Goal: Task Accomplishment & Management: Complete application form

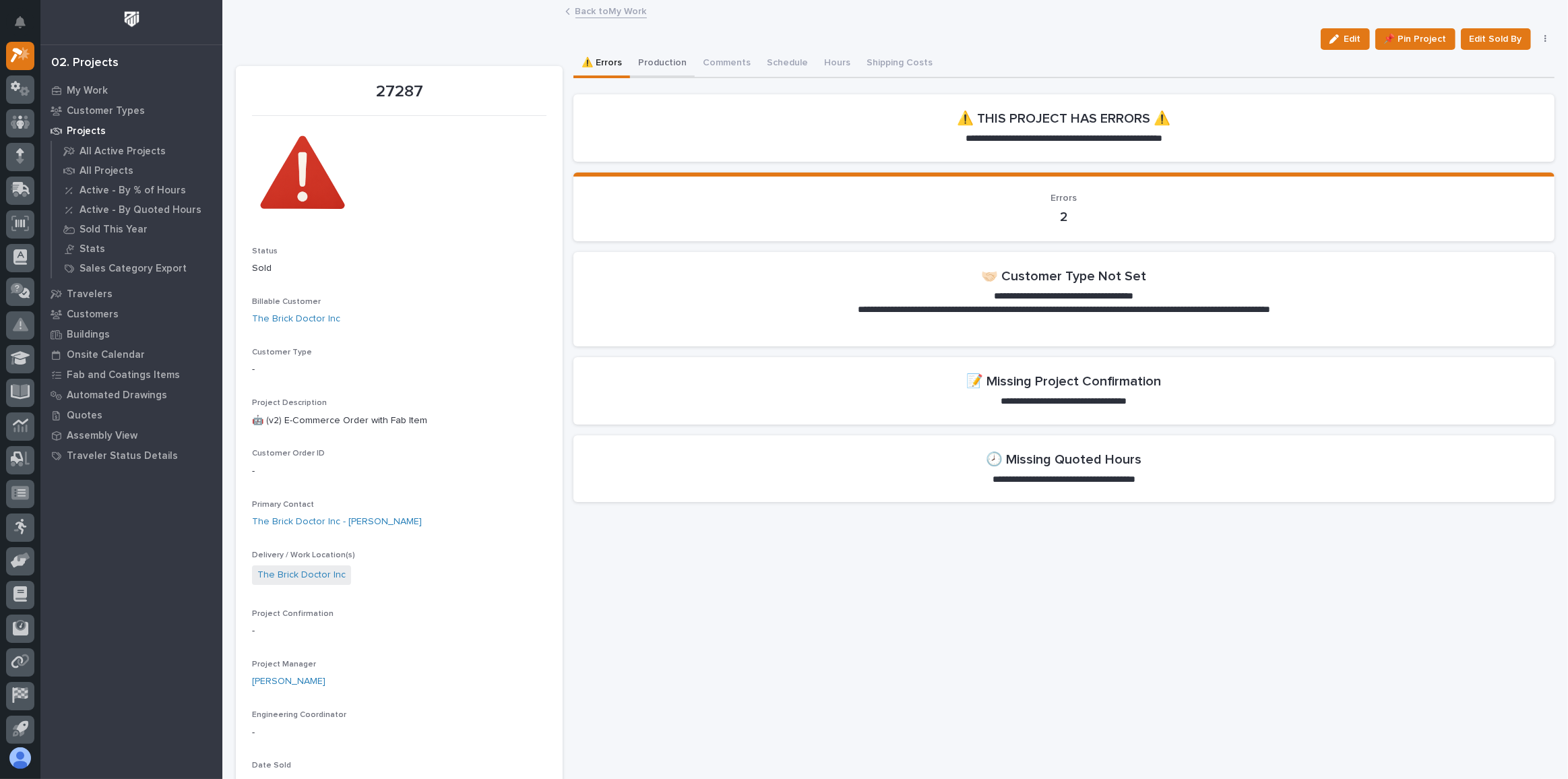
click at [675, 67] on button "Production" at bounding box center [663, 64] width 65 height 28
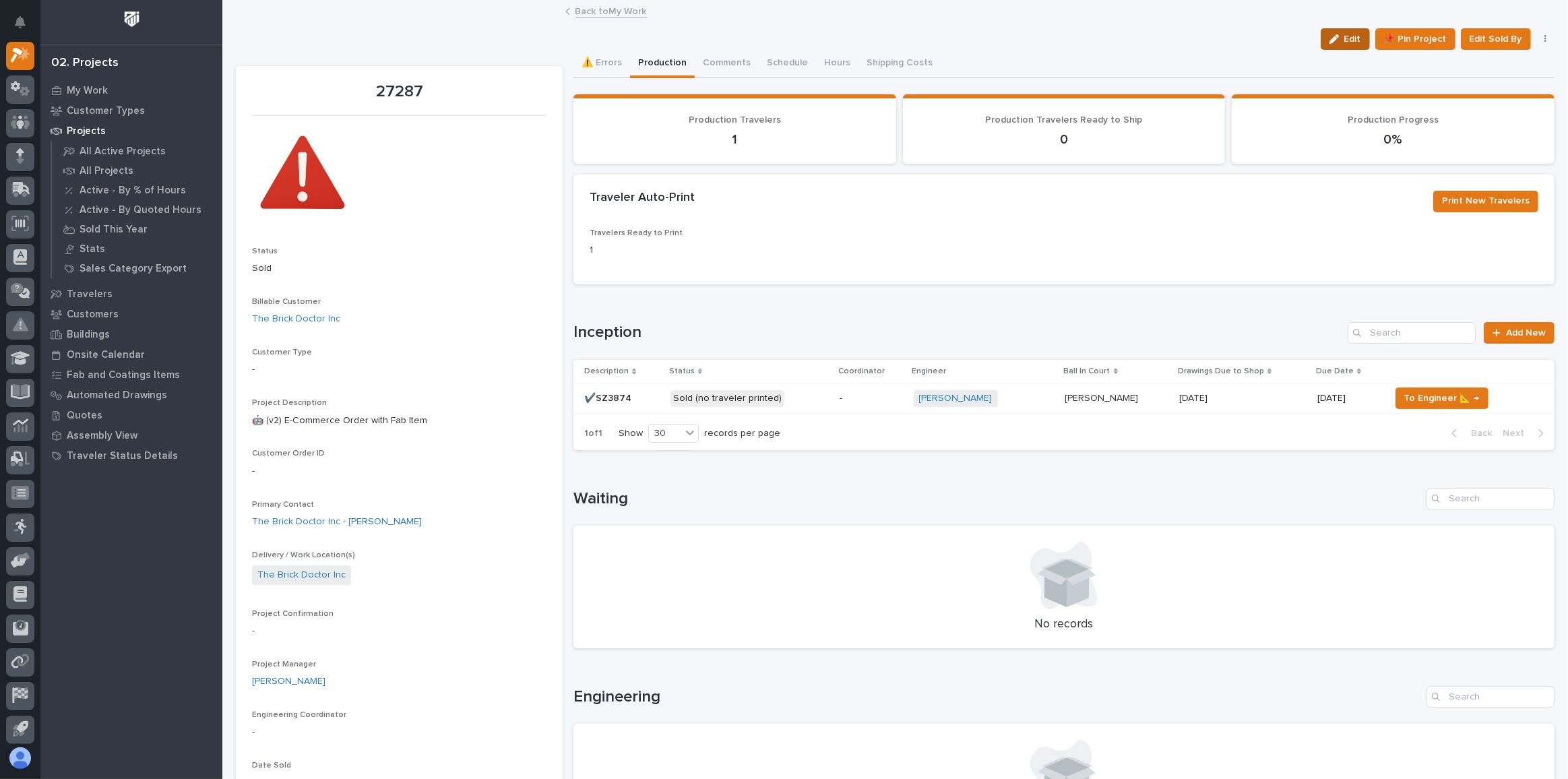
click at [1330, 38] on icon "button" at bounding box center [1334, 40] width 10 height 10
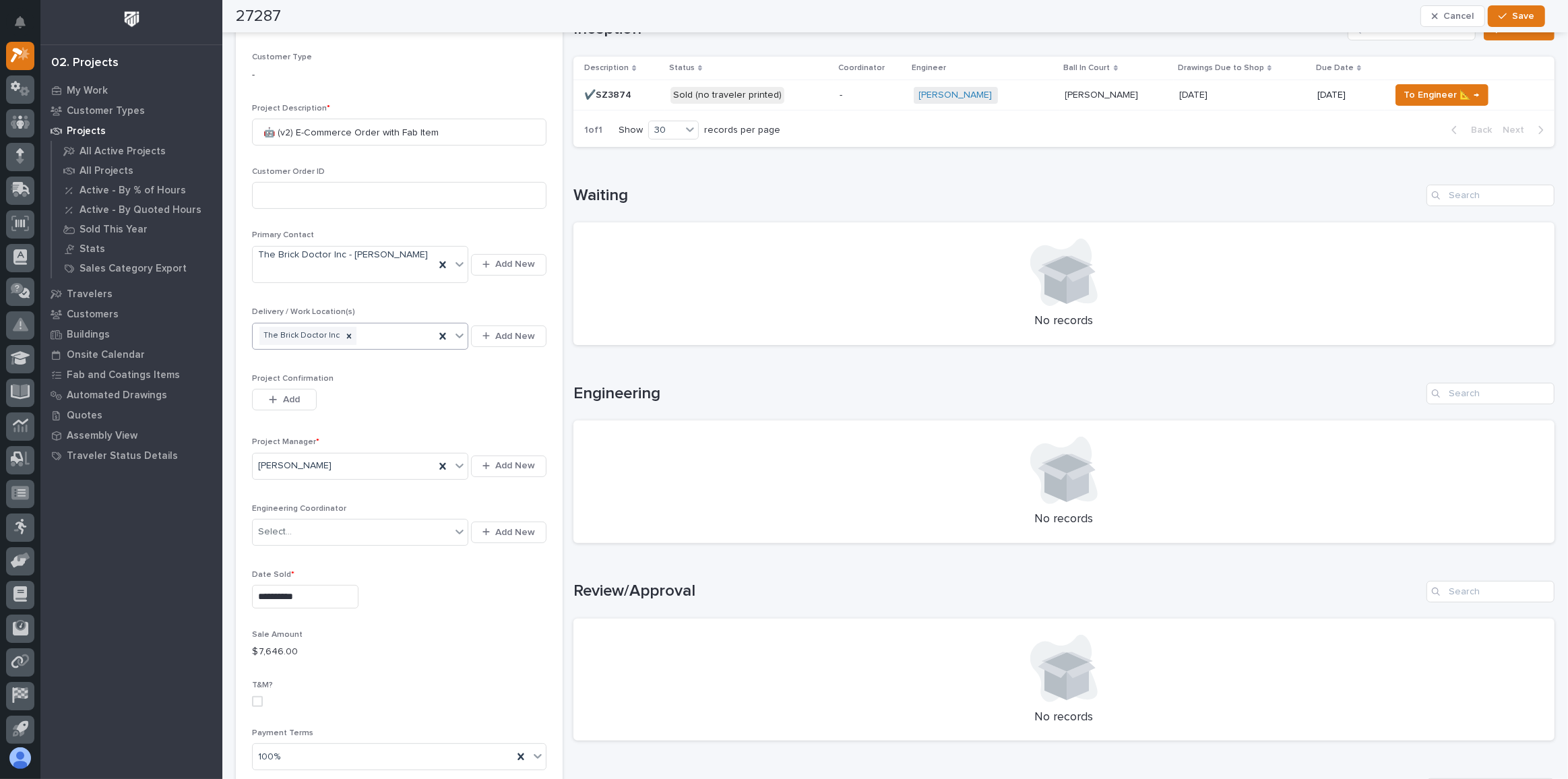
scroll to position [306, 0]
click at [285, 391] on span "Add" at bounding box center [291, 397] width 17 height 12
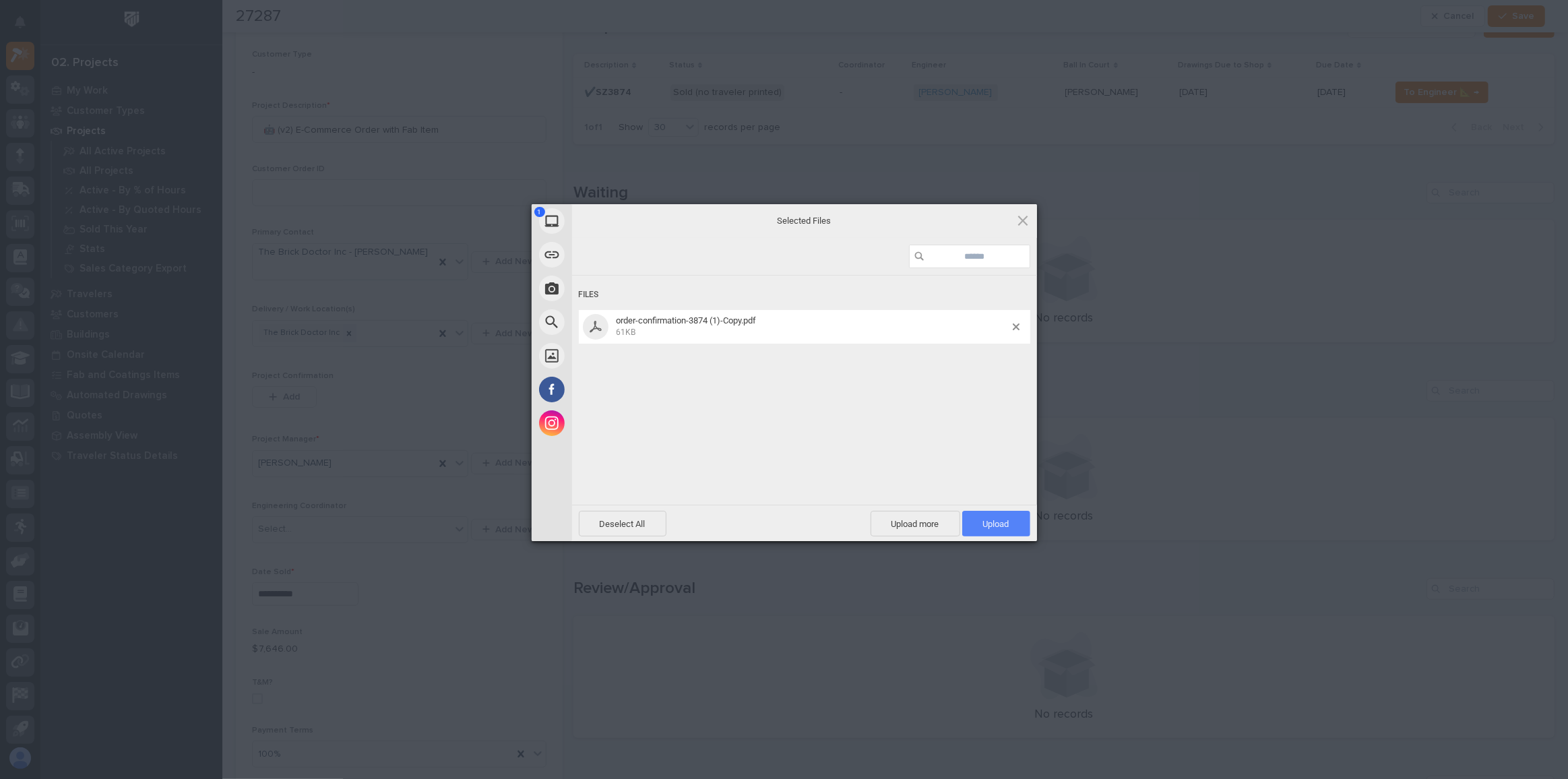
click at [979, 524] on span "Upload 1" at bounding box center [997, 524] width 68 height 26
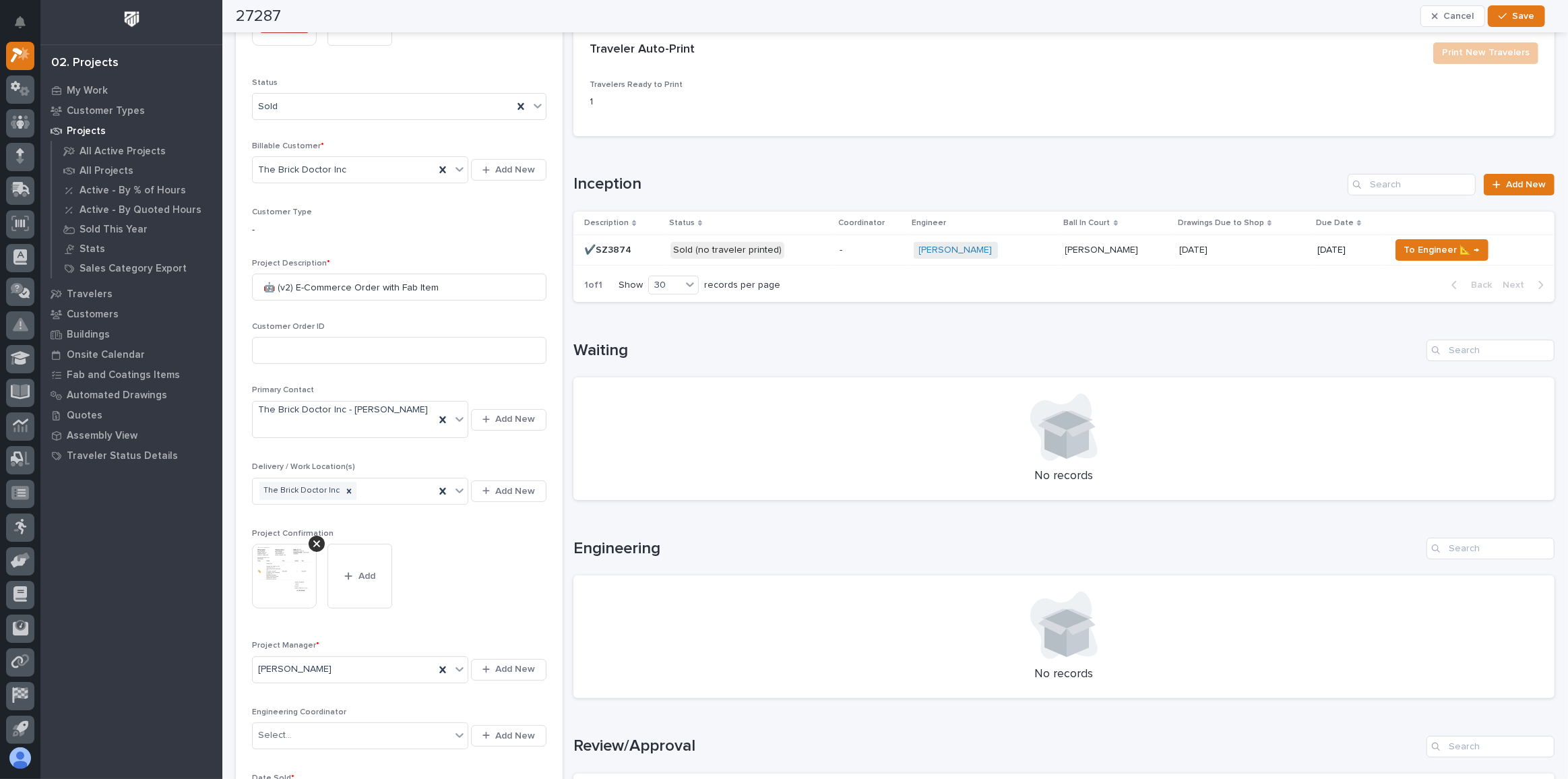
scroll to position [0, 0]
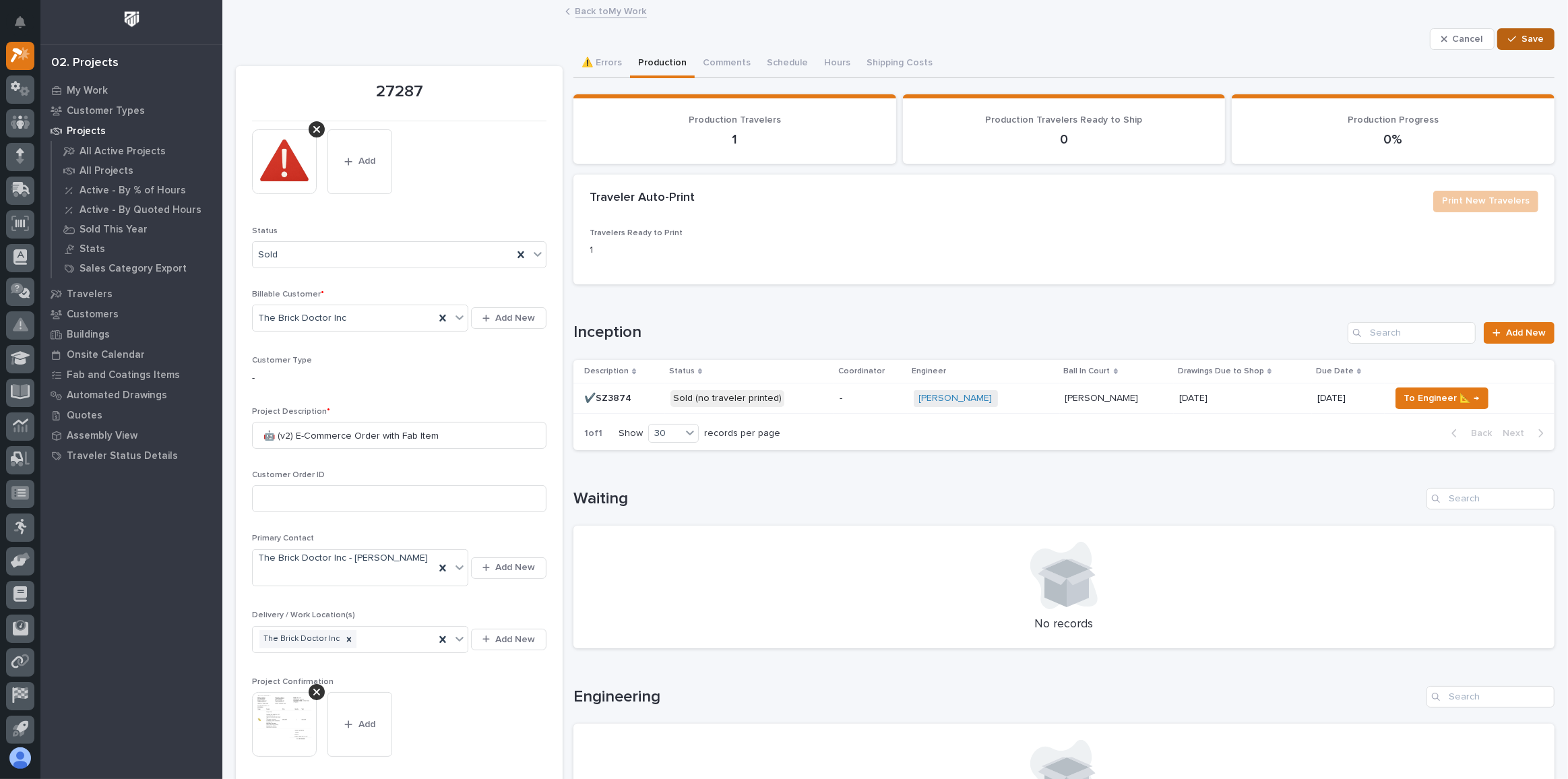
click at [1522, 40] on span "Save" at bounding box center [1533, 39] width 23 height 12
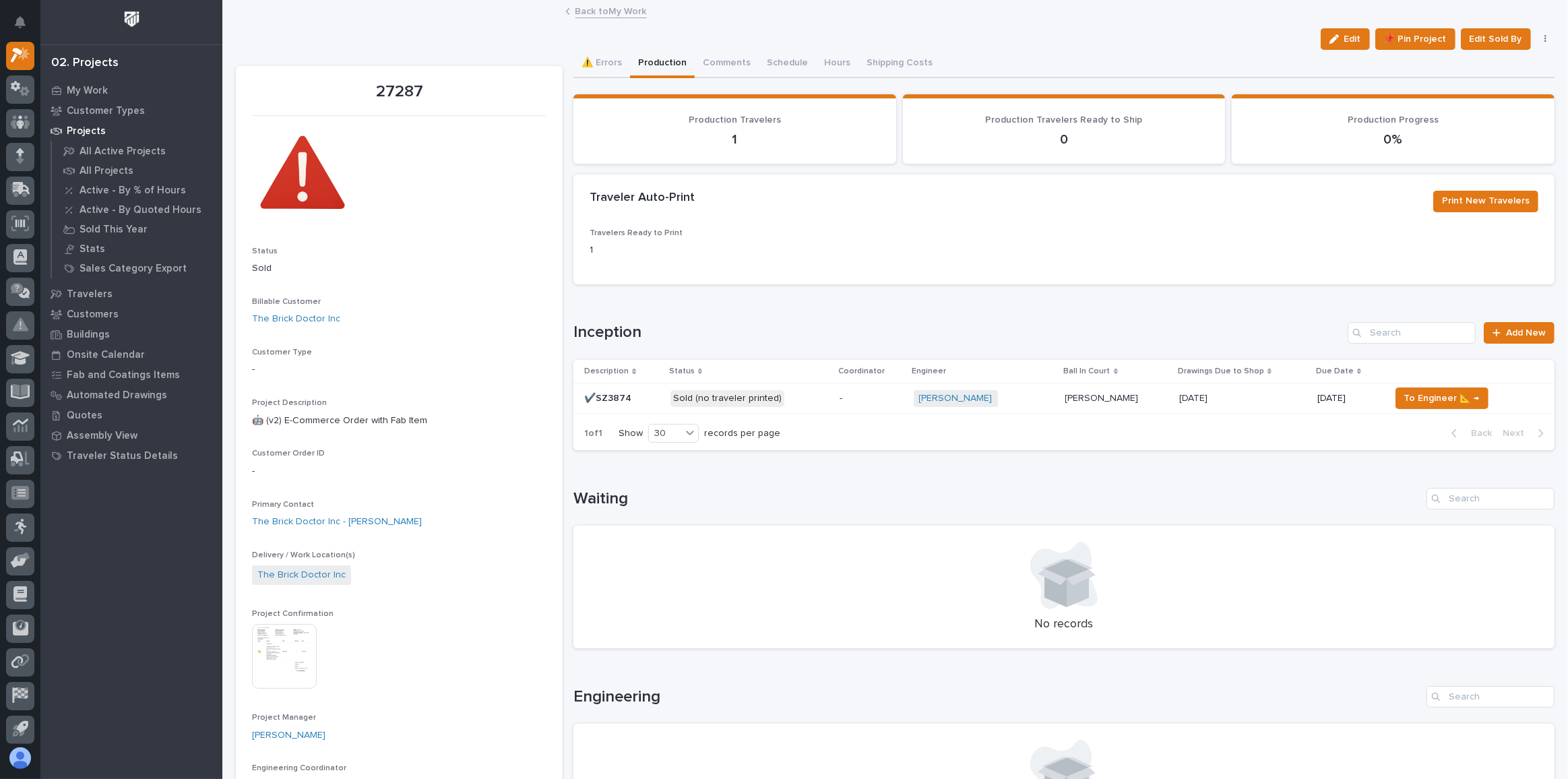
click at [807, 396] on p "Sold (no traveler printed)" at bounding box center [750, 398] width 158 height 17
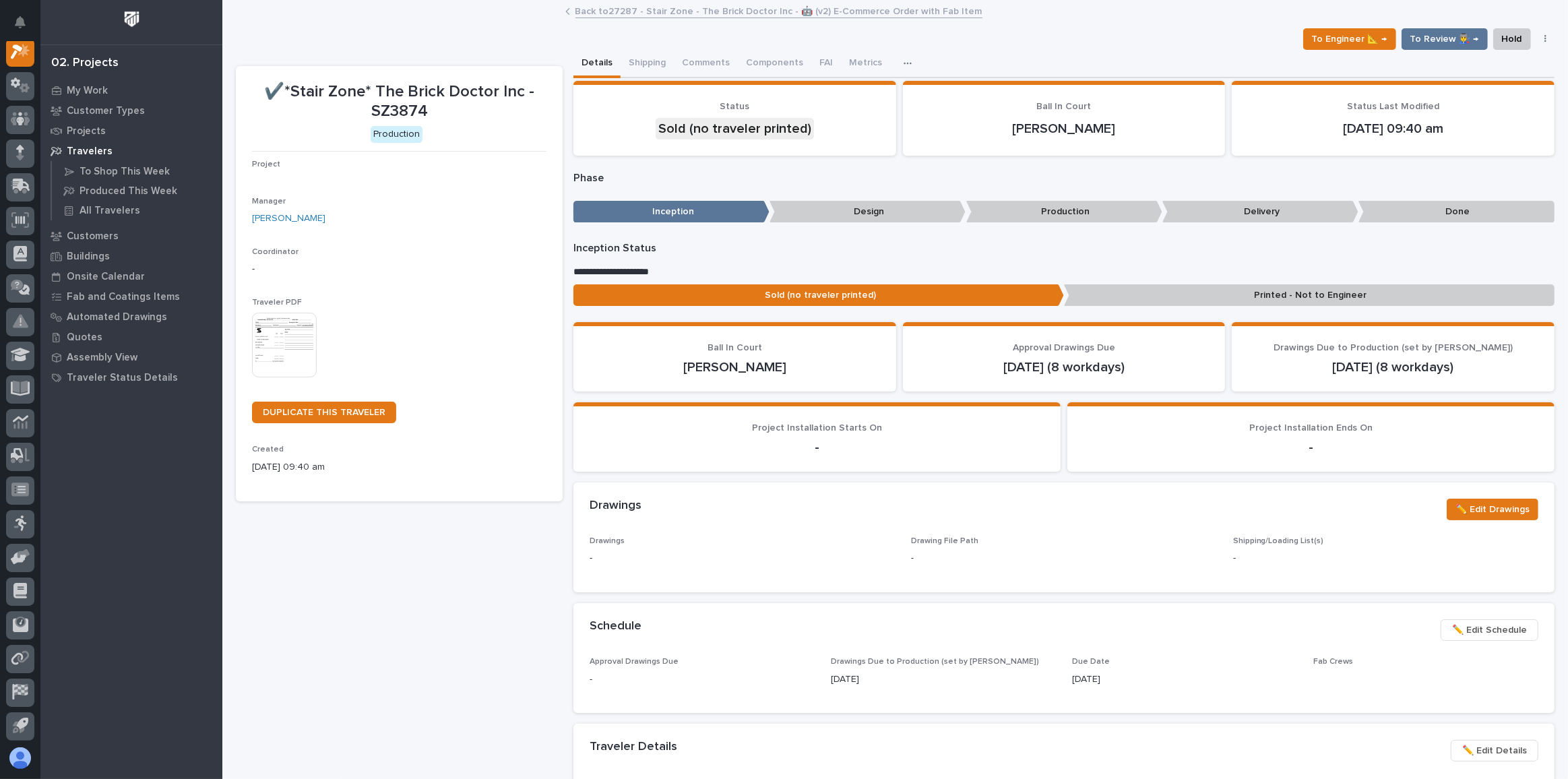
scroll to position [33, 0]
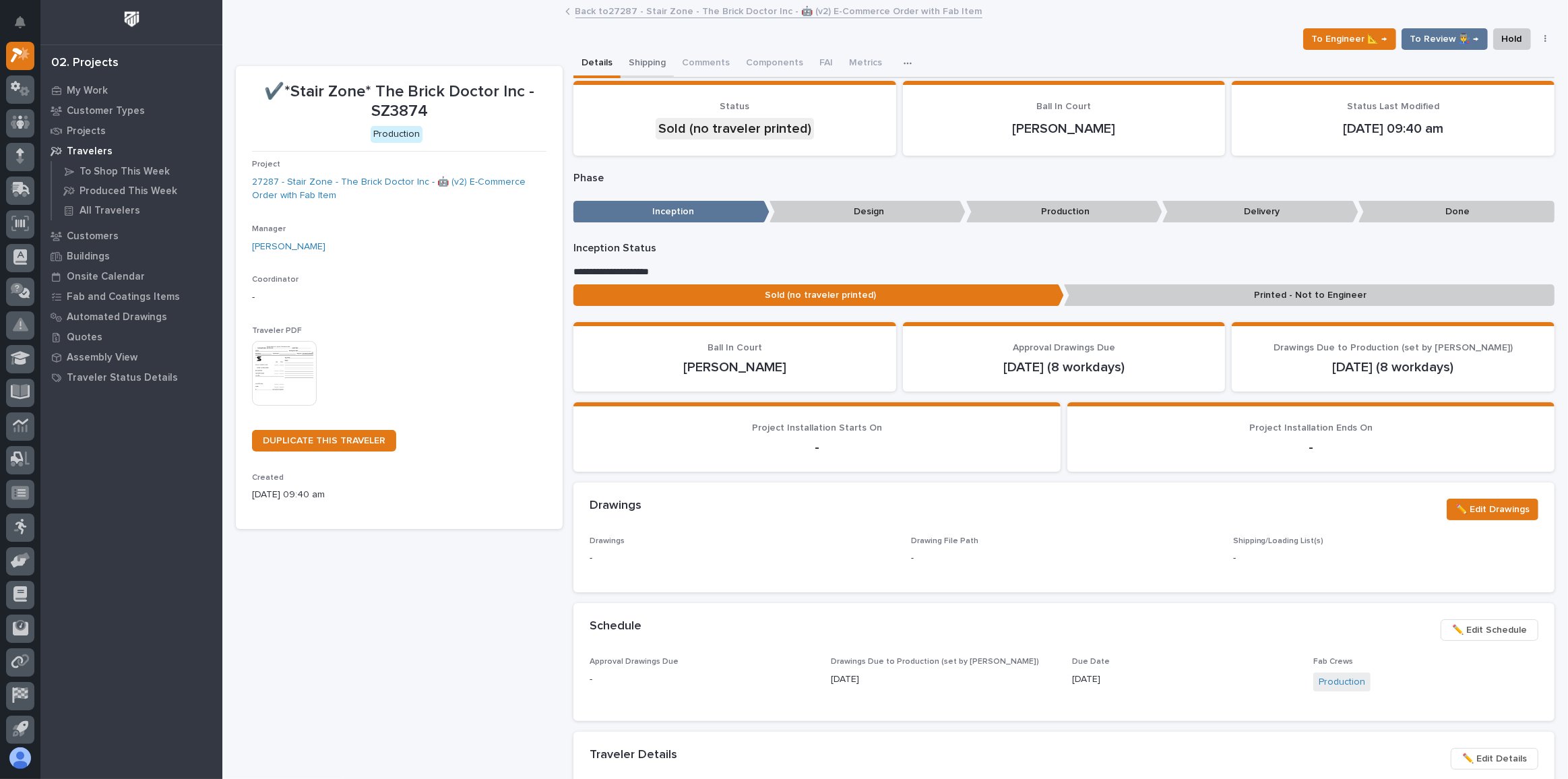
click at [642, 60] on button "Shipping" at bounding box center [647, 64] width 53 height 28
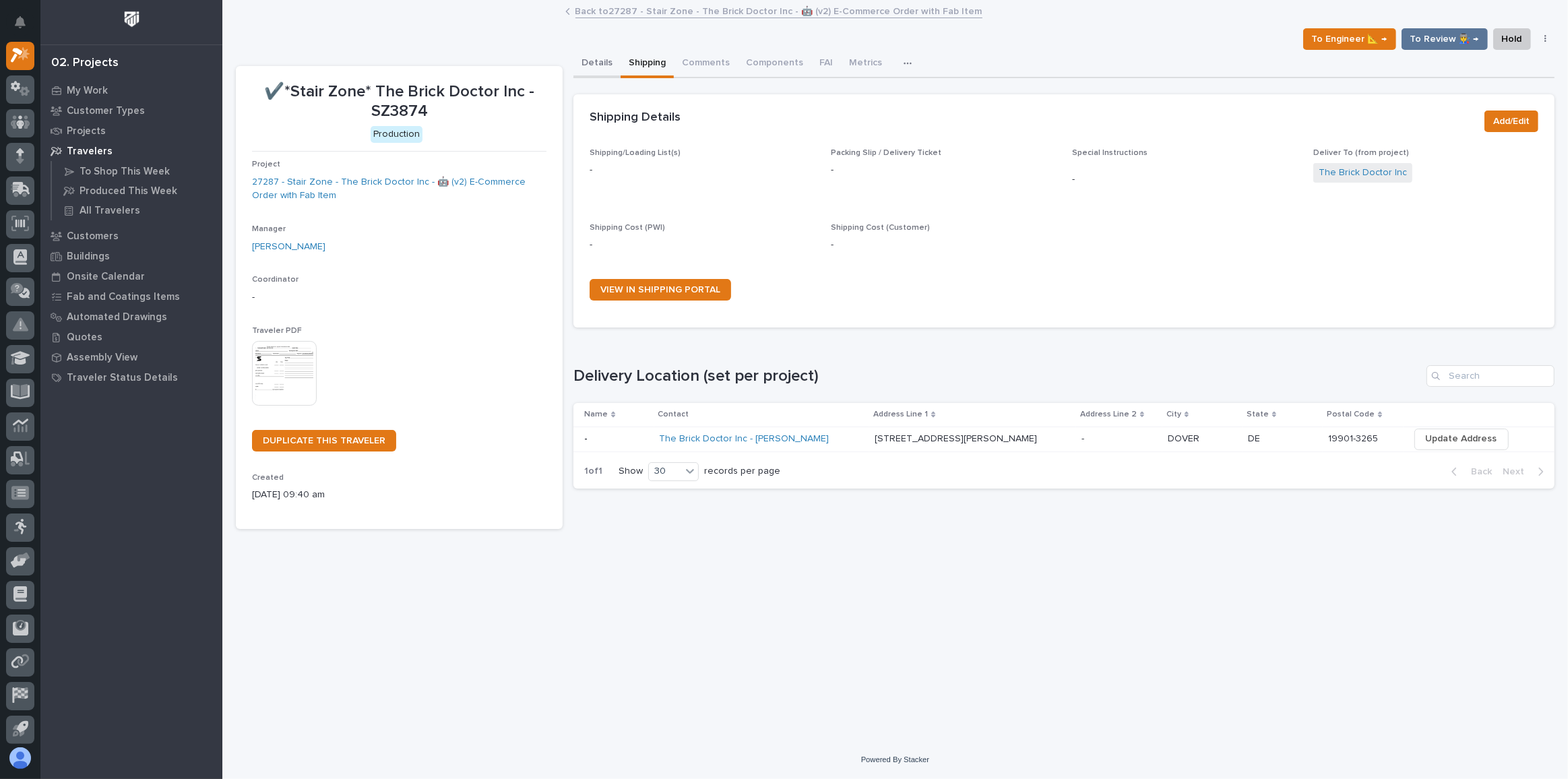
click at [591, 57] on button "Details" at bounding box center [596, 64] width 47 height 28
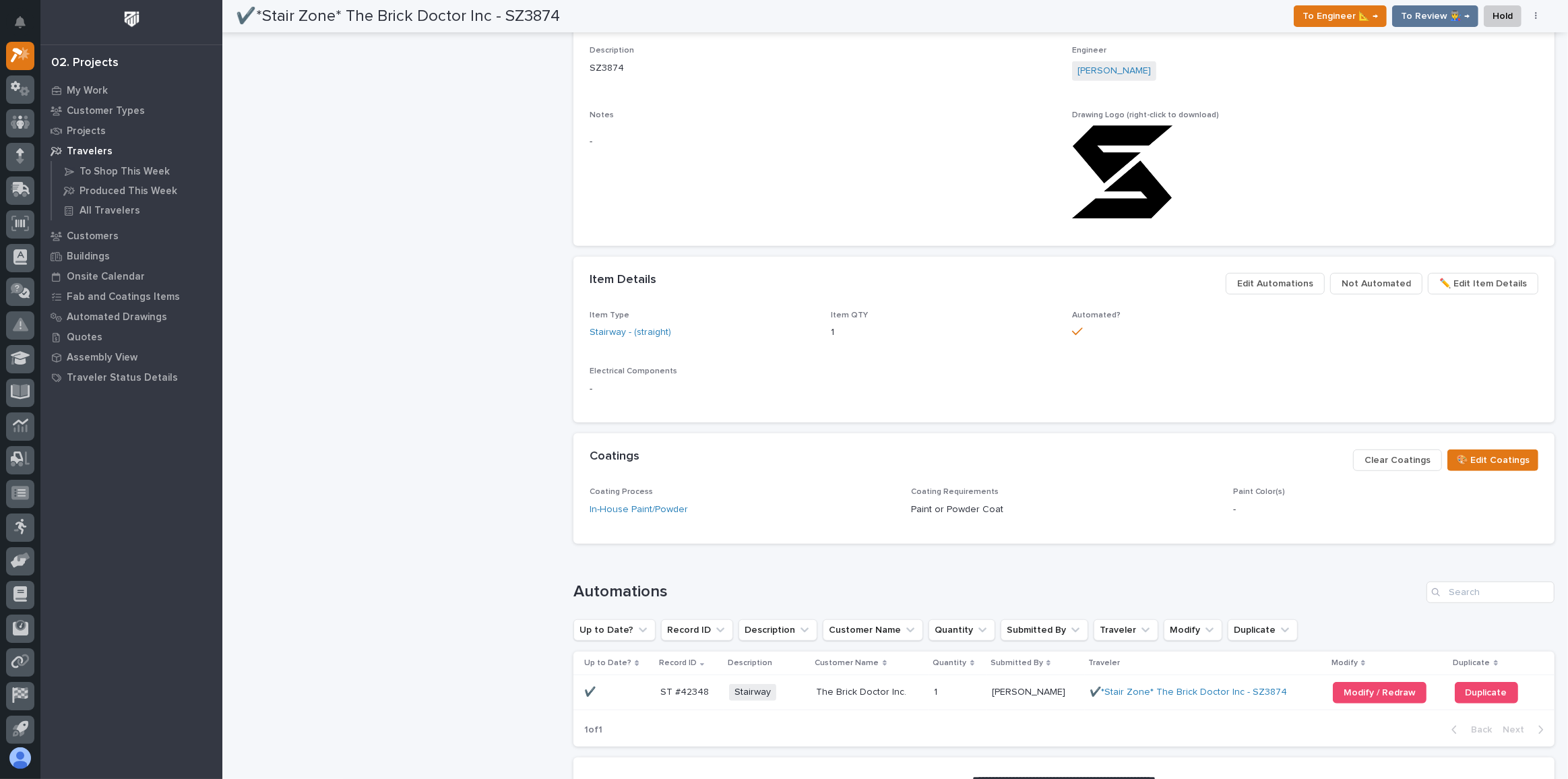
scroll to position [857, 0]
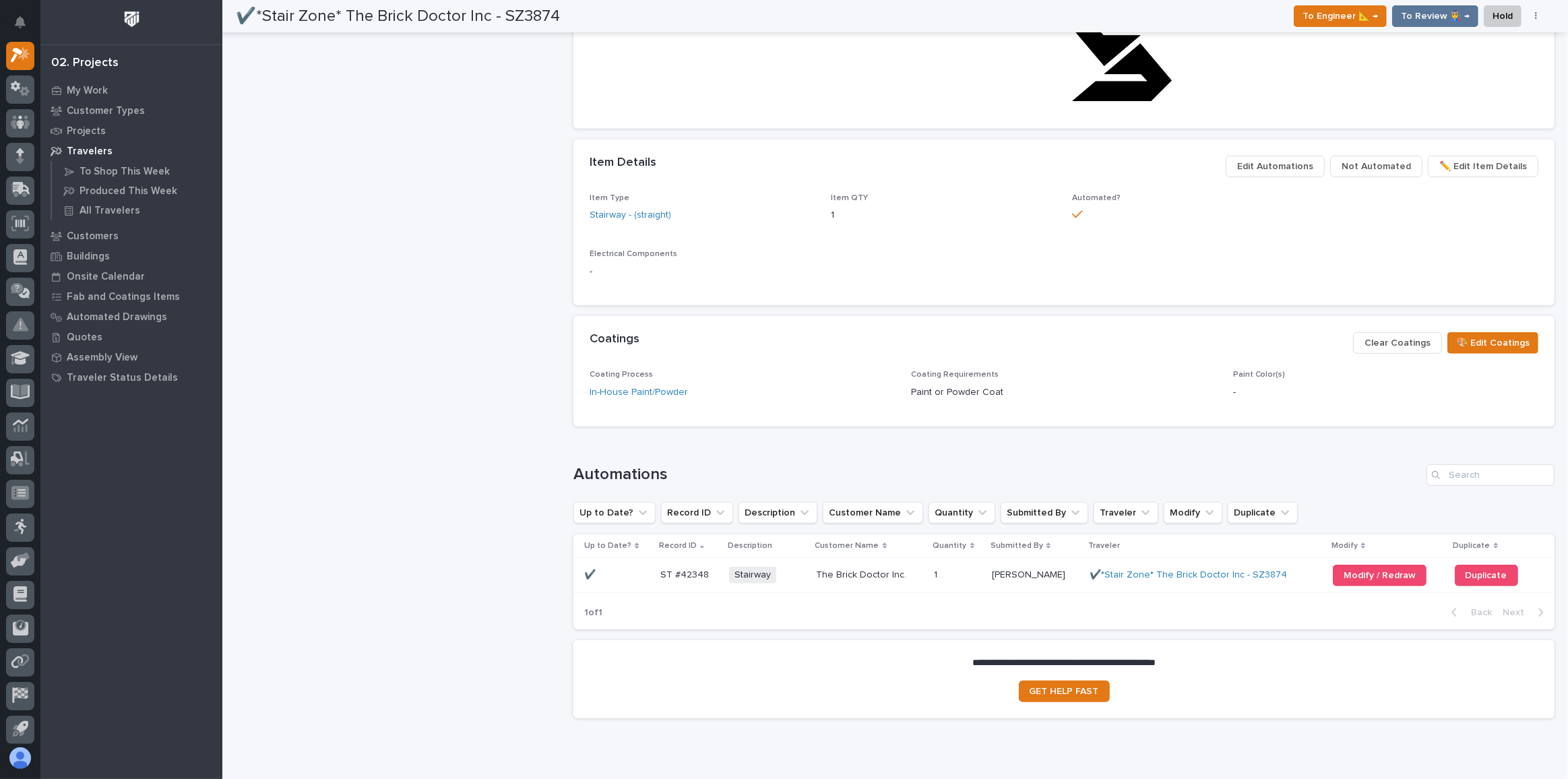
click at [631, 571] on p at bounding box center [617, 575] width 65 height 11
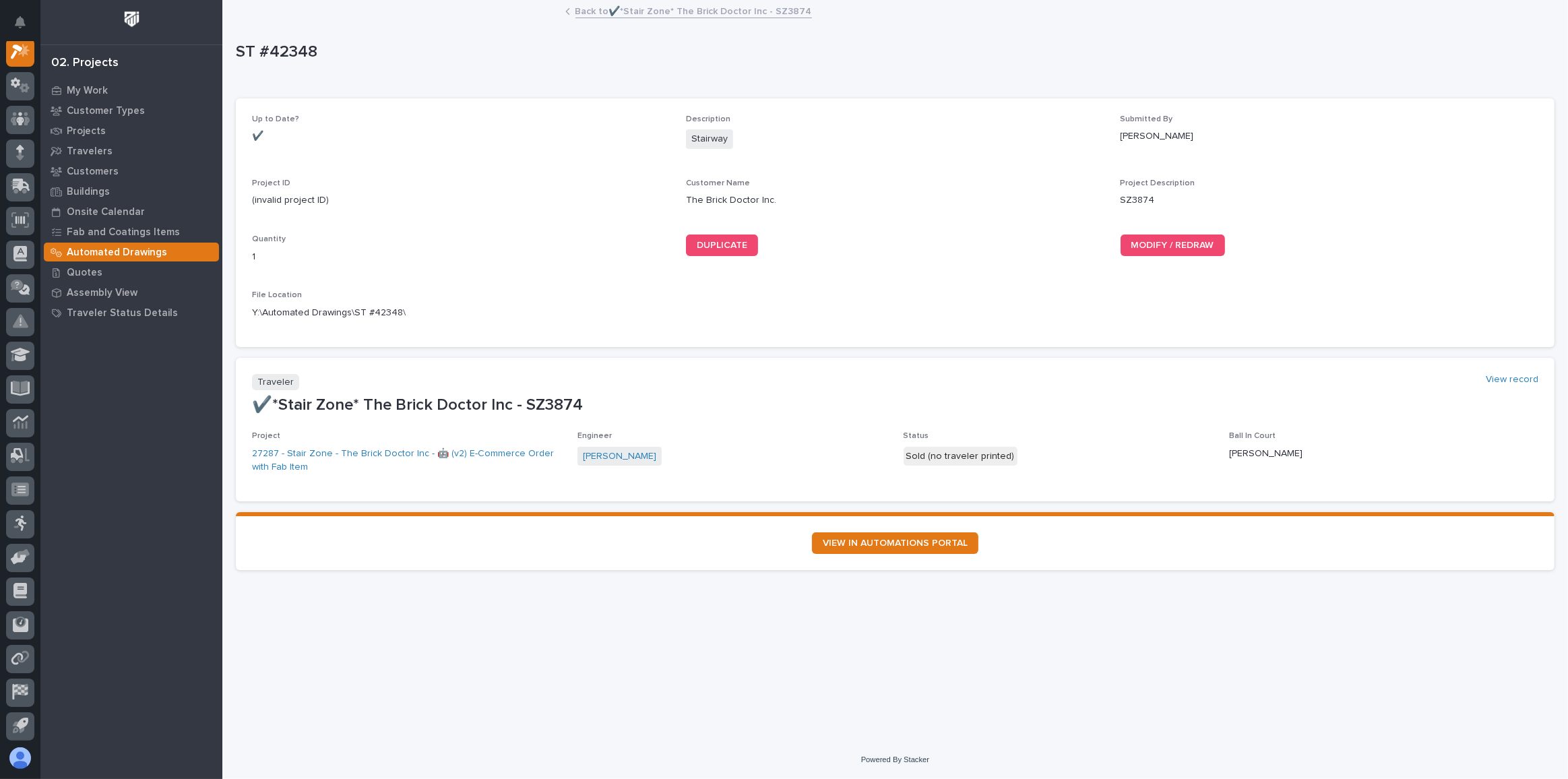
scroll to position [33, 0]
click at [1174, 246] on span "MODIFY / REDRAW" at bounding box center [1173, 246] width 83 height 10
click at [722, 11] on link "Back to ✔️*Stair Zone* The Brick Doctor Inc - SZ3874" at bounding box center [693, 10] width 237 height 15
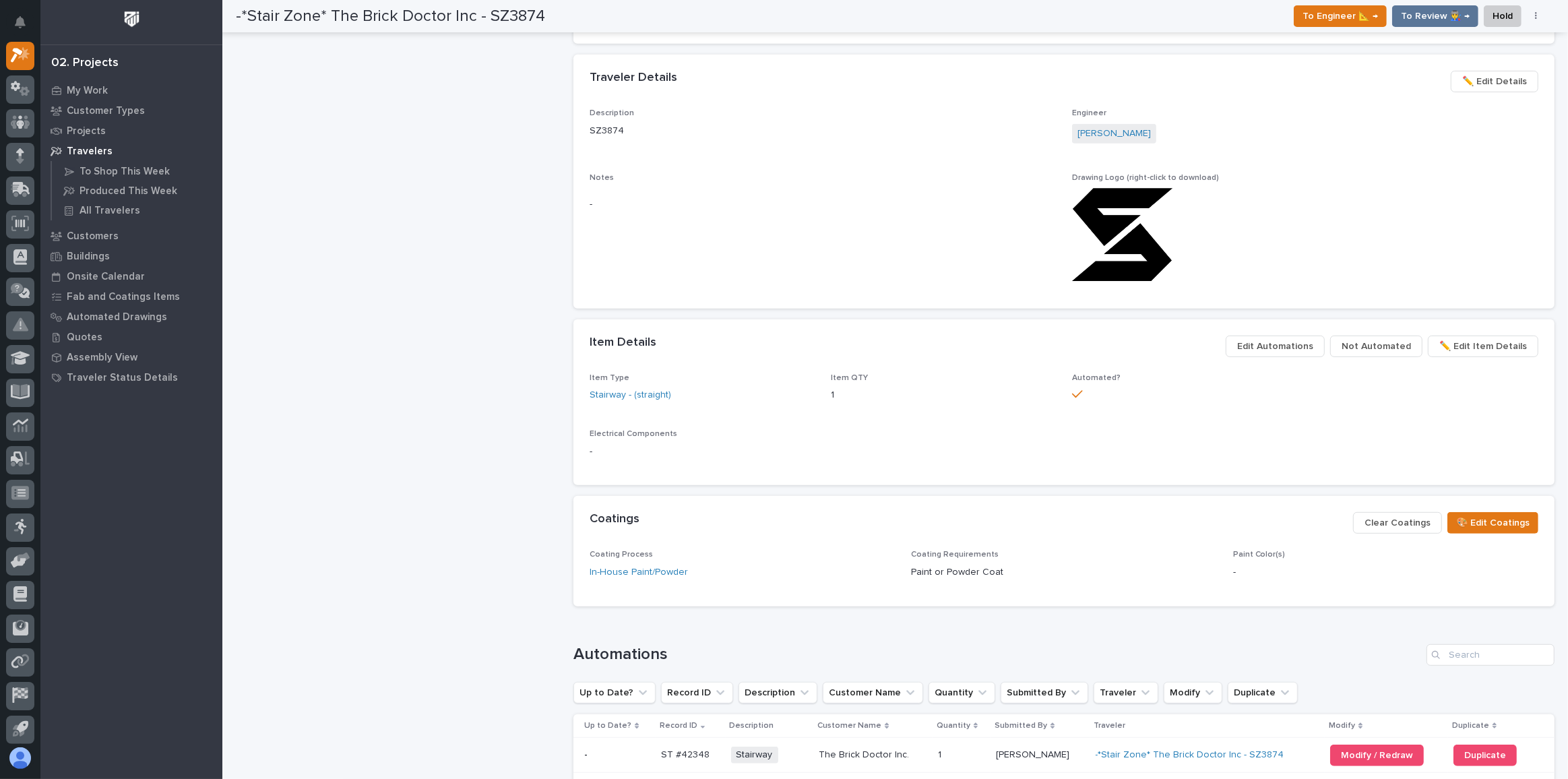
scroll to position [551, 0]
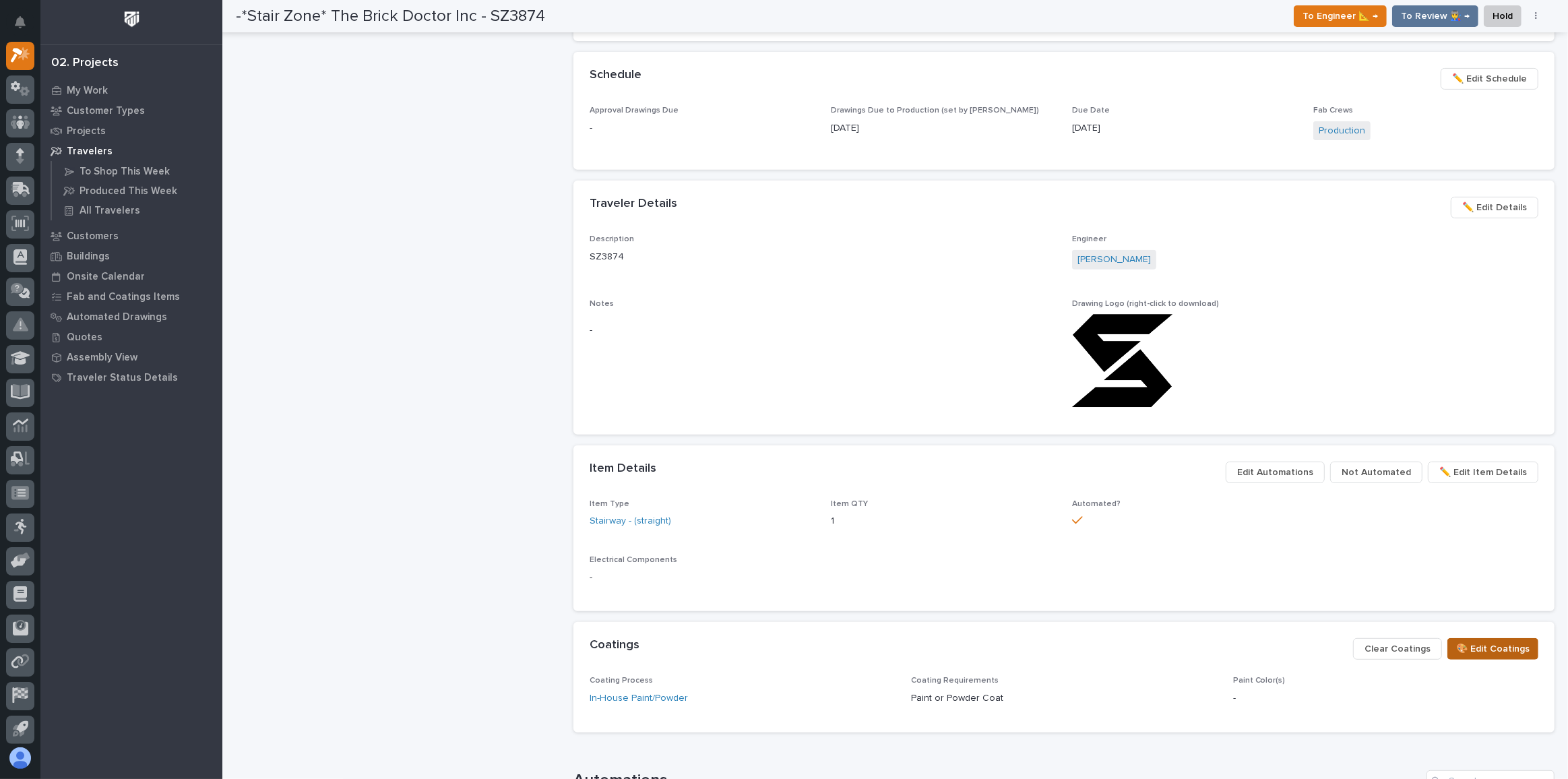
click at [1465, 652] on span "🎨 Edit Coatings" at bounding box center [1493, 649] width 74 height 16
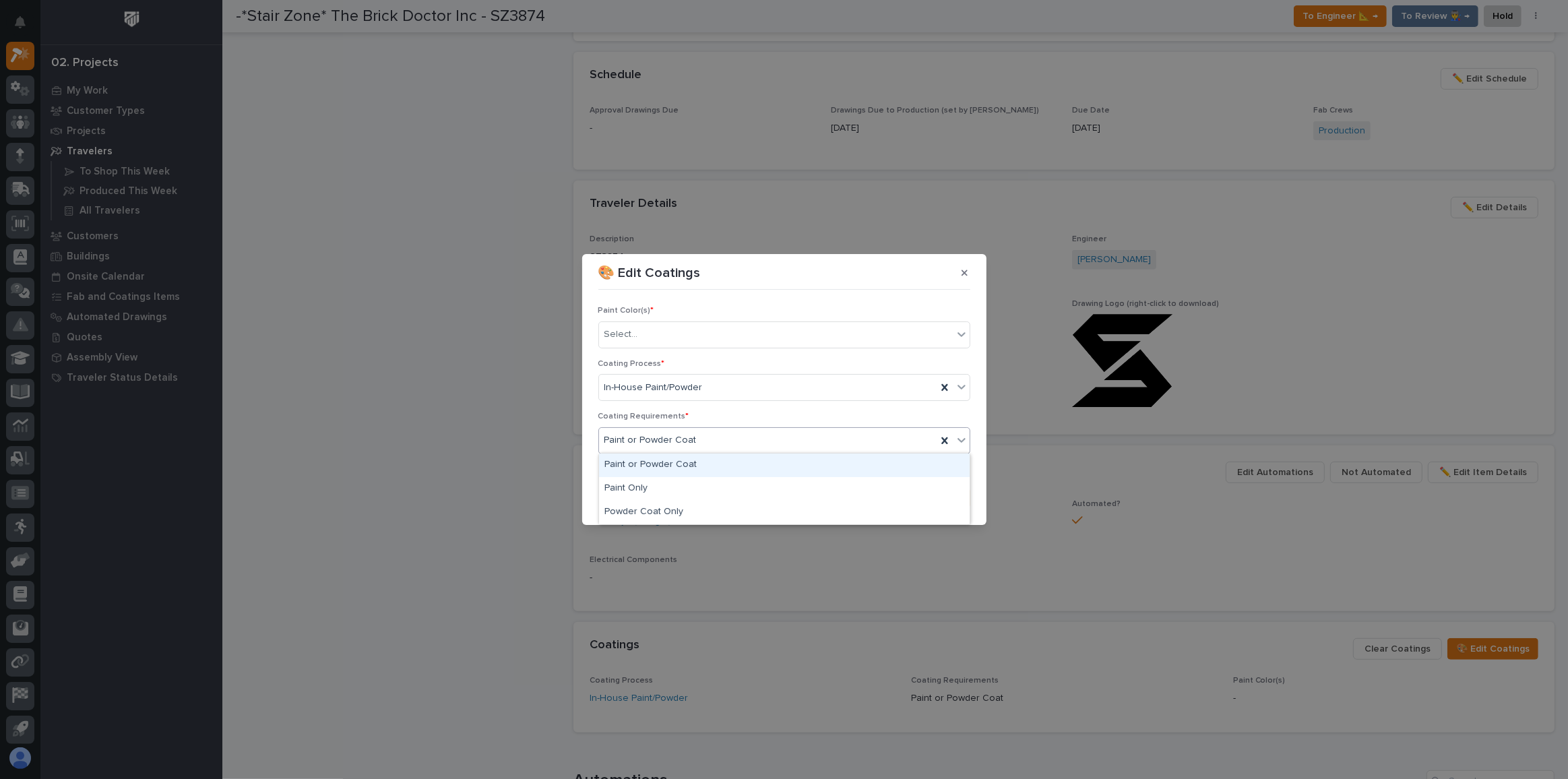
click at [675, 427] on div "Paint or Powder Coat" at bounding box center [784, 440] width 372 height 27
click at [749, 385] on div "In-House Paint/Powder" at bounding box center [768, 388] width 338 height 23
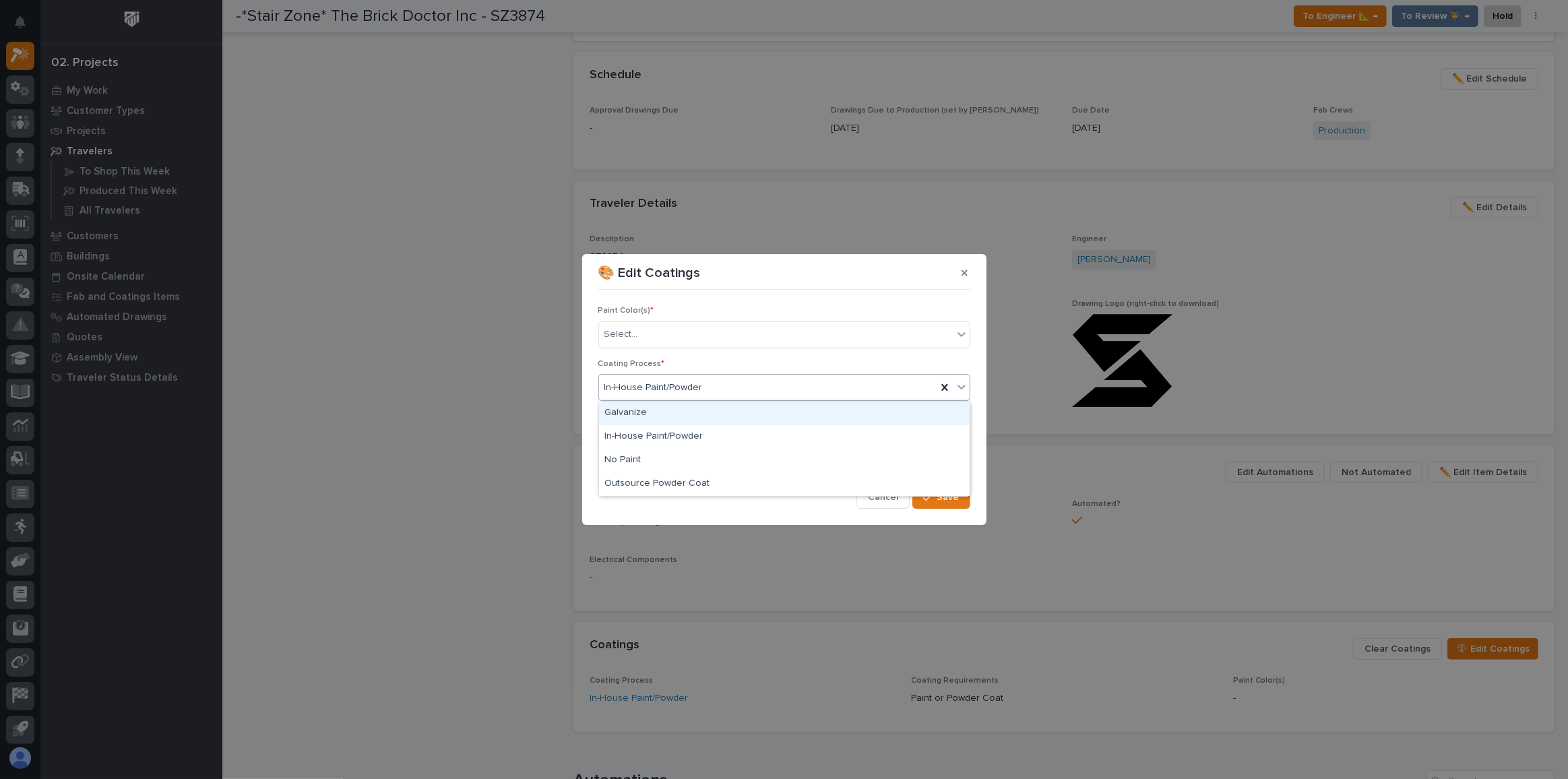
click at [778, 359] on p "Coating Process *" at bounding box center [784, 364] width 372 height 10
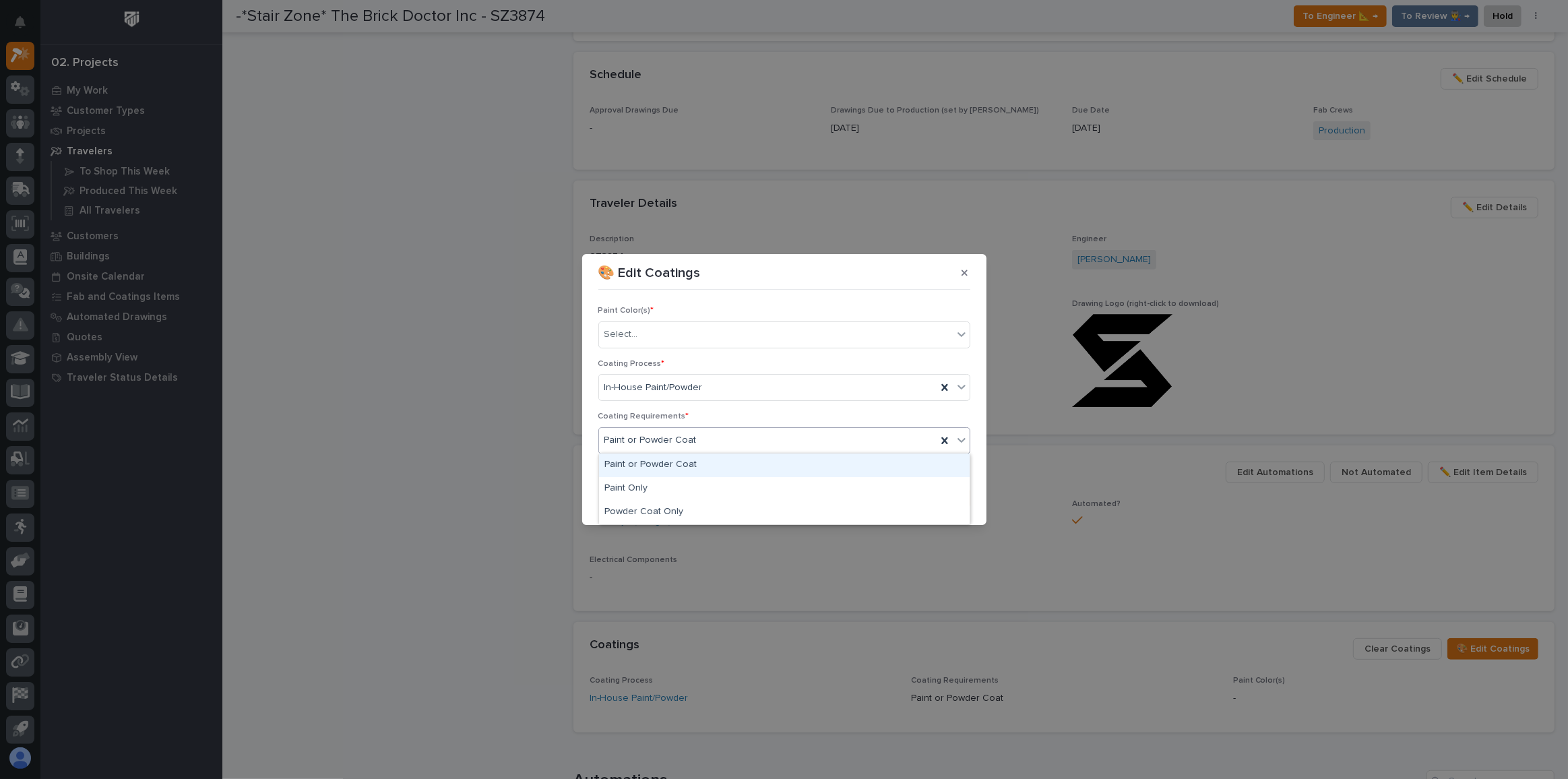
click at [698, 436] on div "Paint or Powder Coat" at bounding box center [768, 440] width 338 height 23
click at [963, 273] on icon "button" at bounding box center [965, 273] width 6 height 10
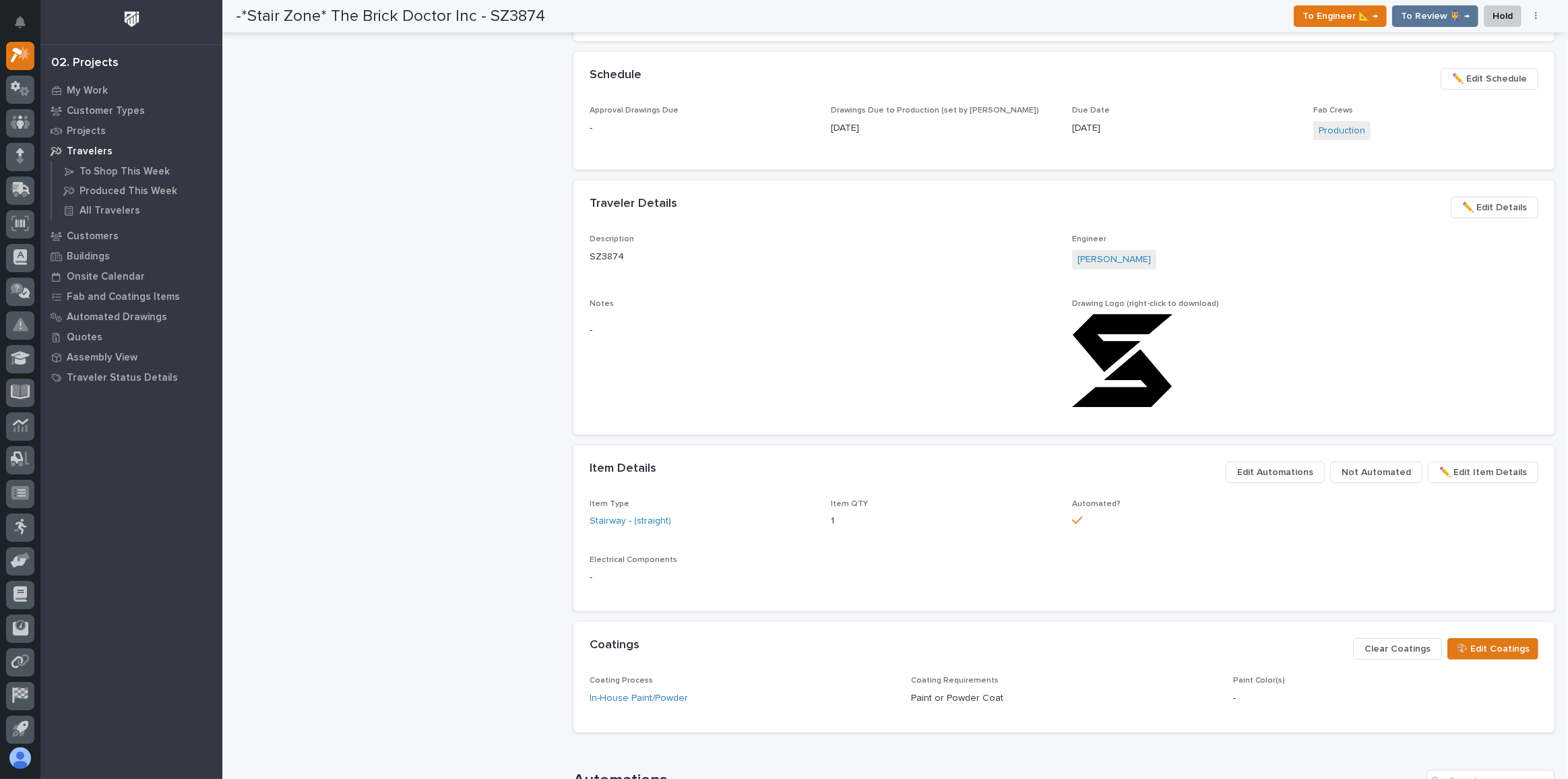
click at [1508, 208] on span "✏️ Edit Details" at bounding box center [1494, 208] width 65 height 16
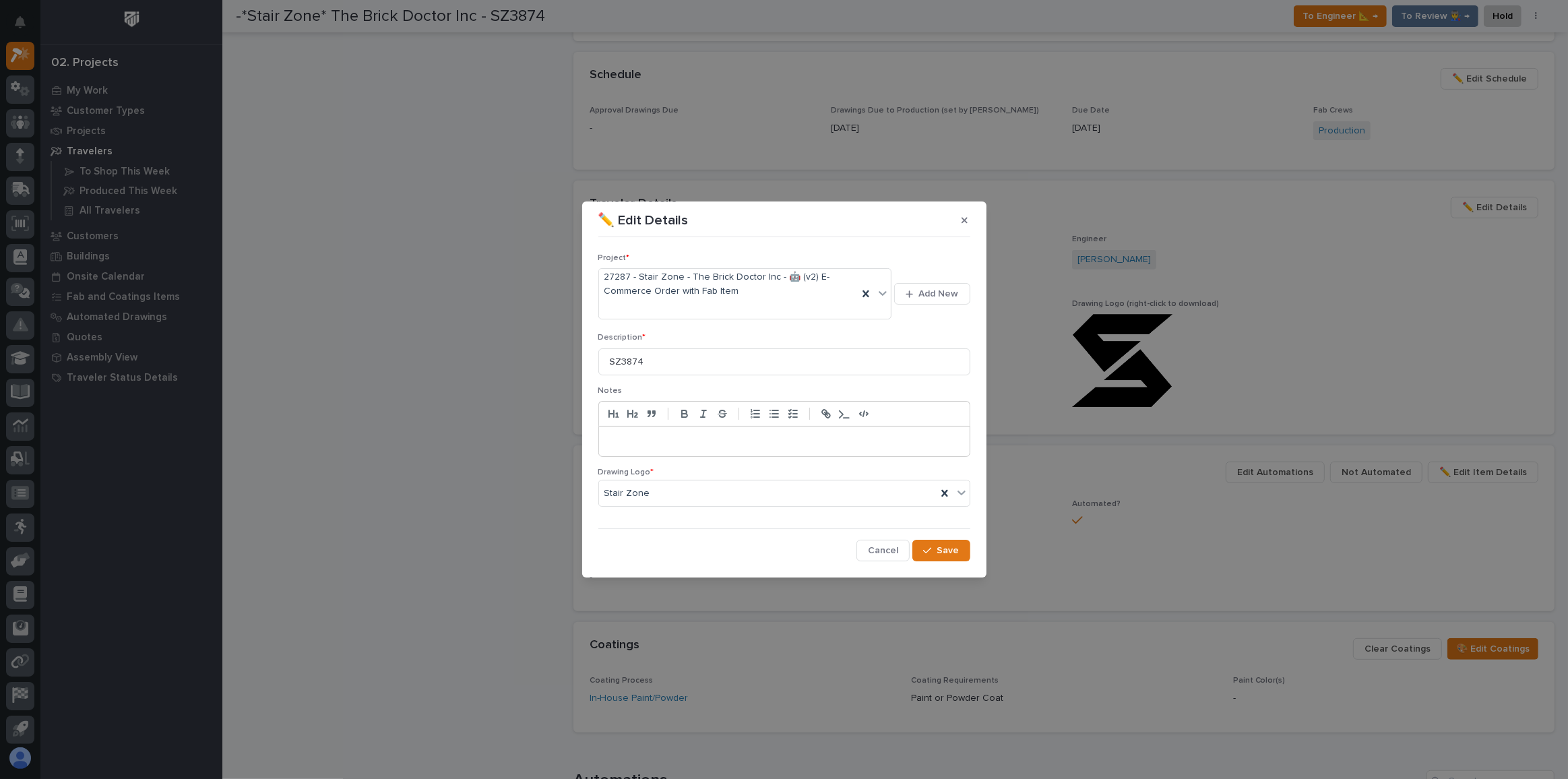
click at [634, 442] on p at bounding box center [785, 441] width 351 height 14
click at [937, 550] on div "button" at bounding box center [929, 550] width 14 height 10
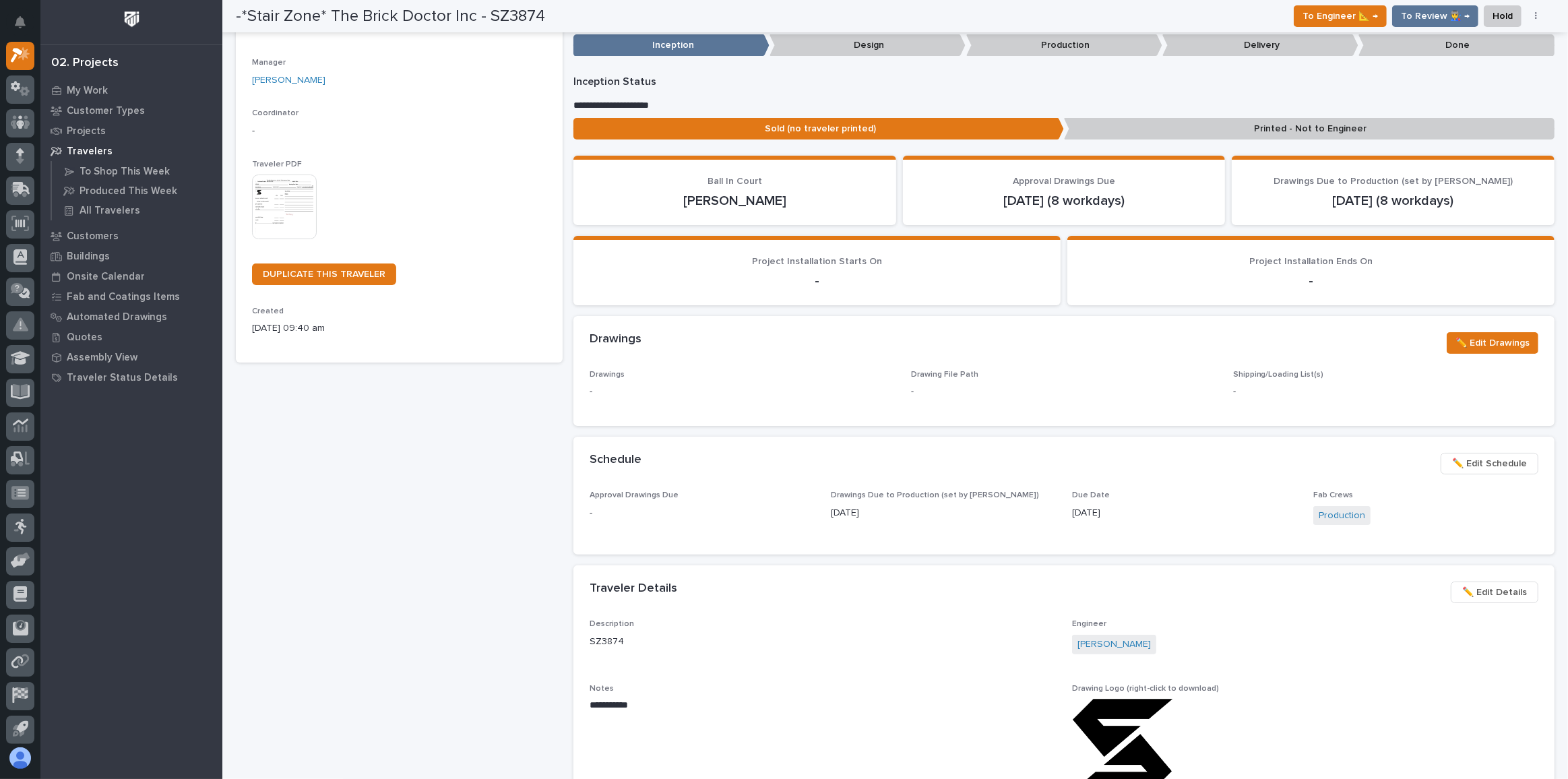
scroll to position [0, 0]
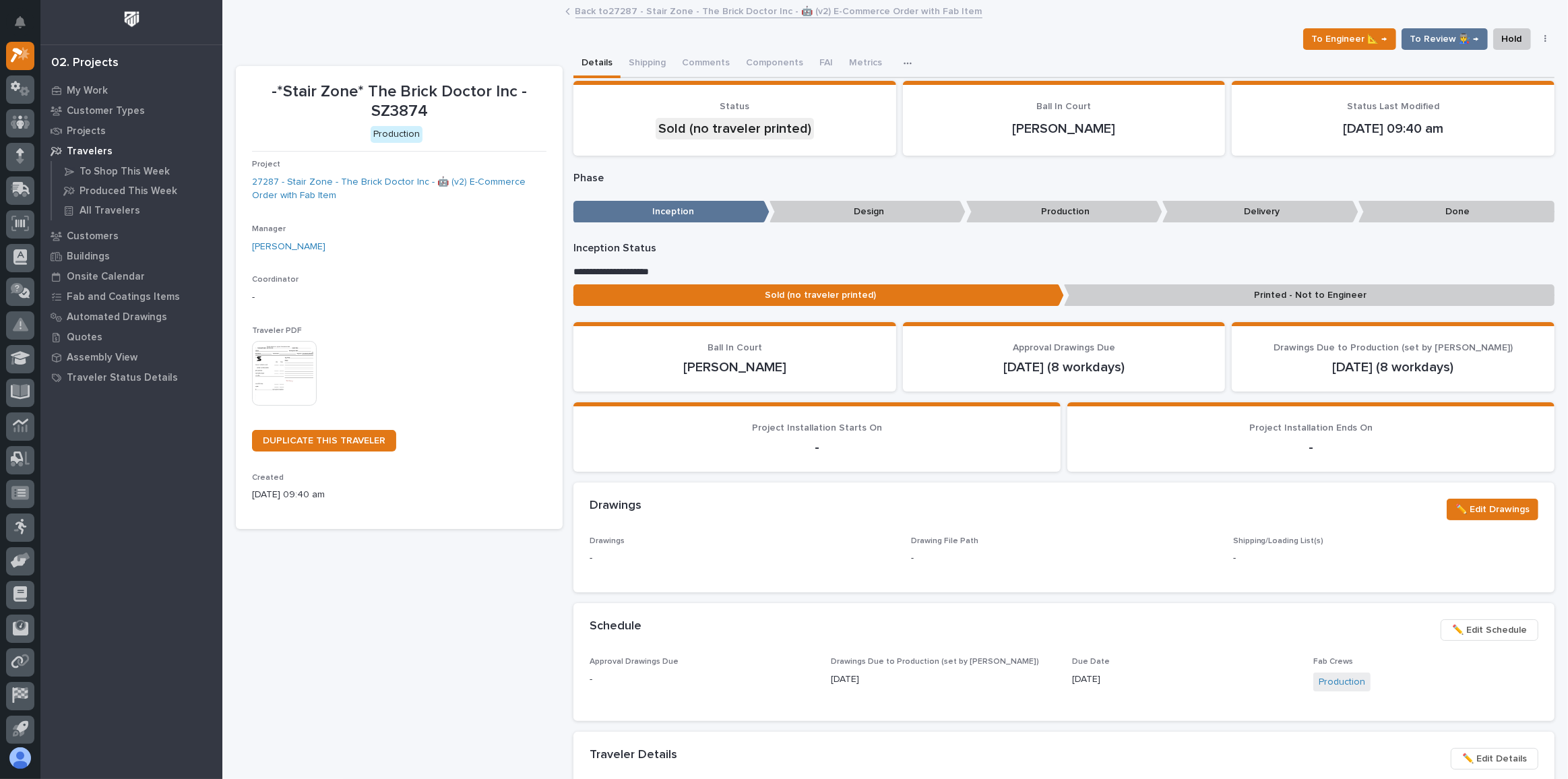
click at [282, 361] on img at bounding box center [285, 373] width 65 height 65
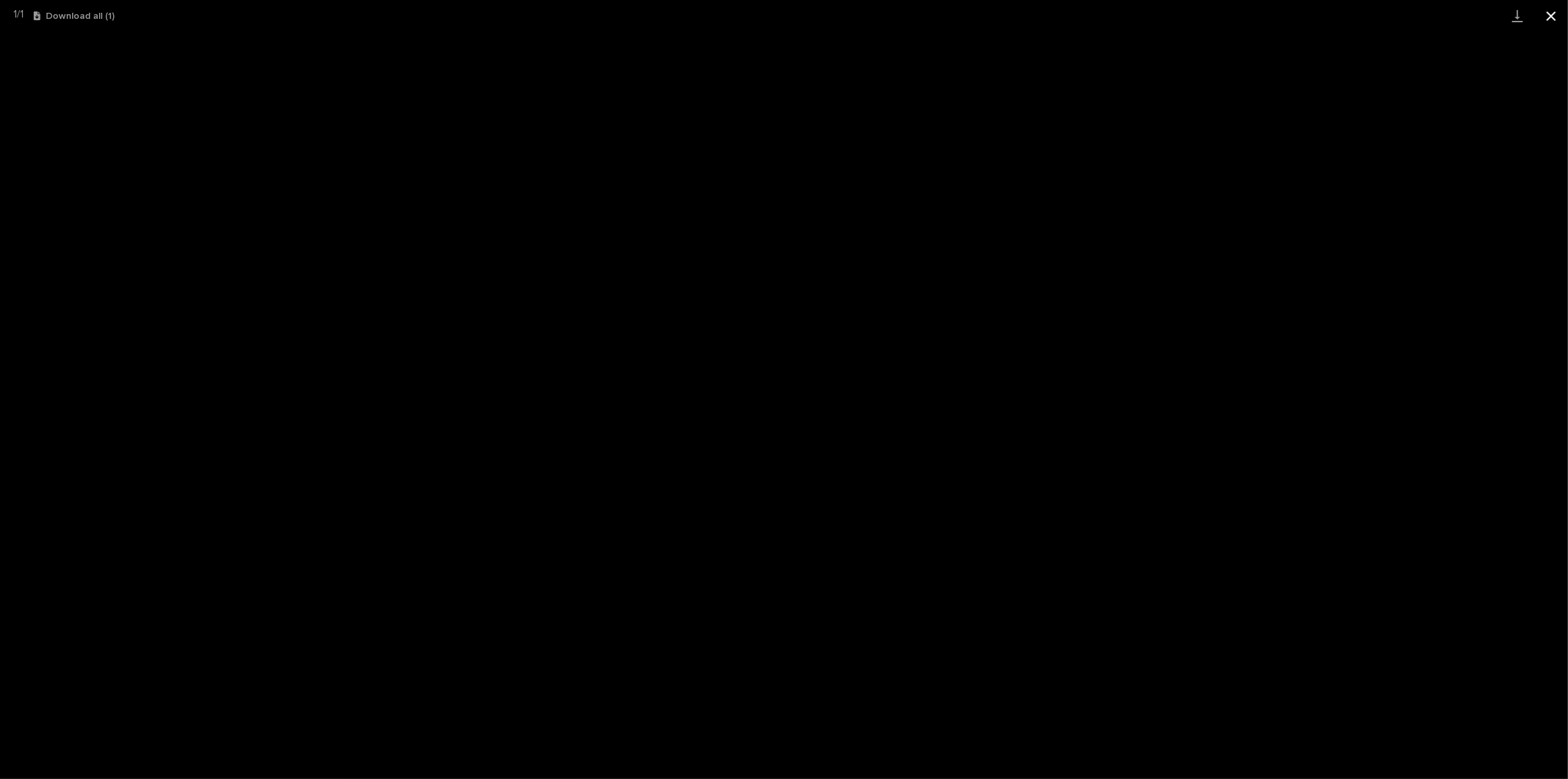
click at [1546, 15] on button "Close gallery" at bounding box center [1551, 15] width 34 height 32
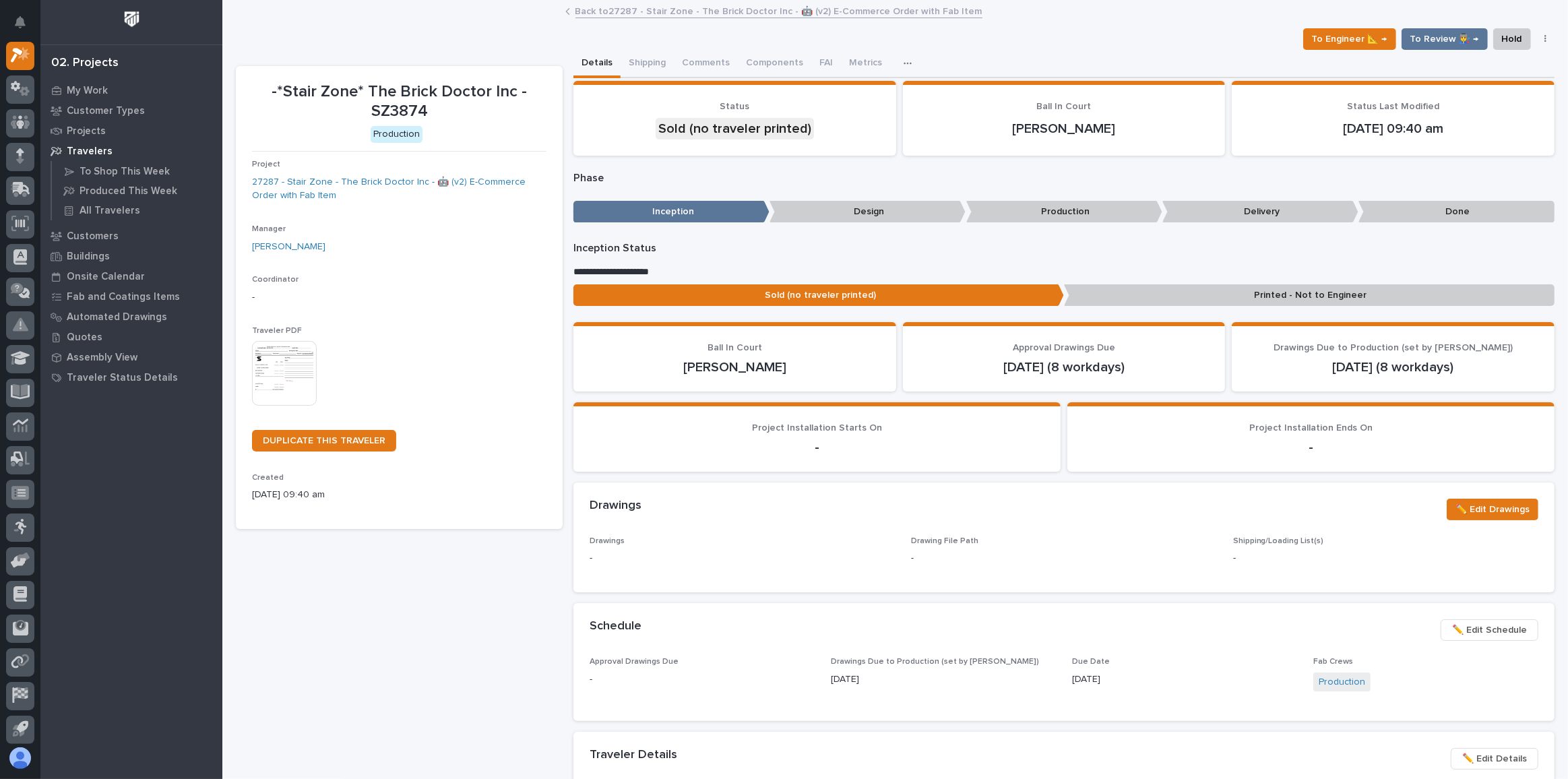
click at [643, 14] on link "Back to 27287 - Stair Zone - The Brick Doctor Inc - 🤖 (v2) E-Commerce Order wit…" at bounding box center [779, 10] width 407 height 15
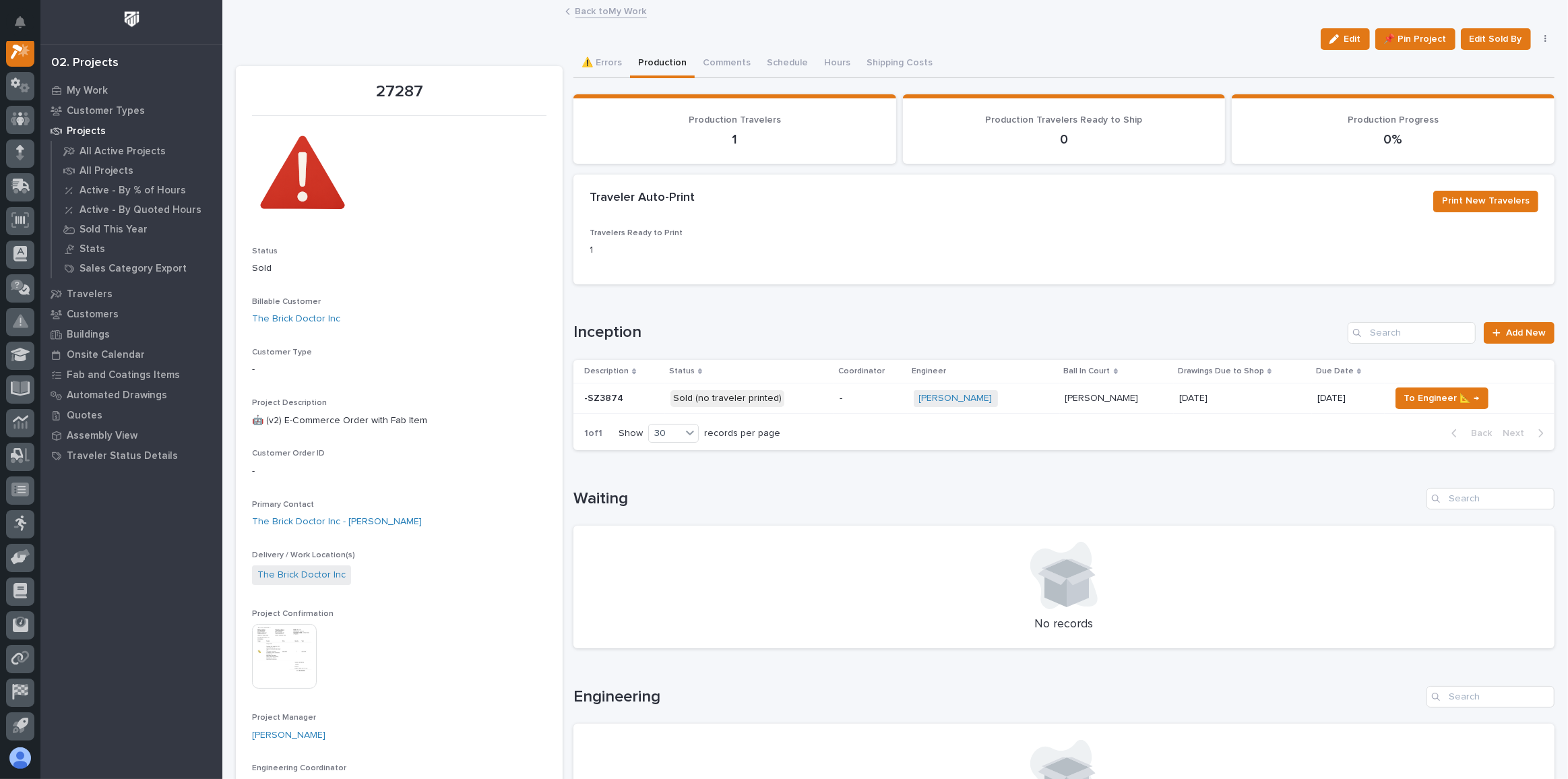
click at [799, 390] on p "Sold (no traveler printed)" at bounding box center [750, 398] width 158 height 17
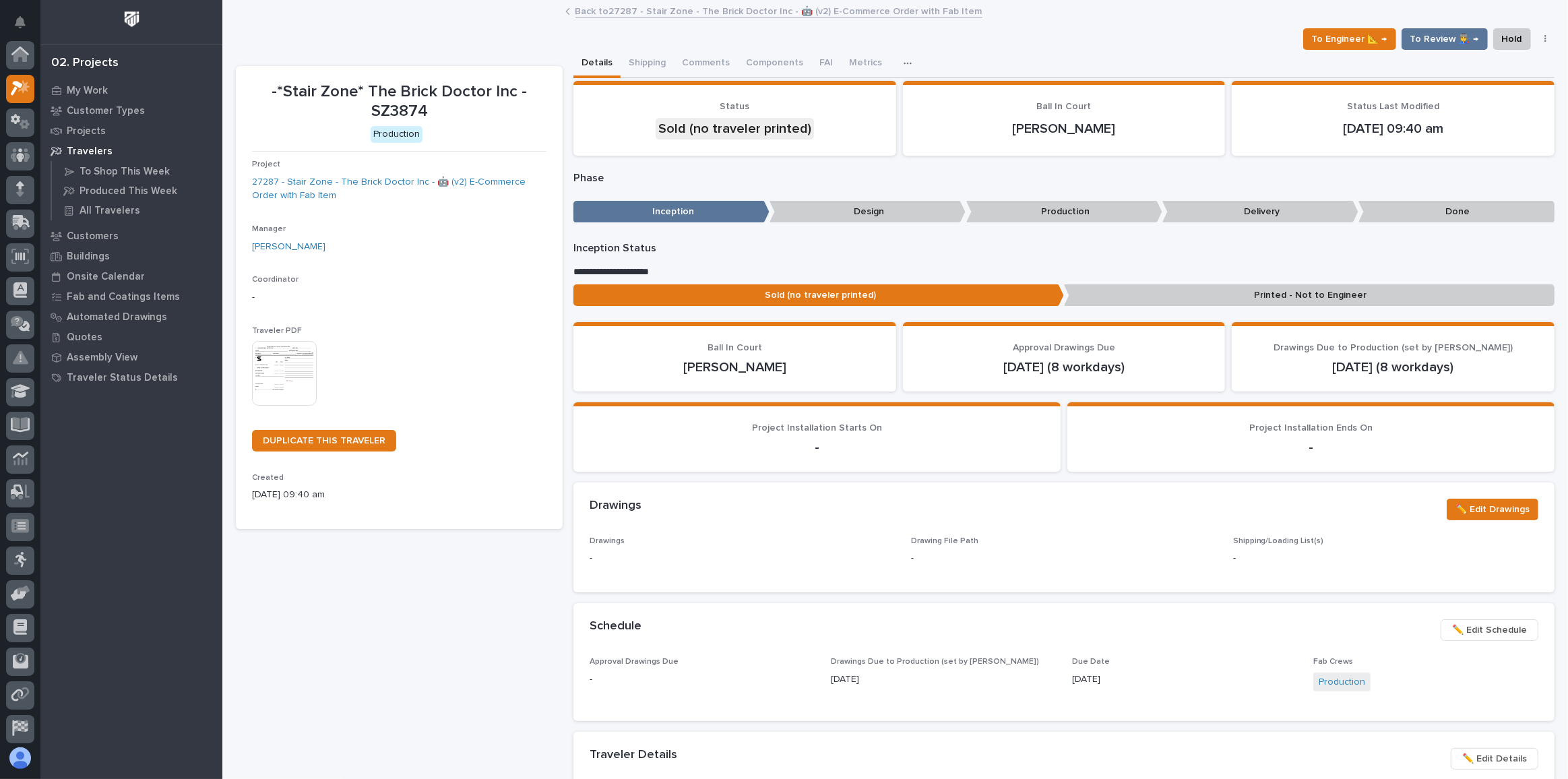
scroll to position [33, 0]
click at [281, 365] on img at bounding box center [285, 373] width 65 height 65
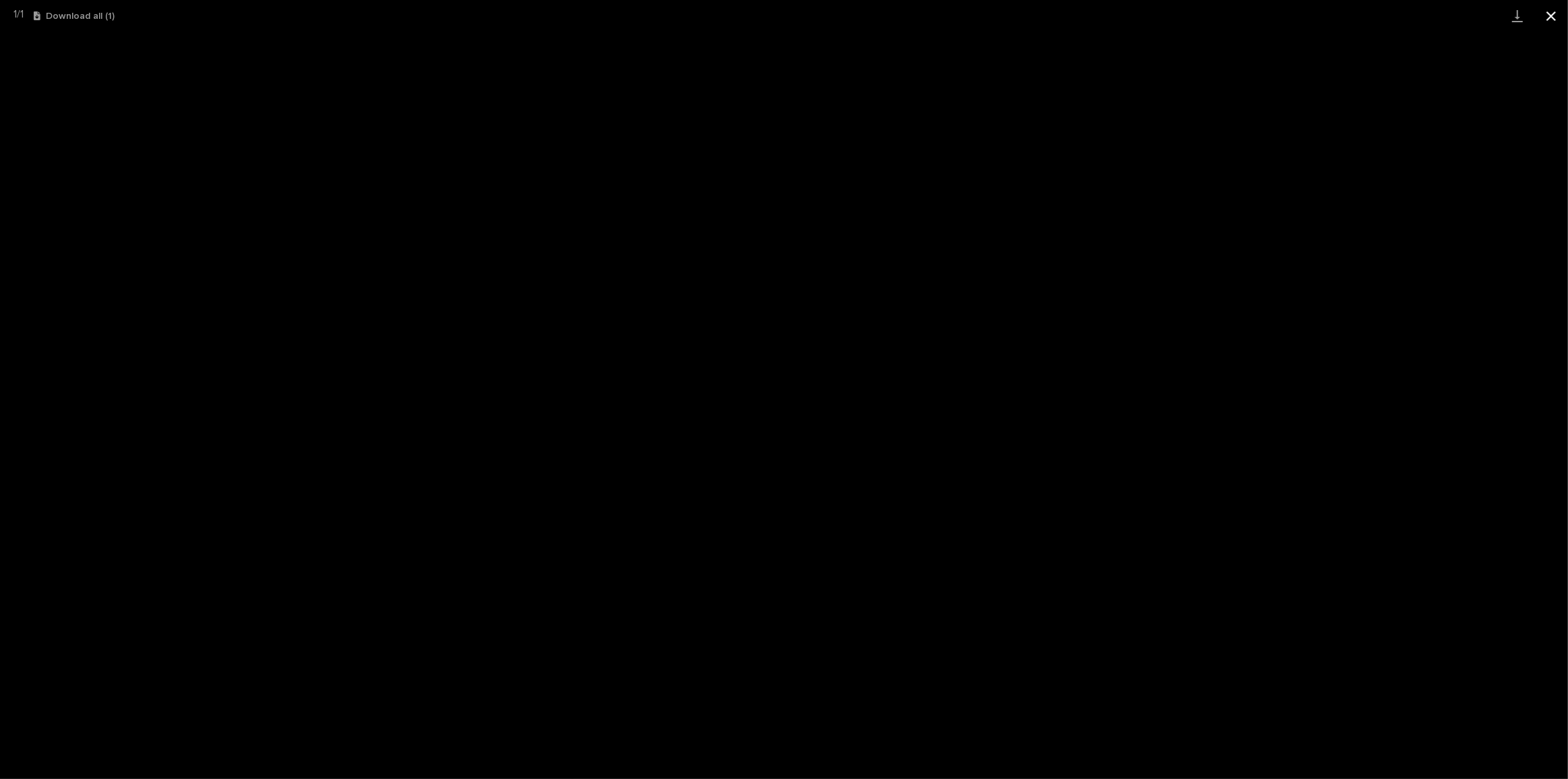
click at [1553, 7] on button "Close gallery" at bounding box center [1551, 15] width 34 height 32
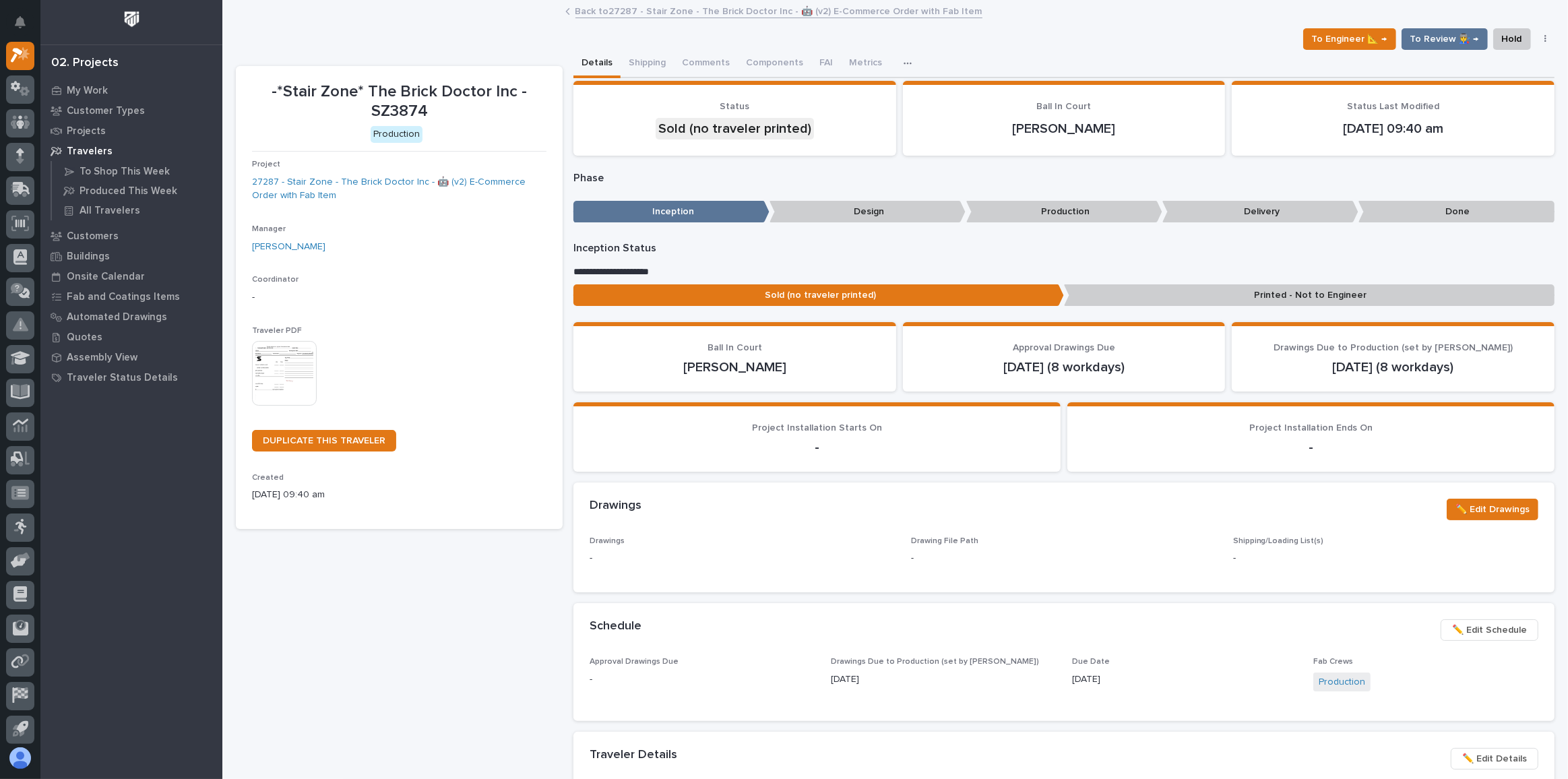
click at [679, 11] on link "Back to 27287 - Stair Zone - The Brick Doctor Inc - 🤖 (v2) E-Commerce Order wit…" at bounding box center [779, 10] width 407 height 15
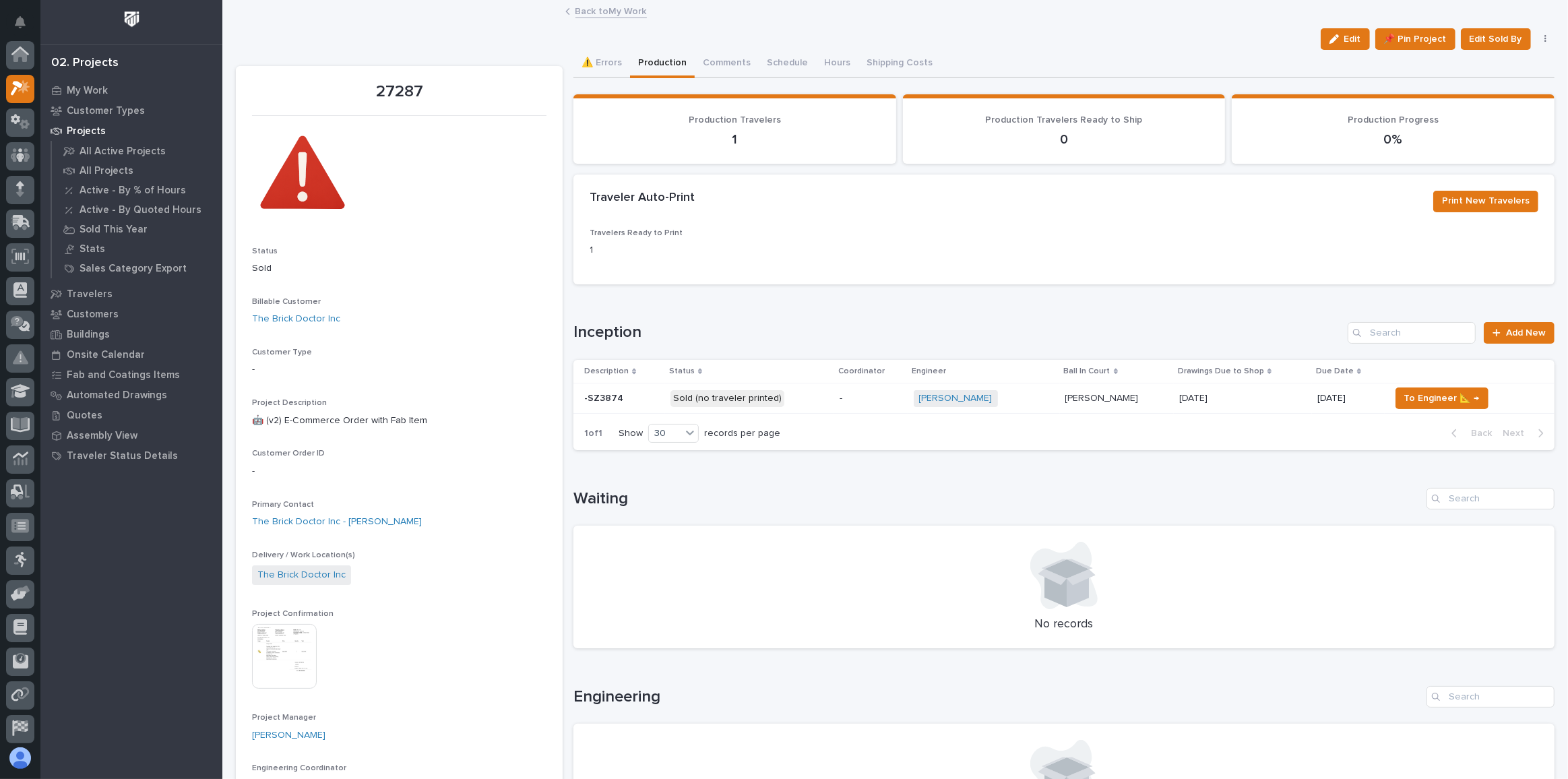
scroll to position [36, 0]
drag, startPoint x: 1332, startPoint y: 35, endPoint x: 420, endPoint y: 471, distance: 1010.9
click at [1332, 35] on icon "button" at bounding box center [1334, 40] width 10 height 10
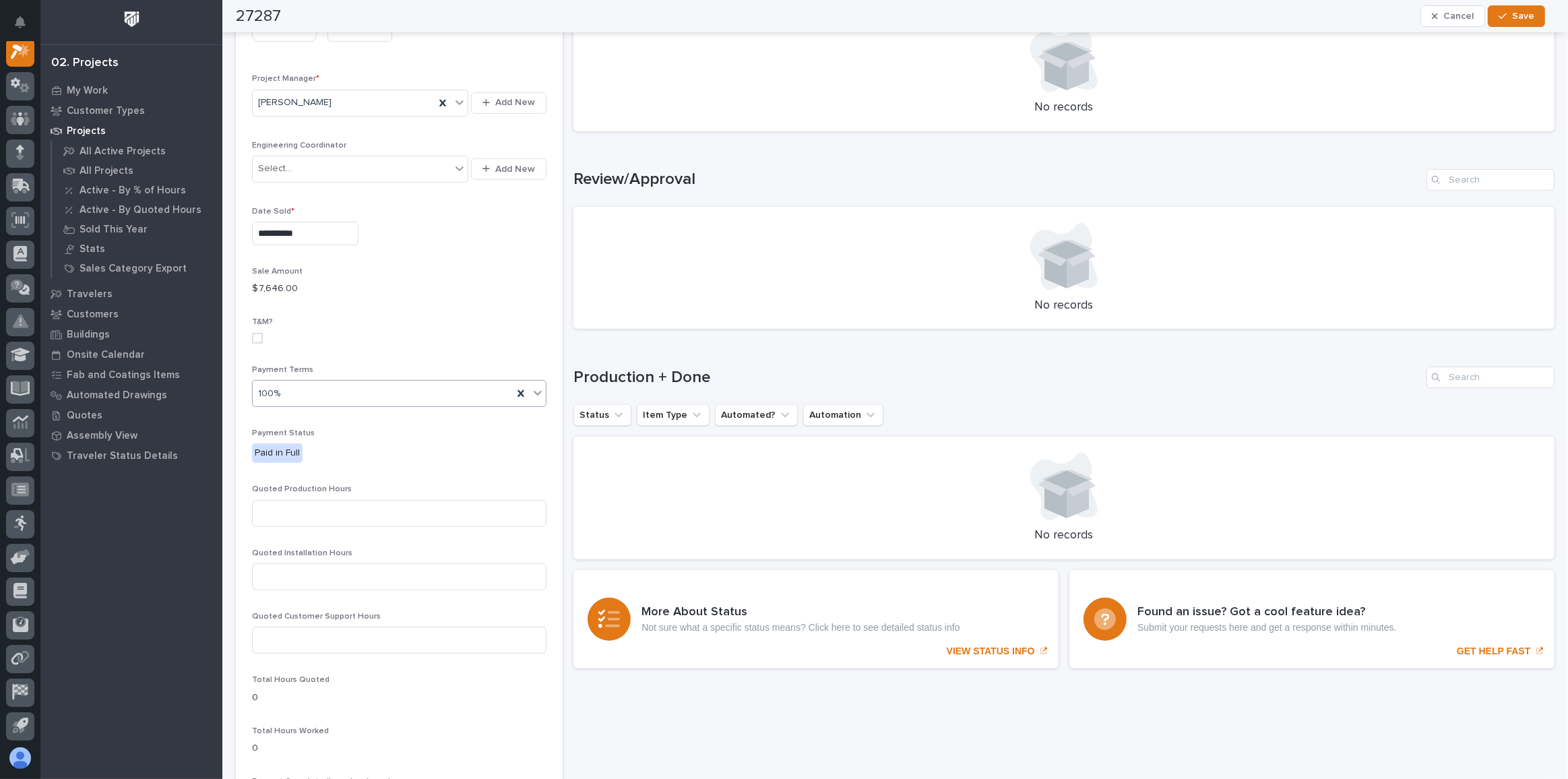
scroll to position [857, 0]
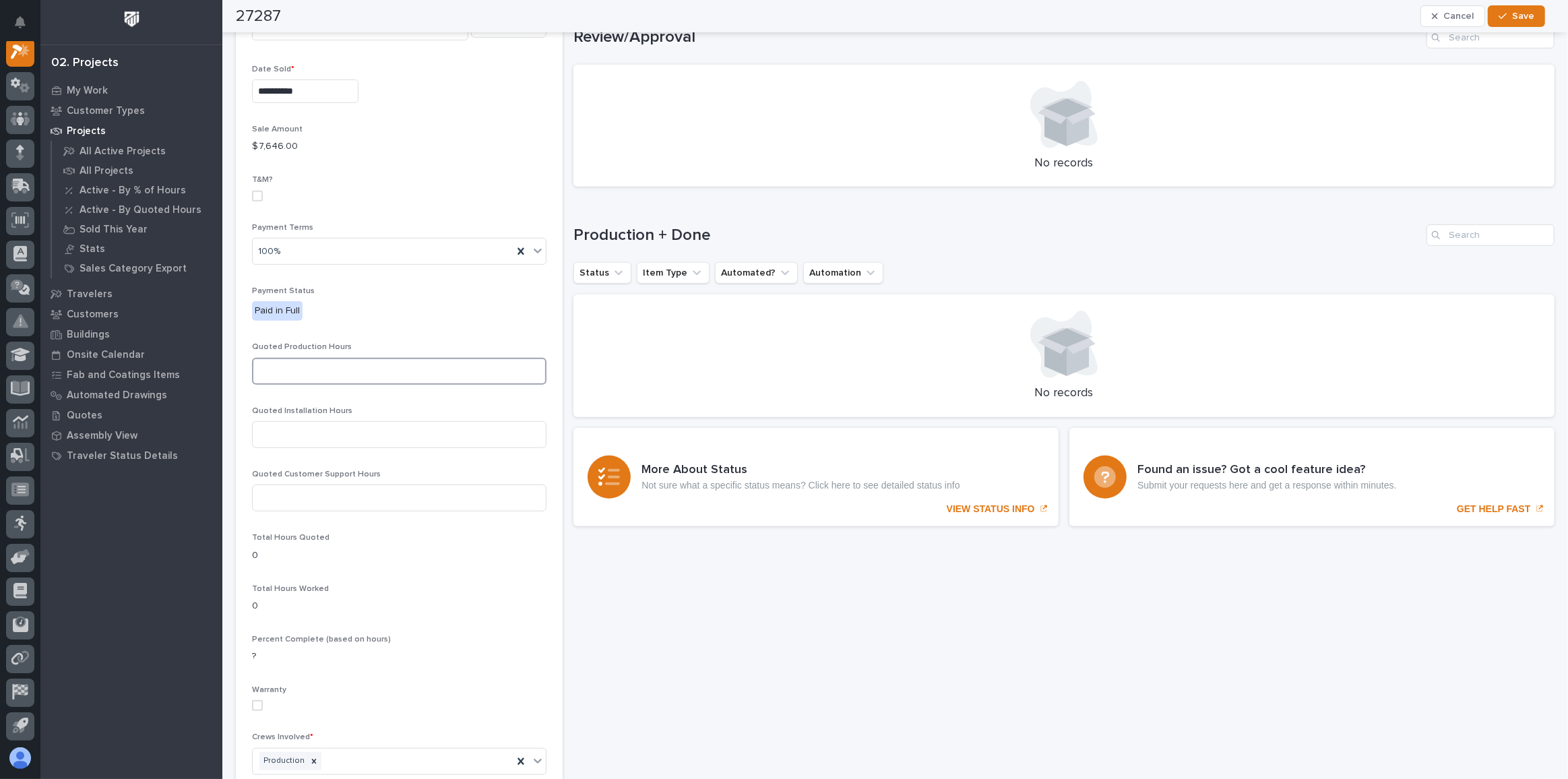
click at [367, 362] on input at bounding box center [399, 371] width 294 height 27
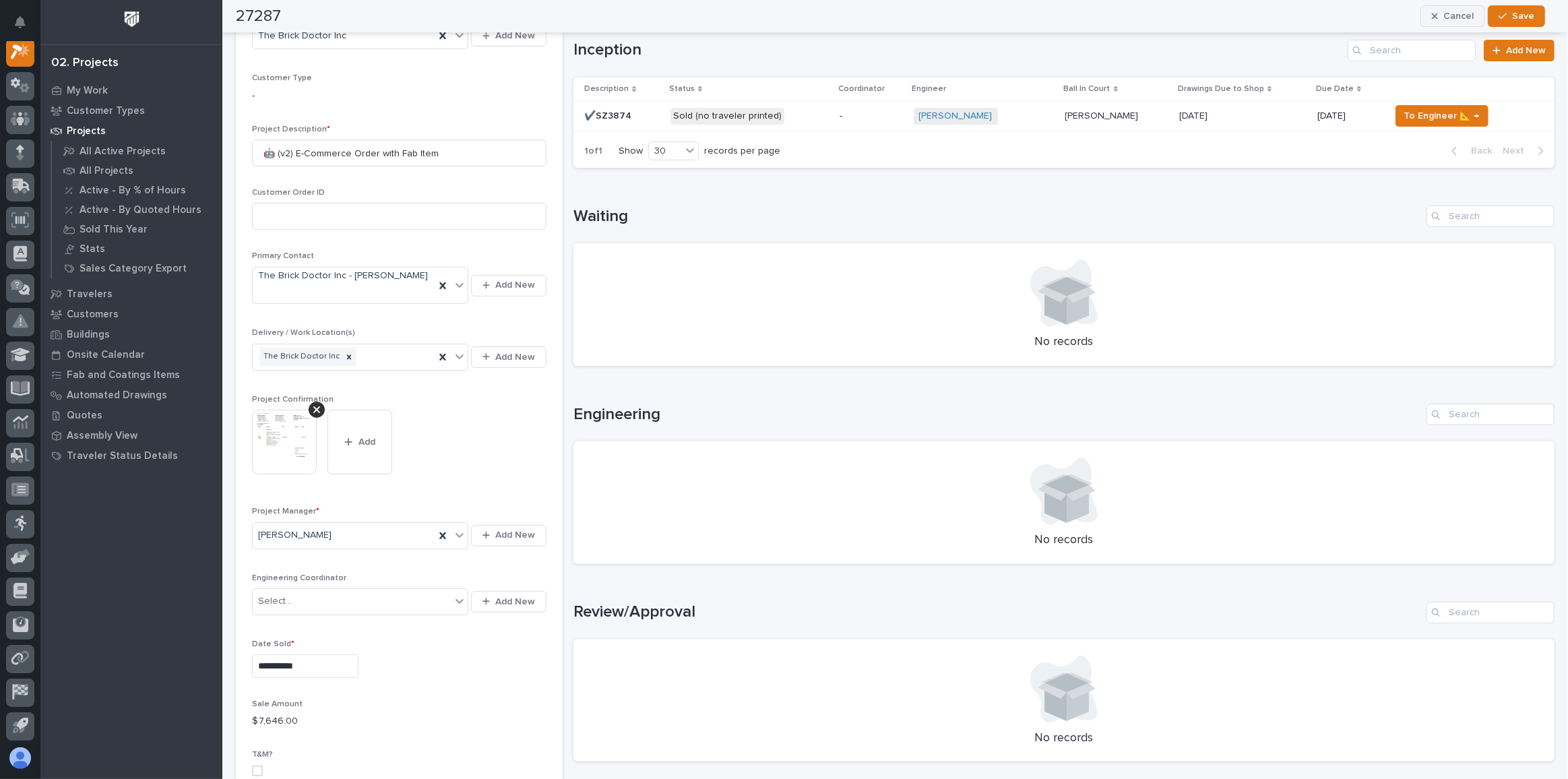
scroll to position [245, 0]
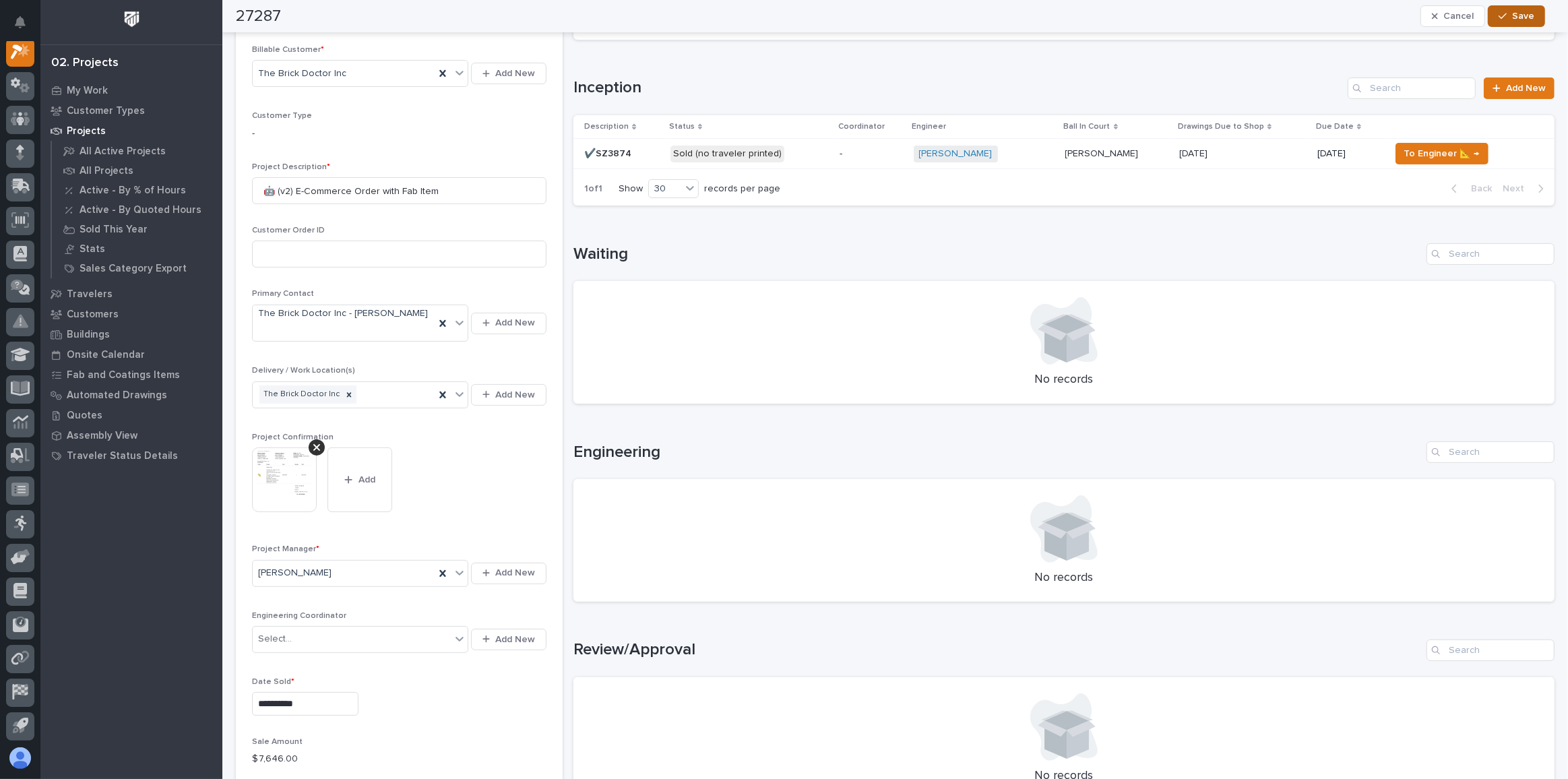
type input "30"
click at [1536, 11] on button "Save" at bounding box center [1516, 16] width 57 height 22
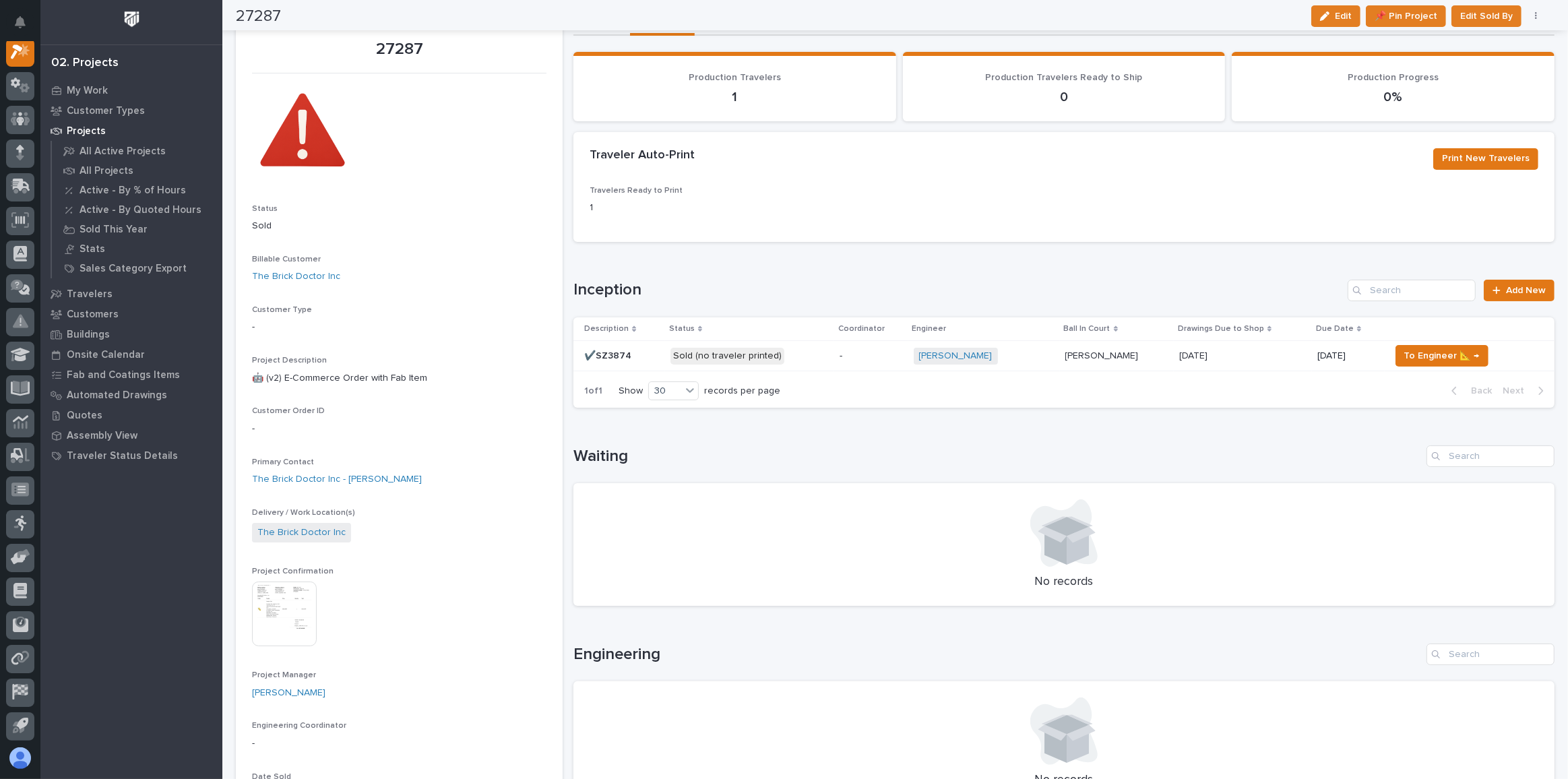
scroll to position [0, 0]
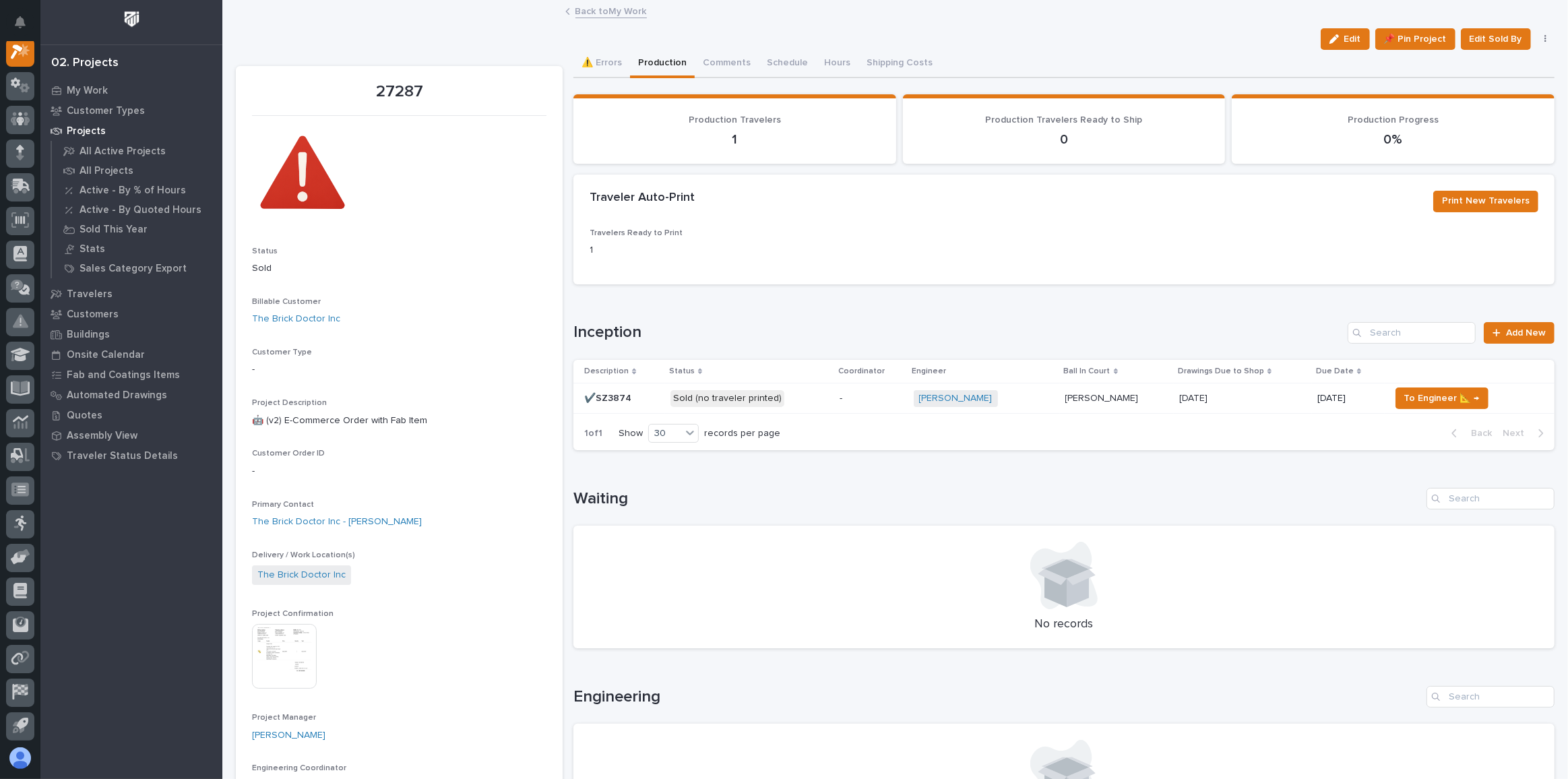
click at [803, 394] on p "Sold (no traveler printed)" at bounding box center [750, 398] width 158 height 17
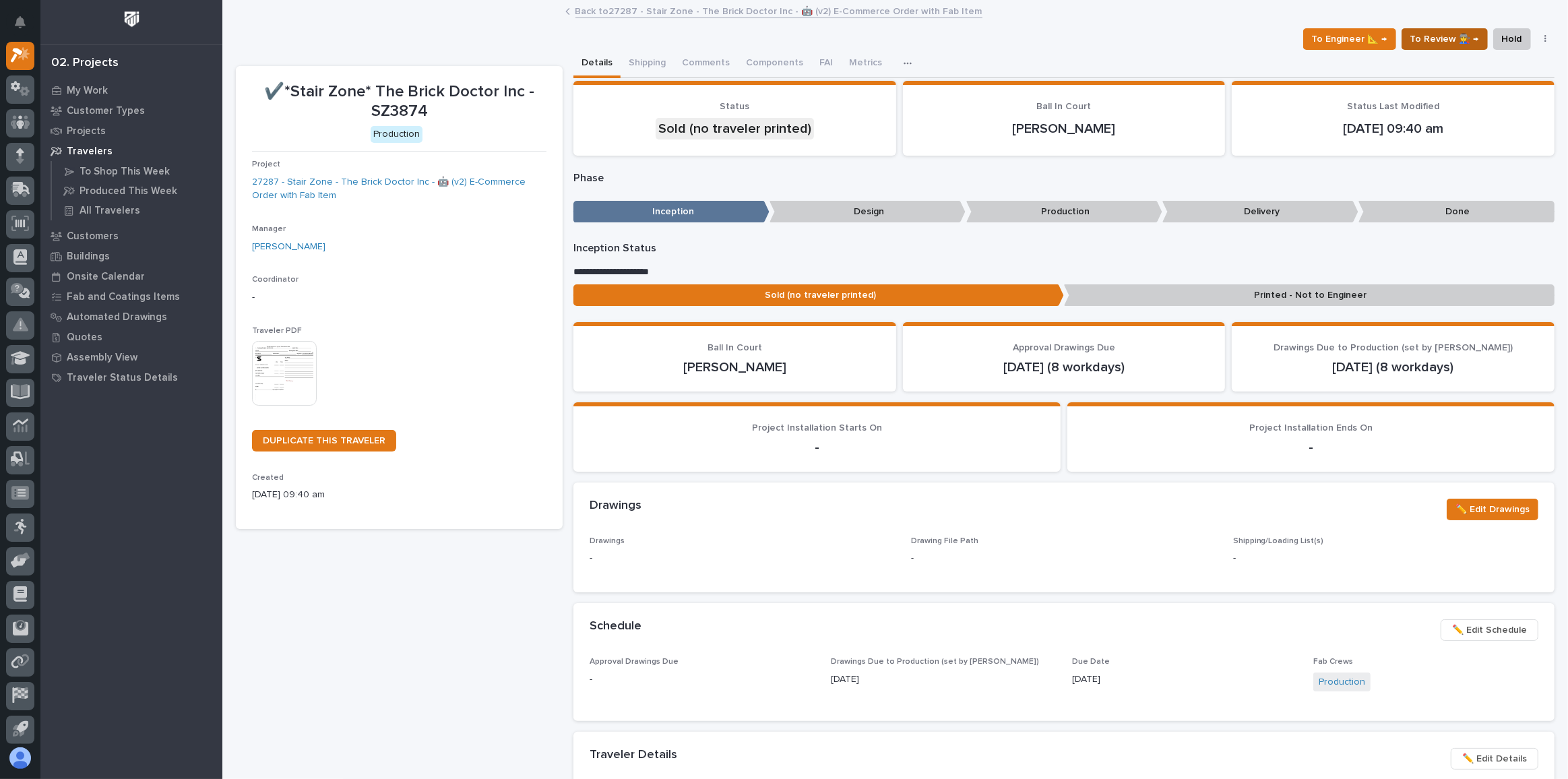
click at [1441, 38] on span "To Review 👨‍🏭 →" at bounding box center [1444, 39] width 69 height 16
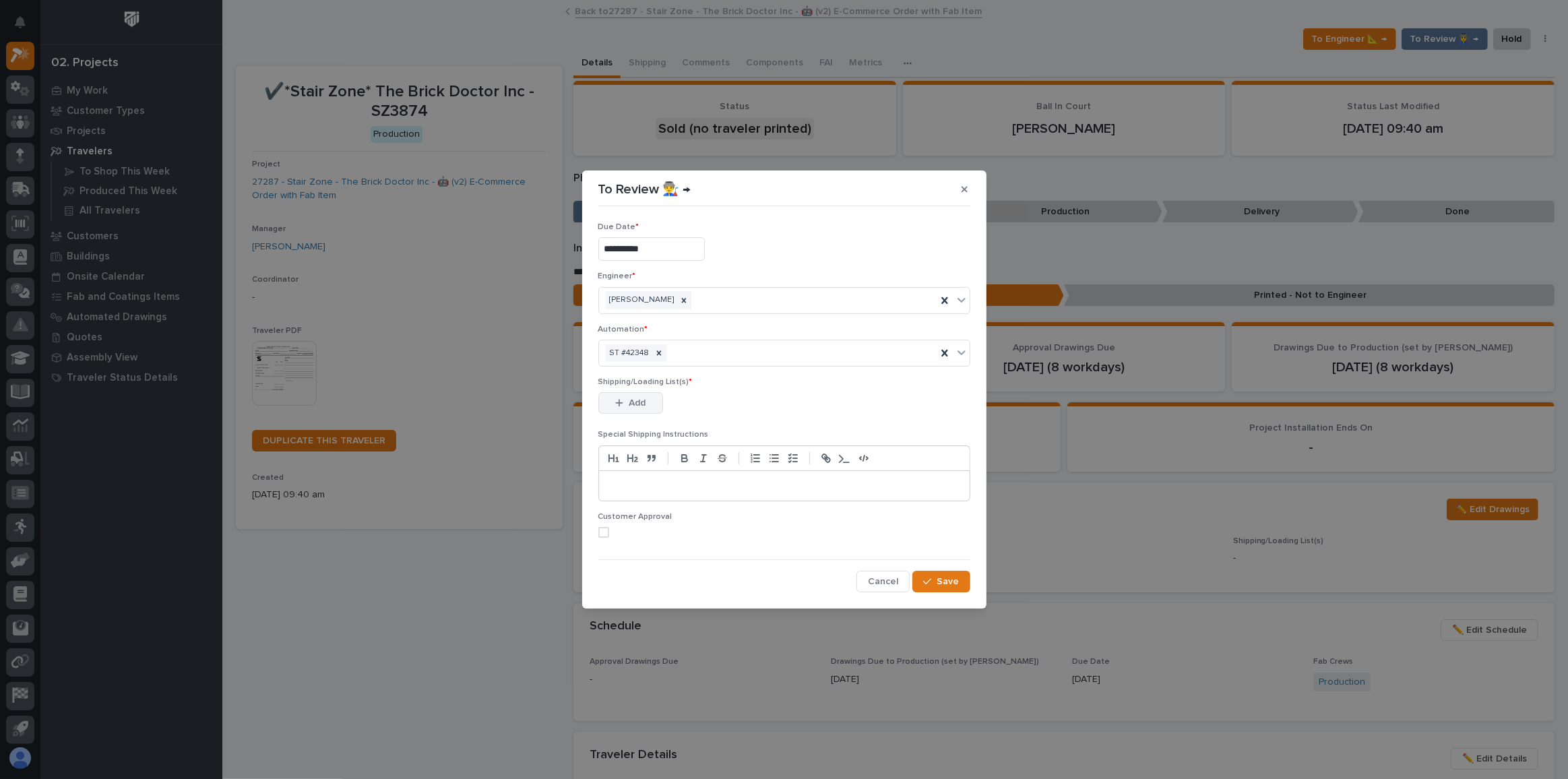
click at [636, 403] on span "Add" at bounding box center [637, 402] width 17 height 12
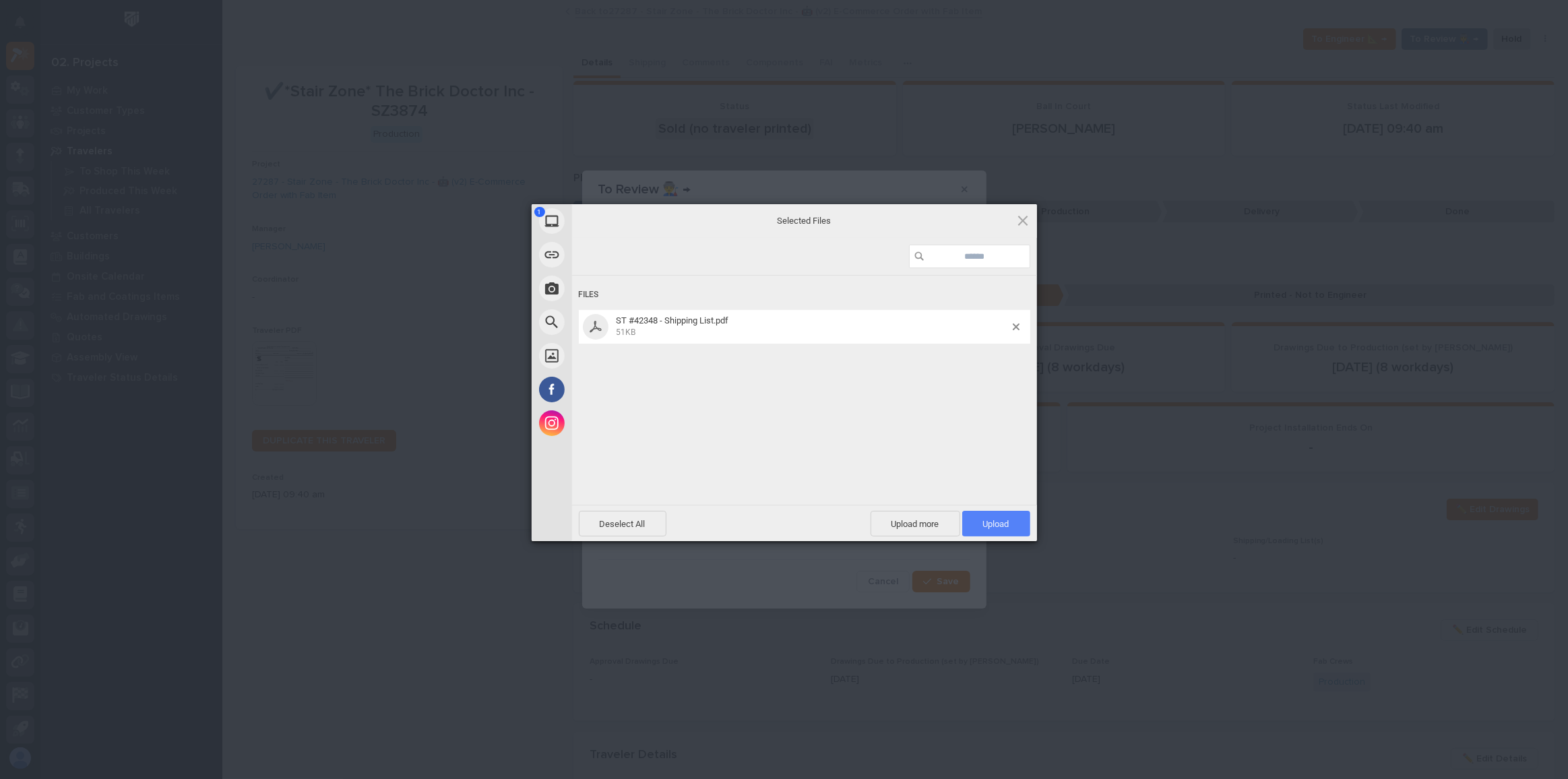
click at [1014, 524] on span "Upload 1" at bounding box center [997, 524] width 68 height 26
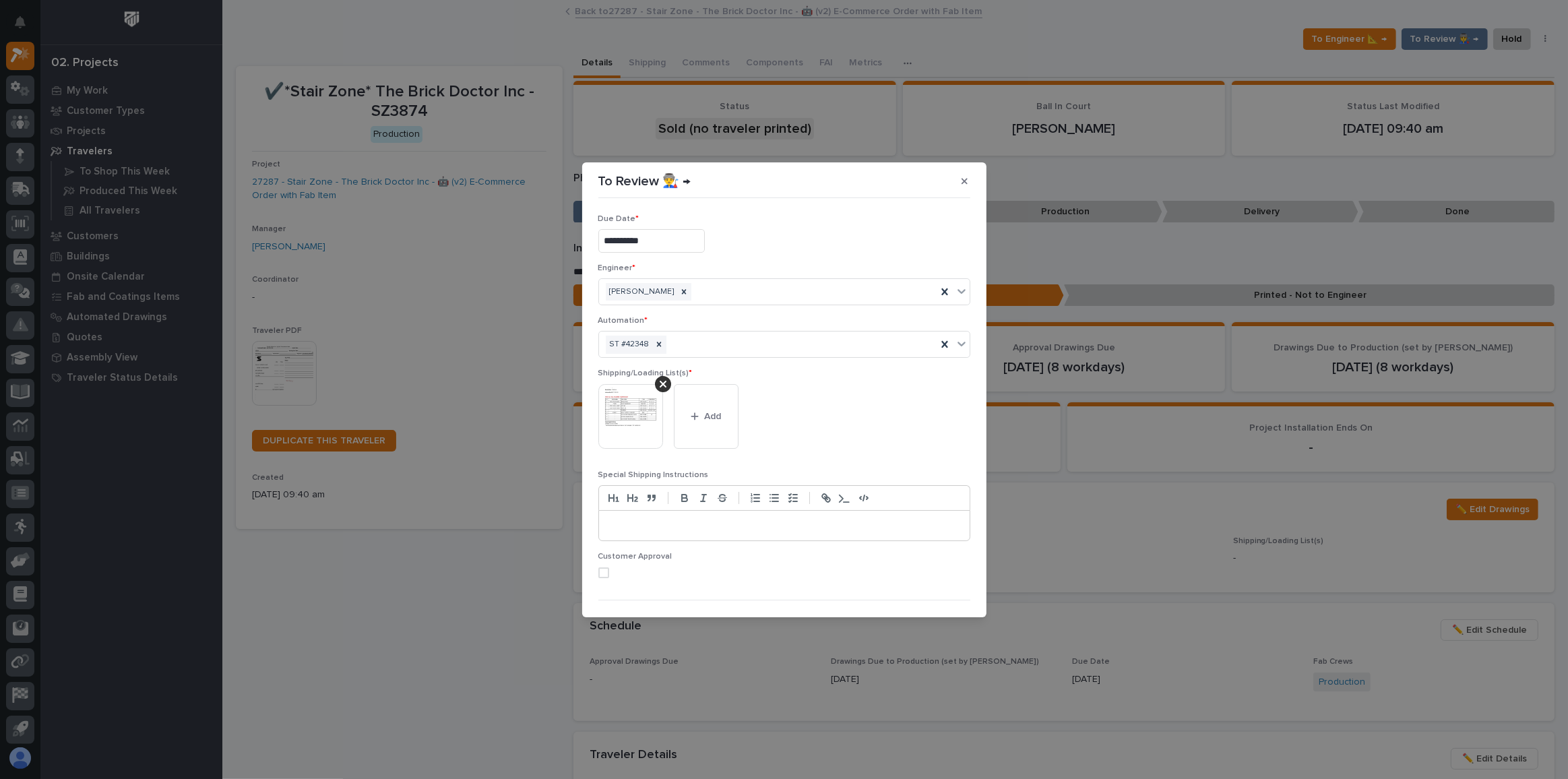
scroll to position [26, 0]
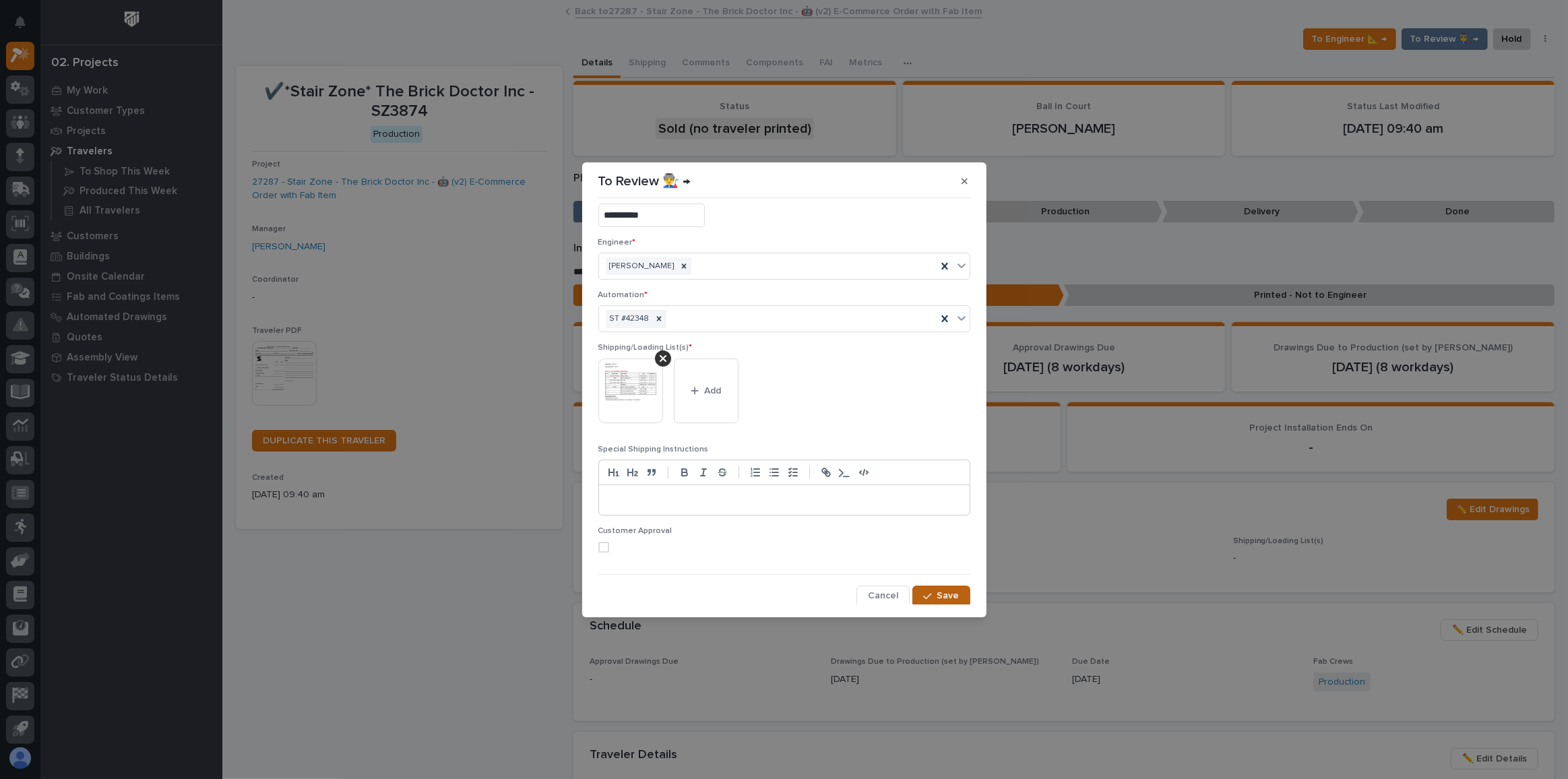
click at [949, 593] on span "Save" at bounding box center [949, 595] width 23 height 12
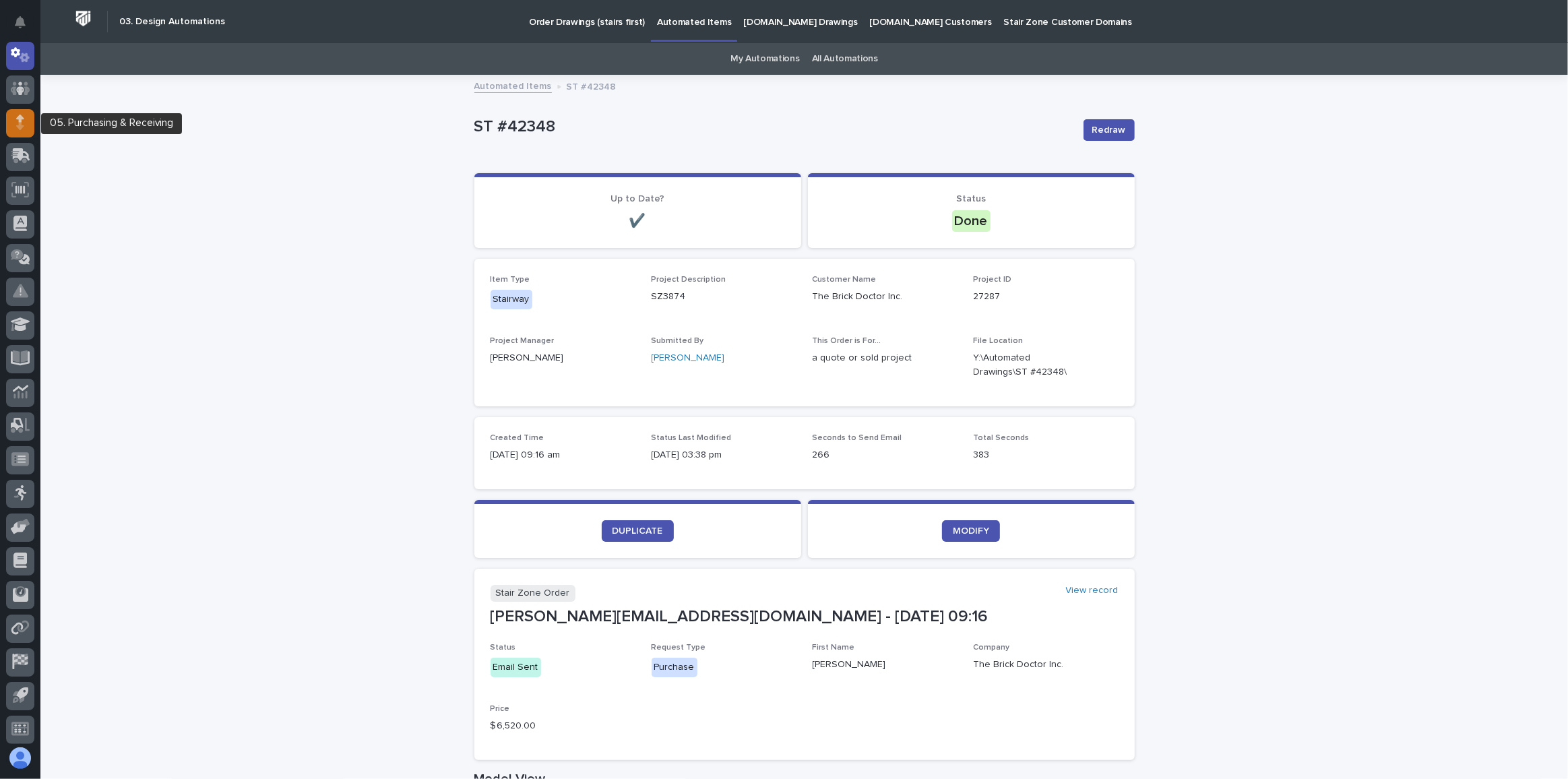
click at [23, 125] on icon at bounding box center [19, 126] width 7 height 7
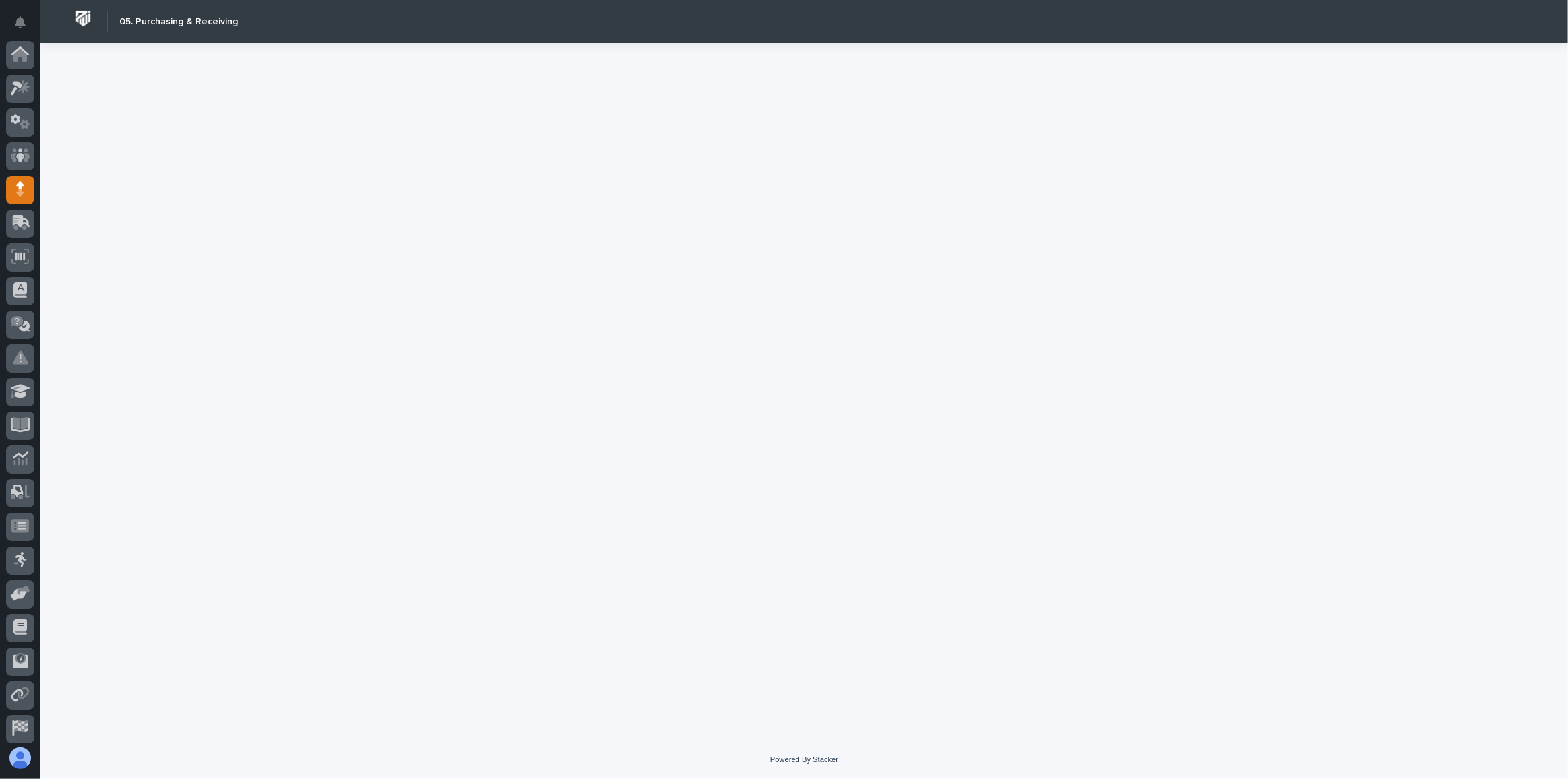
scroll to position [71, 0]
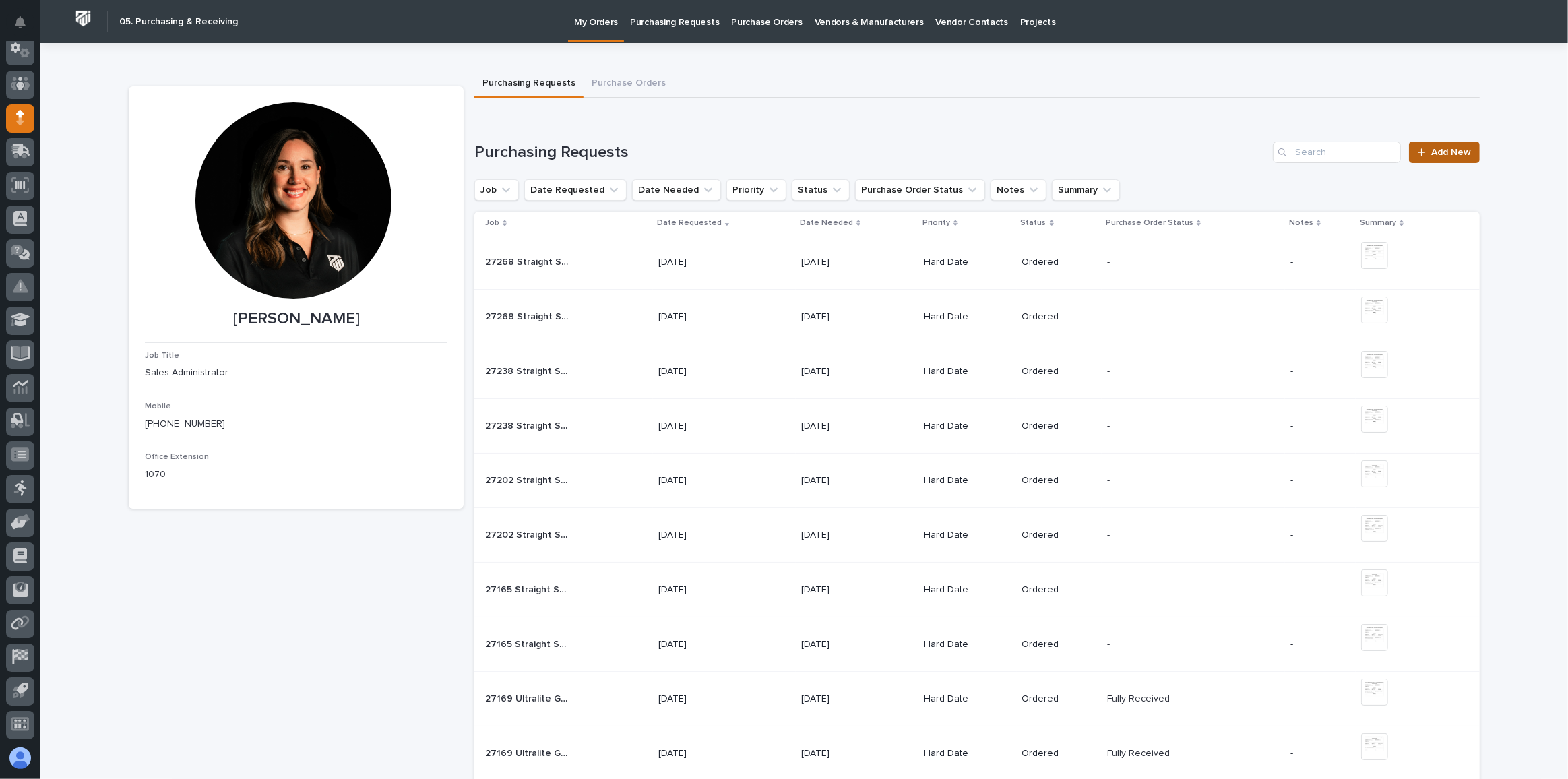
click at [1455, 156] on span "Add New" at bounding box center [1451, 153] width 40 height 10
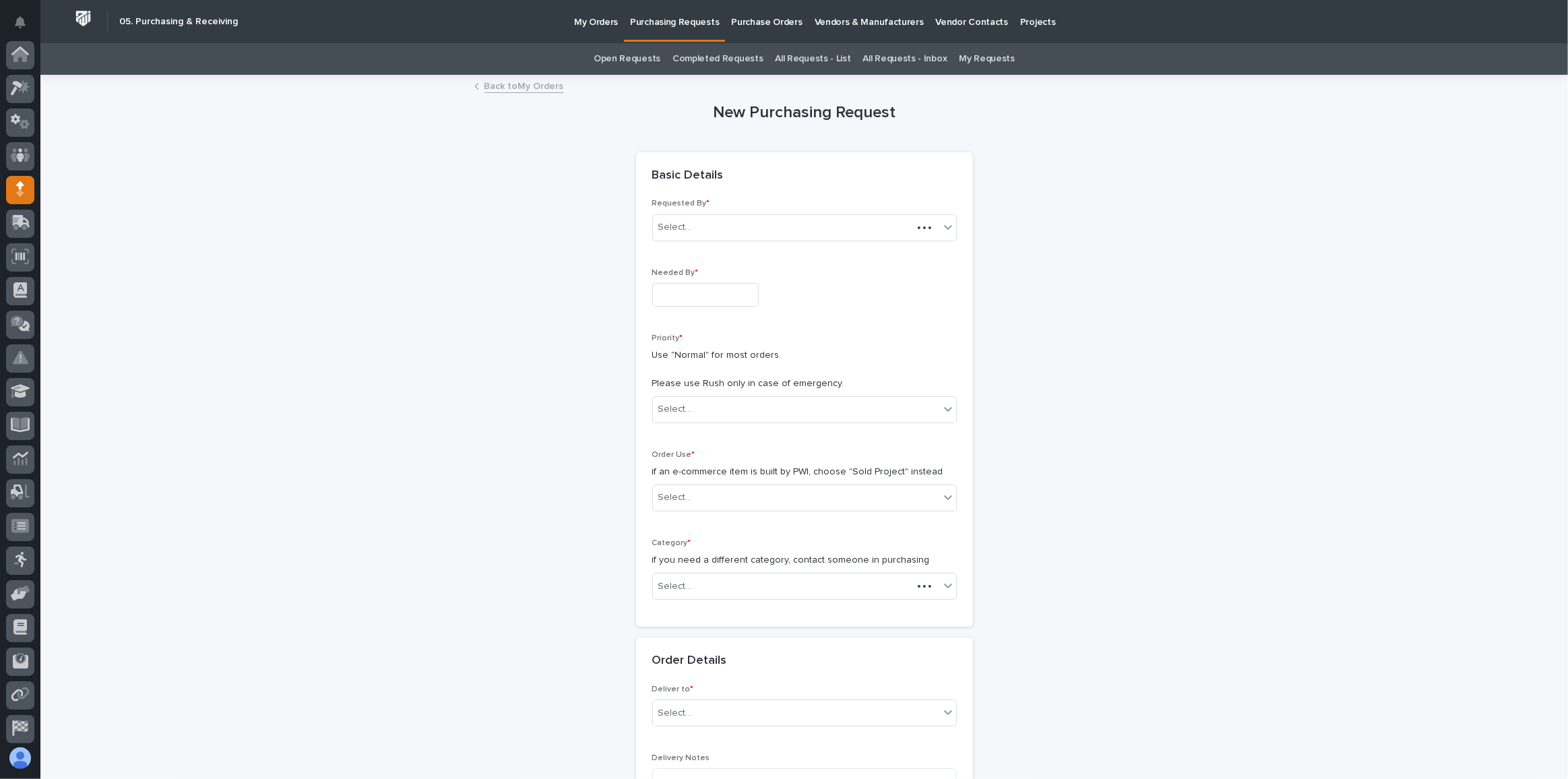
scroll to position [71, 0]
click at [689, 289] on input "text" at bounding box center [706, 294] width 107 height 23
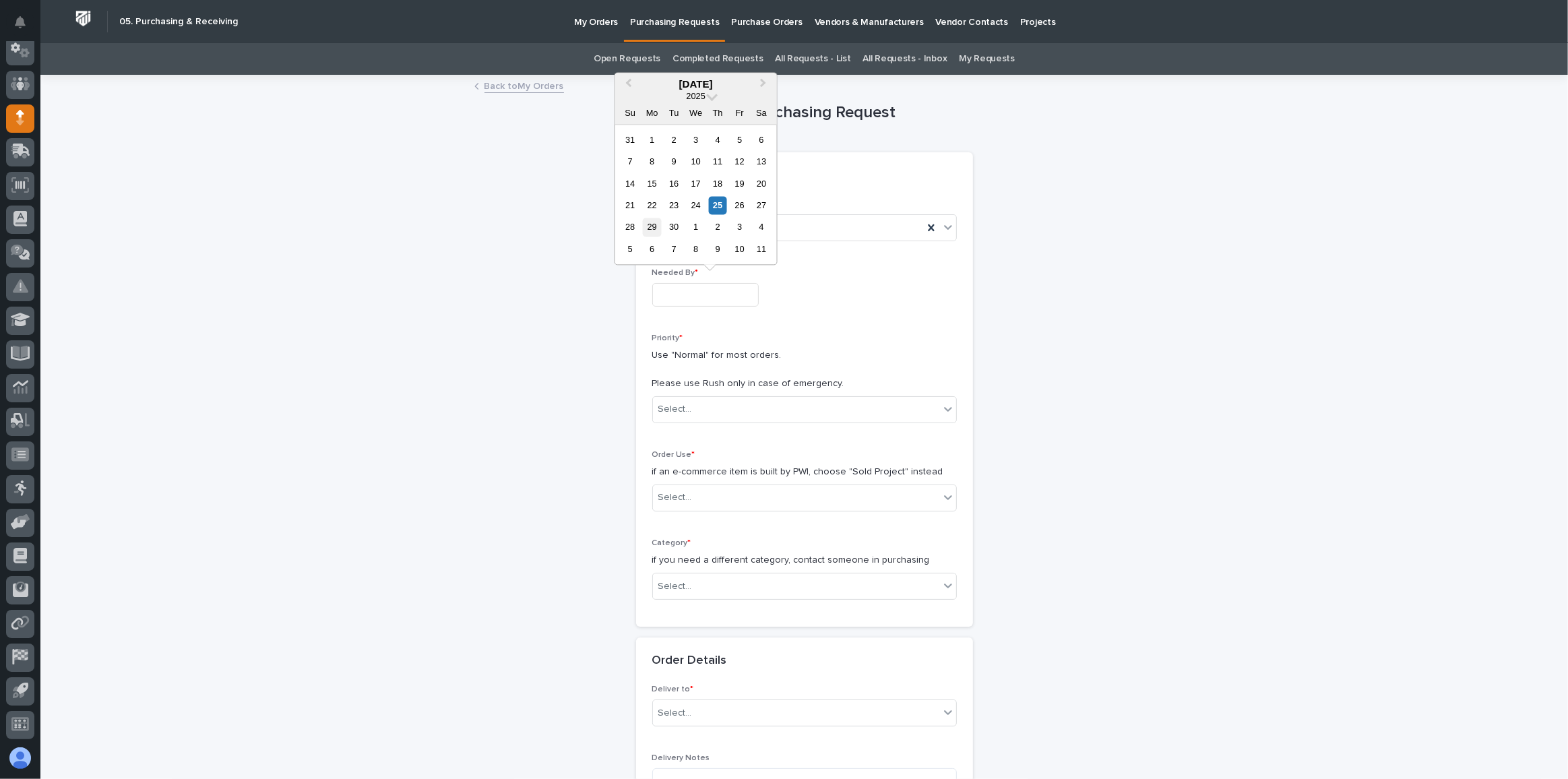
click at [650, 229] on div "29" at bounding box center [651, 227] width 19 height 19
type input "**********"
click at [693, 405] on div "Select..." at bounding box center [796, 410] width 286 height 23
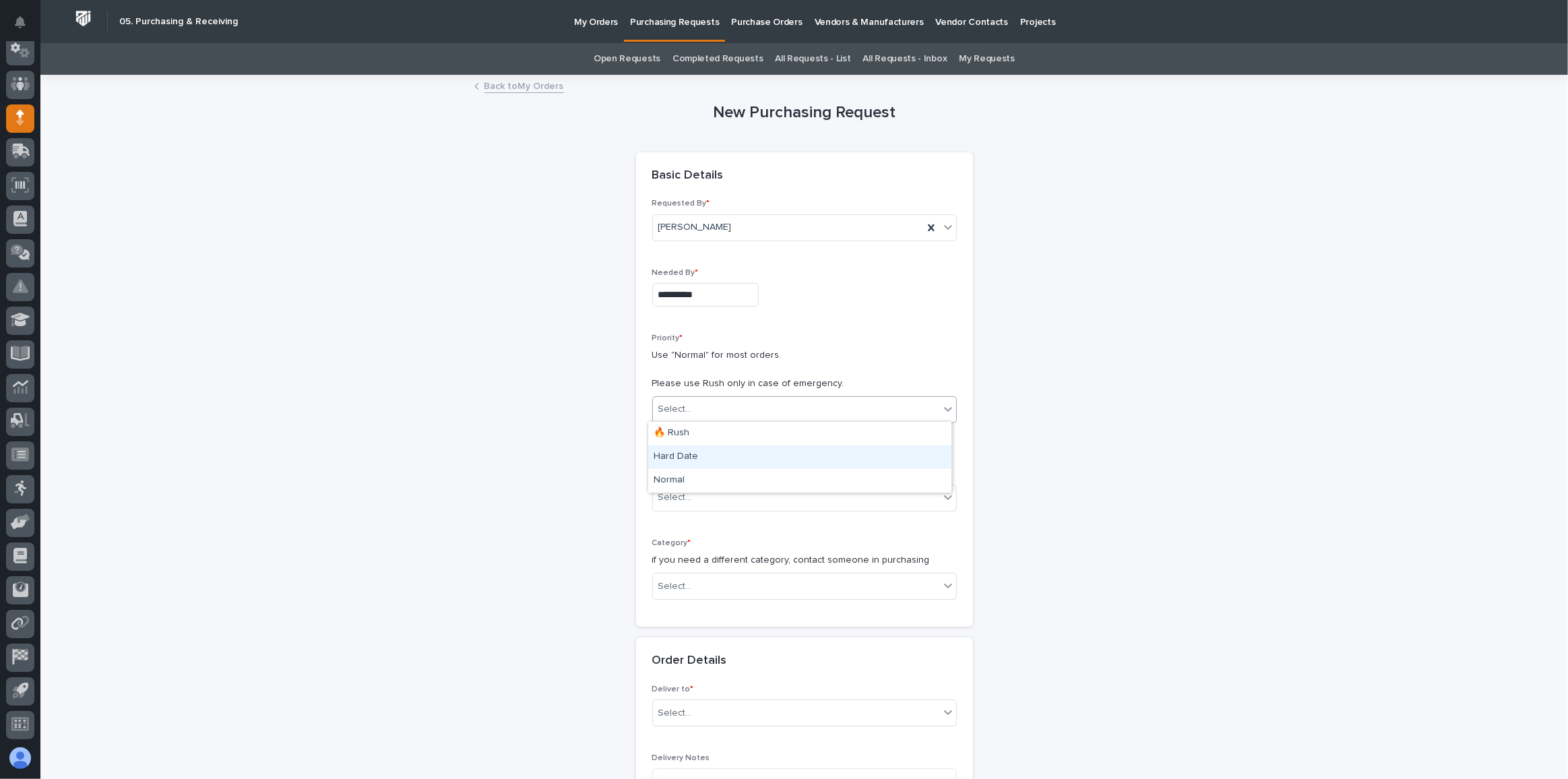
click at [696, 457] on div "Hard Date" at bounding box center [799, 457] width 303 height 23
click at [689, 499] on div "Select..." at bounding box center [796, 498] width 286 height 23
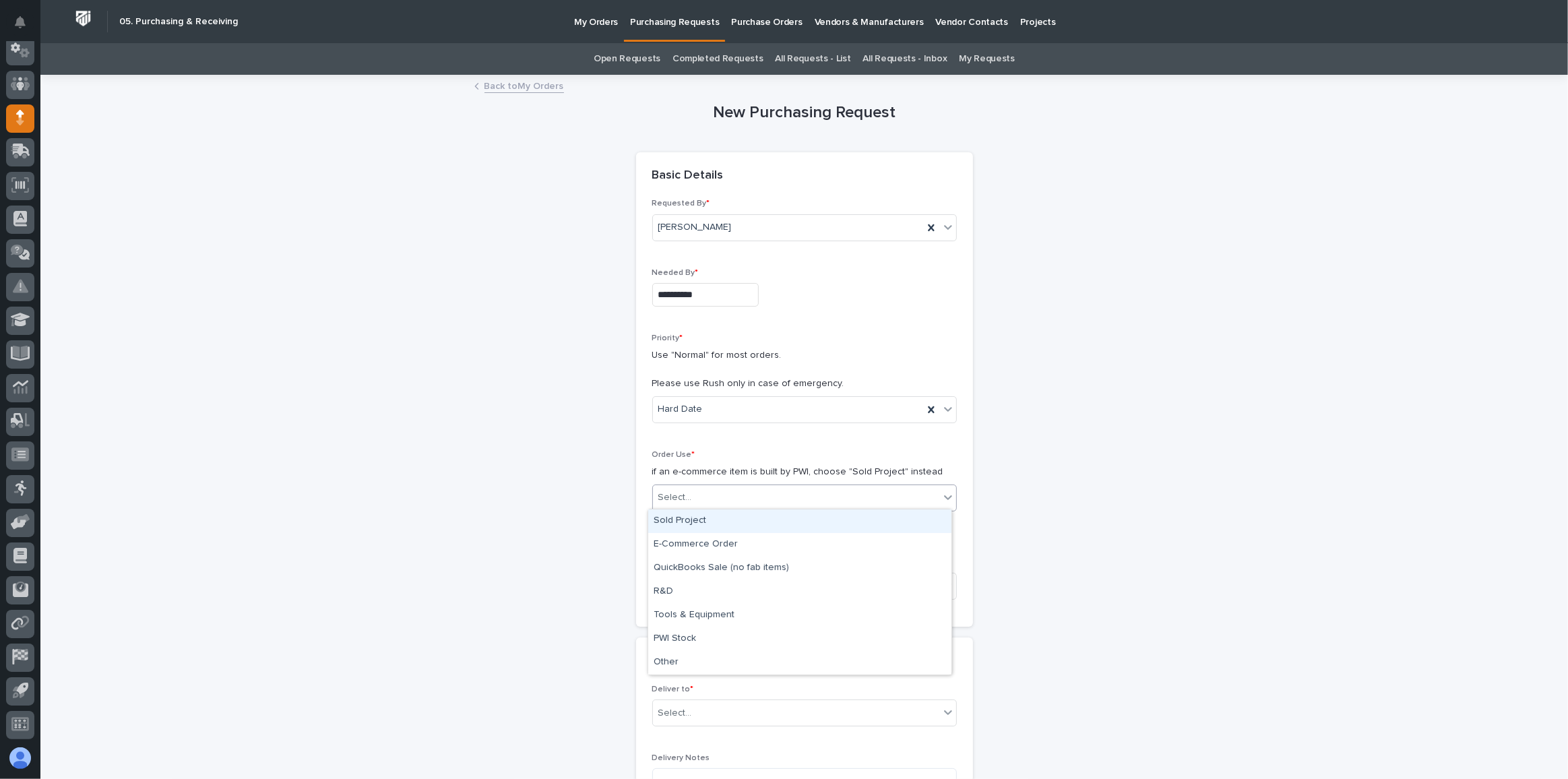
click at [693, 520] on div "Sold Project" at bounding box center [799, 520] width 303 height 23
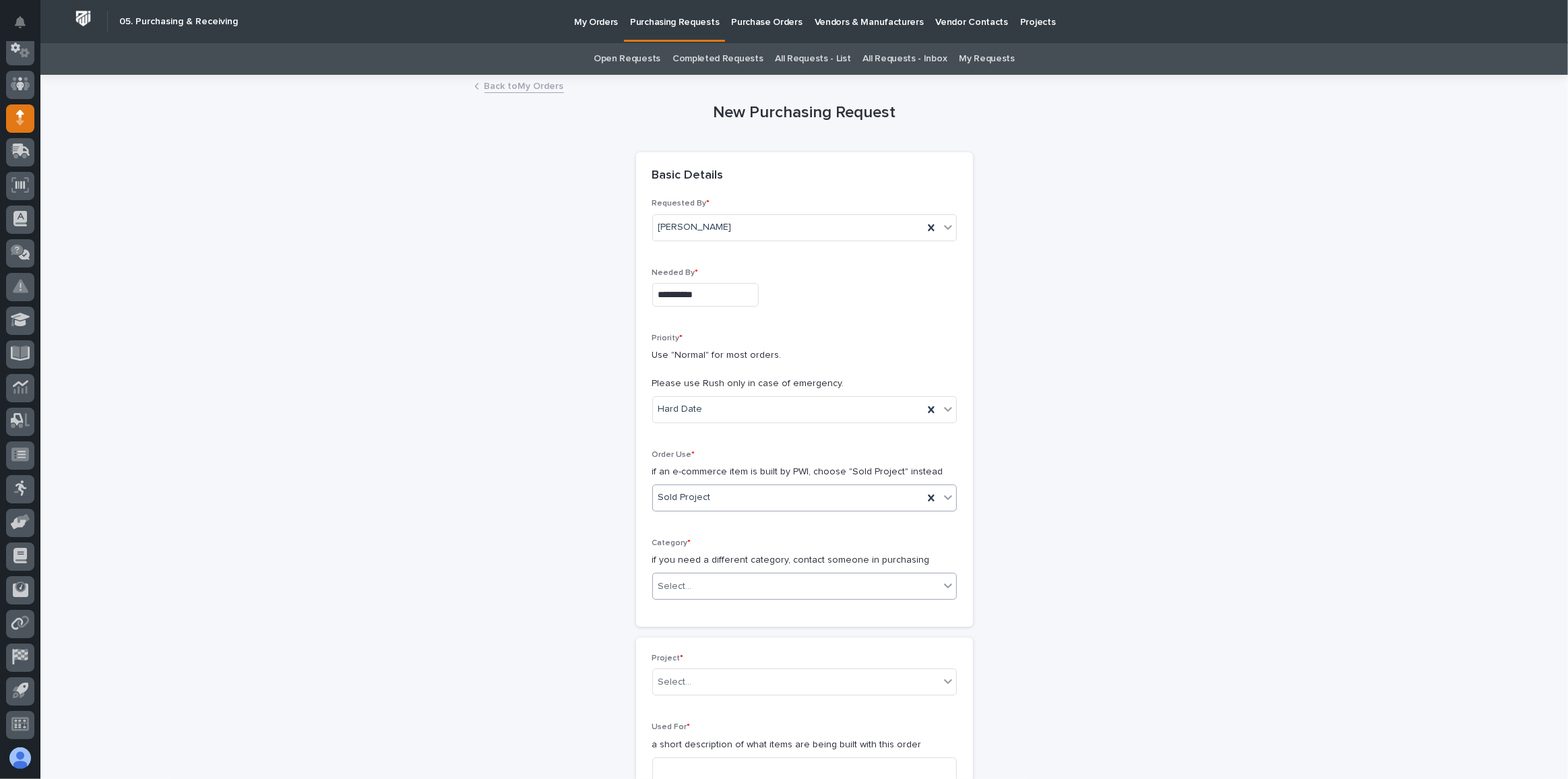
click at [703, 589] on div "Select..." at bounding box center [796, 587] width 286 height 23
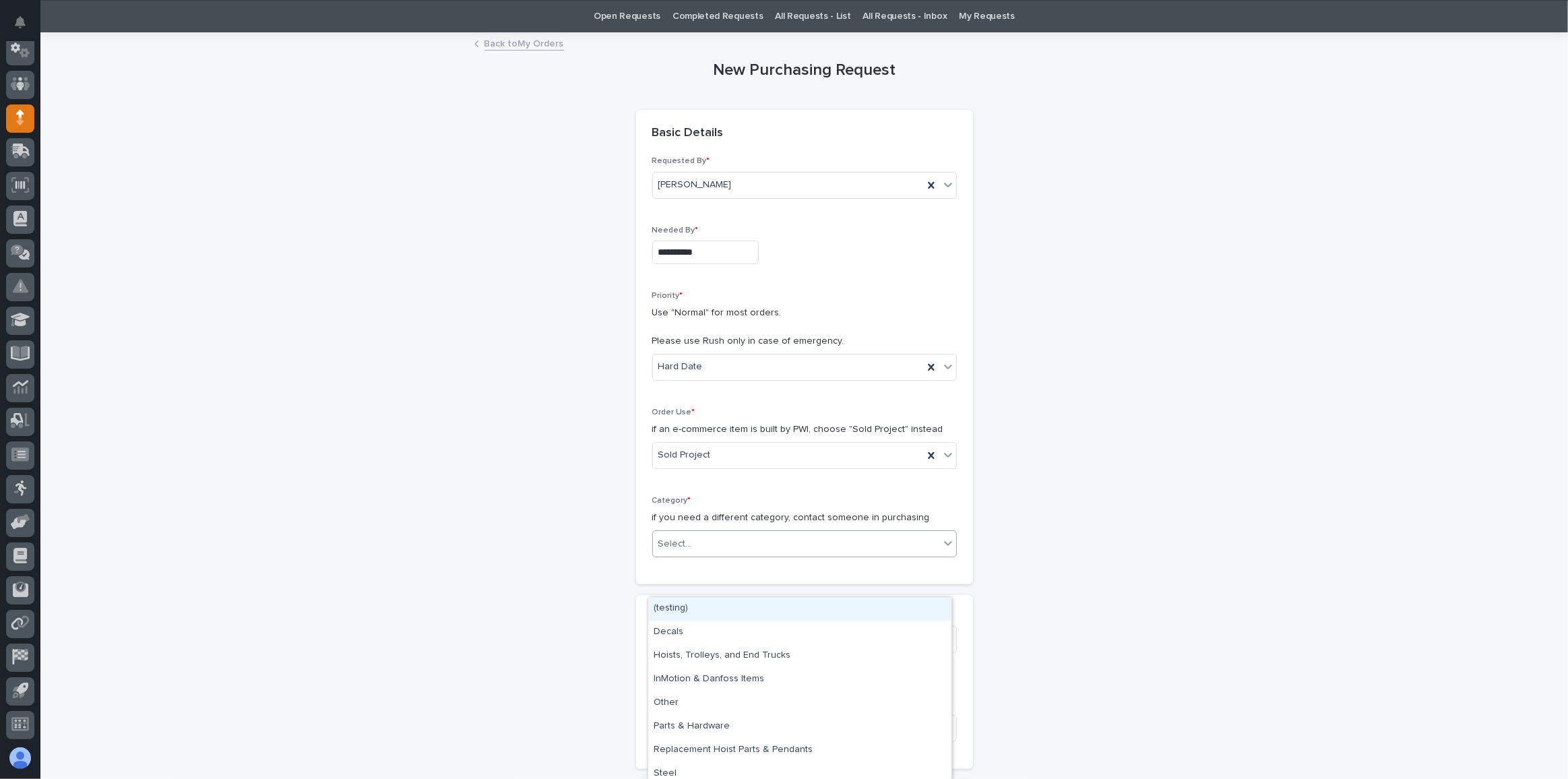
scroll to position [61, 0]
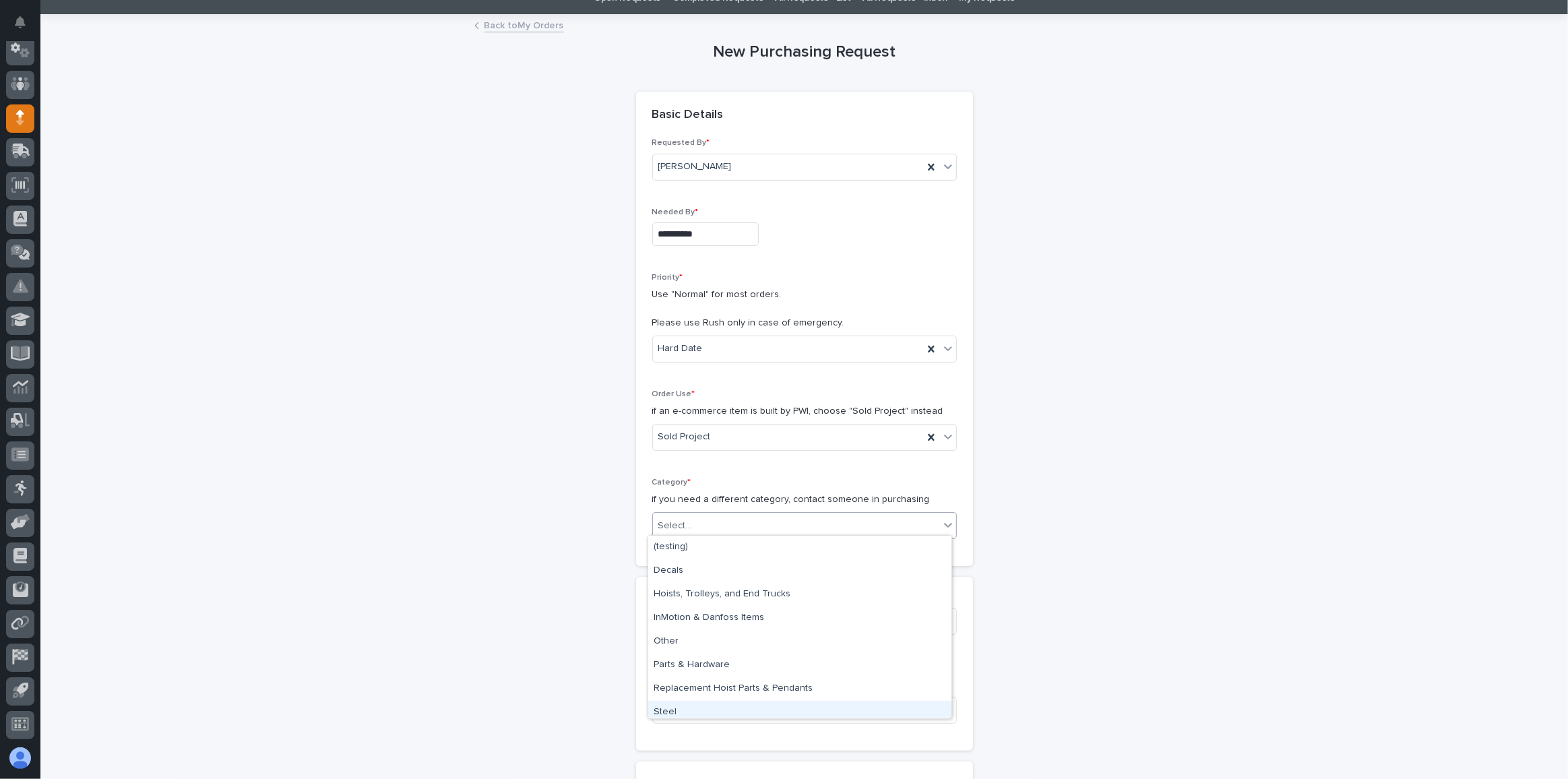
click at [681, 711] on div "Steel" at bounding box center [799, 712] width 303 height 23
click at [681, 711] on input at bounding box center [804, 710] width 305 height 27
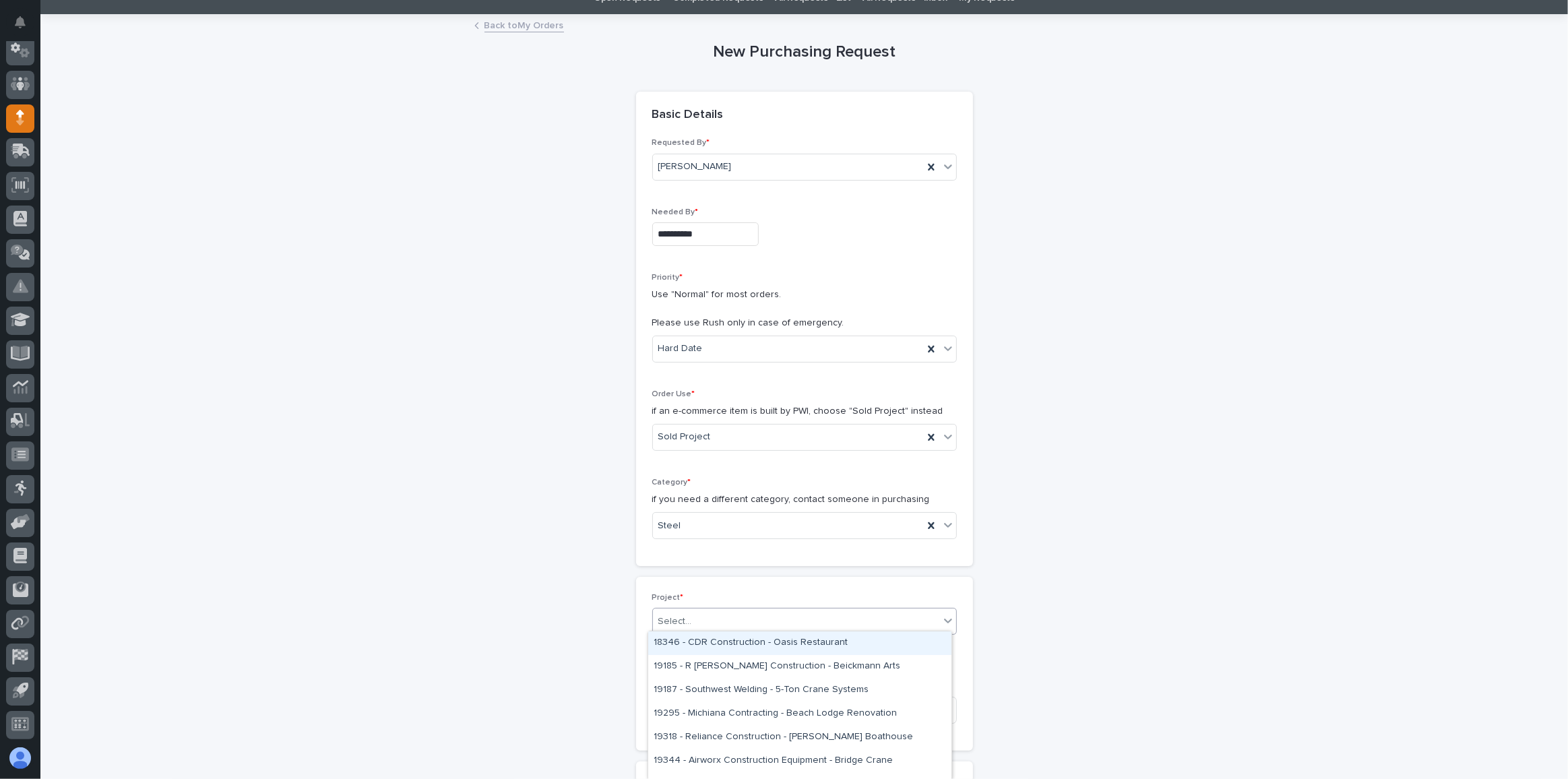
click at [679, 621] on div "Select..." at bounding box center [676, 621] width 34 height 15
type input "*****"
click at [717, 641] on div "27287 - Stair Zone - The Brick Doctor Inc - 🤖 (v2) E-Commerce Order with Fab It…" at bounding box center [799, 642] width 303 height 23
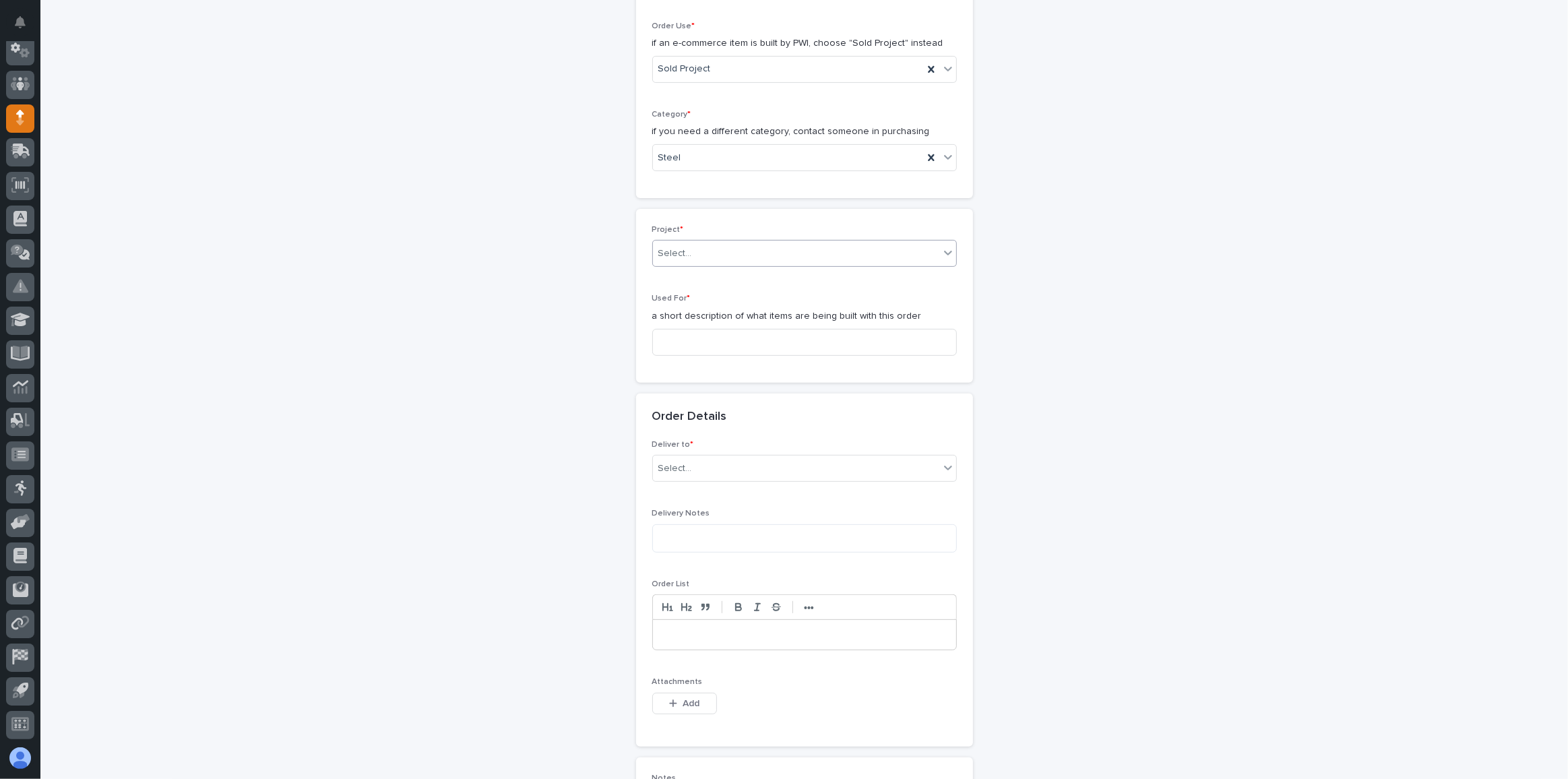
scroll to position [437, 0]
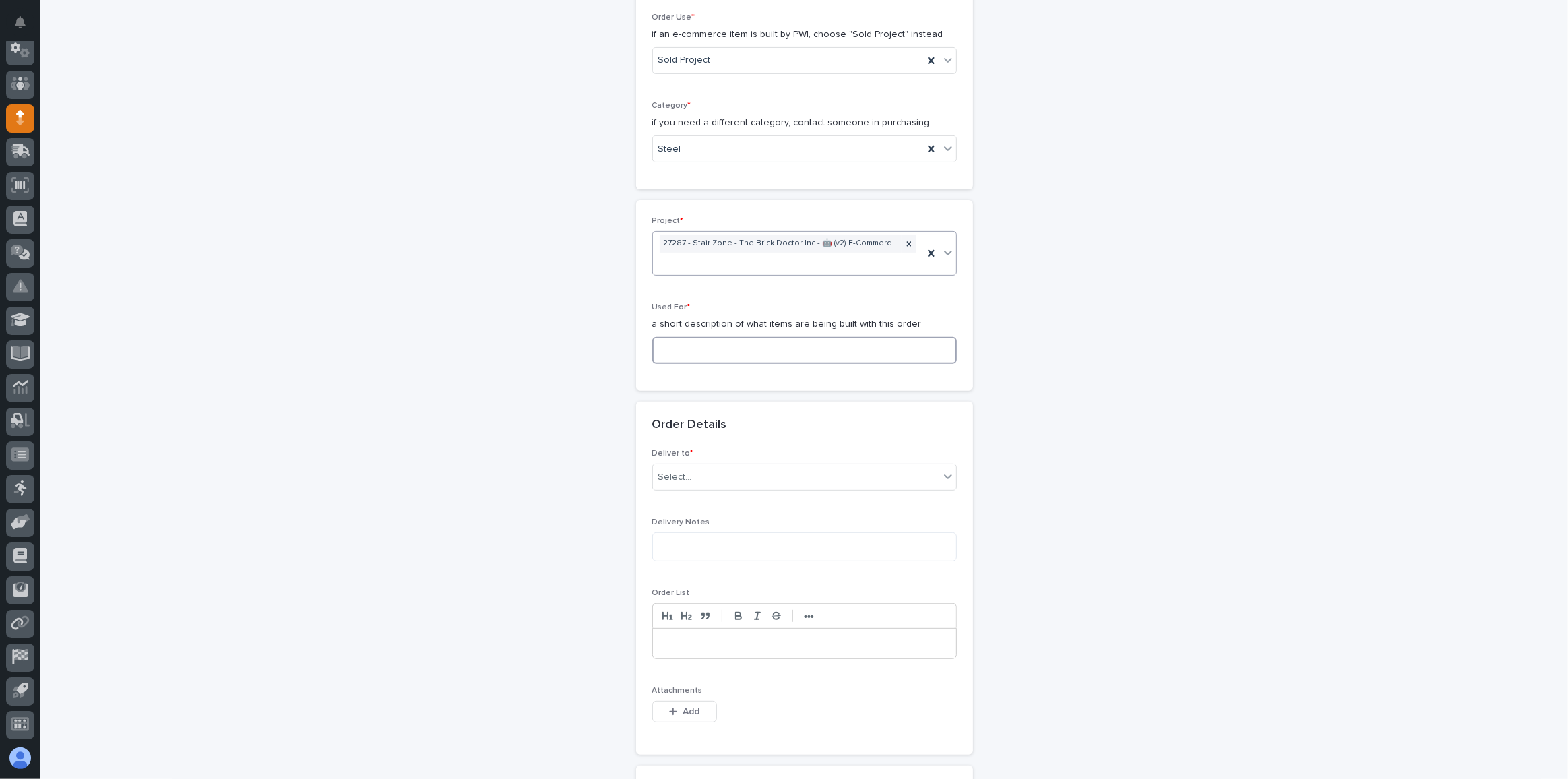
click at [696, 347] on input at bounding box center [804, 350] width 305 height 27
type input "Straight Stair"
click at [677, 473] on div "Select..." at bounding box center [676, 478] width 34 height 15
click at [714, 507] on div "PWI" at bounding box center [799, 499] width 303 height 23
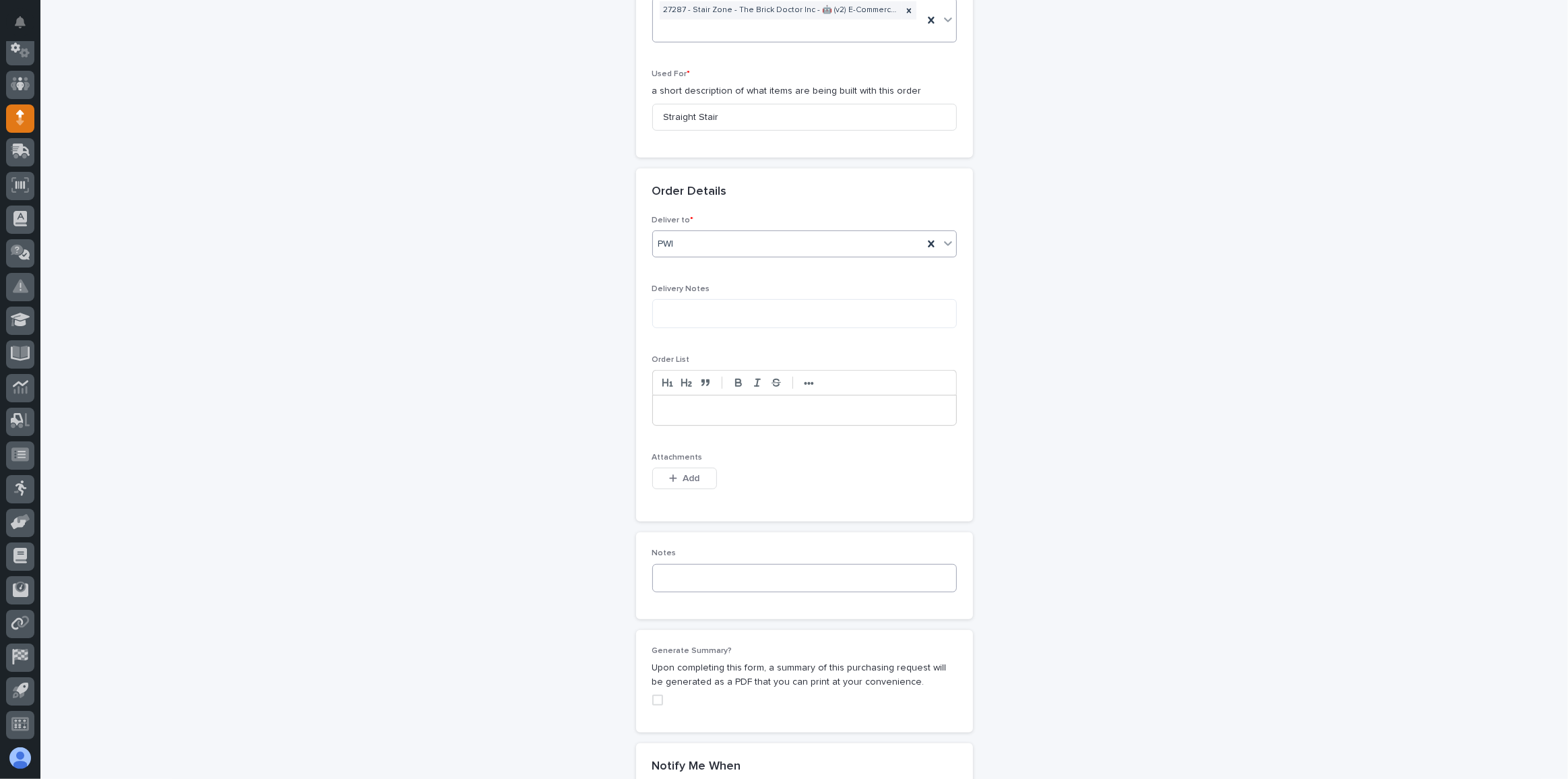
scroll to position [682, 0]
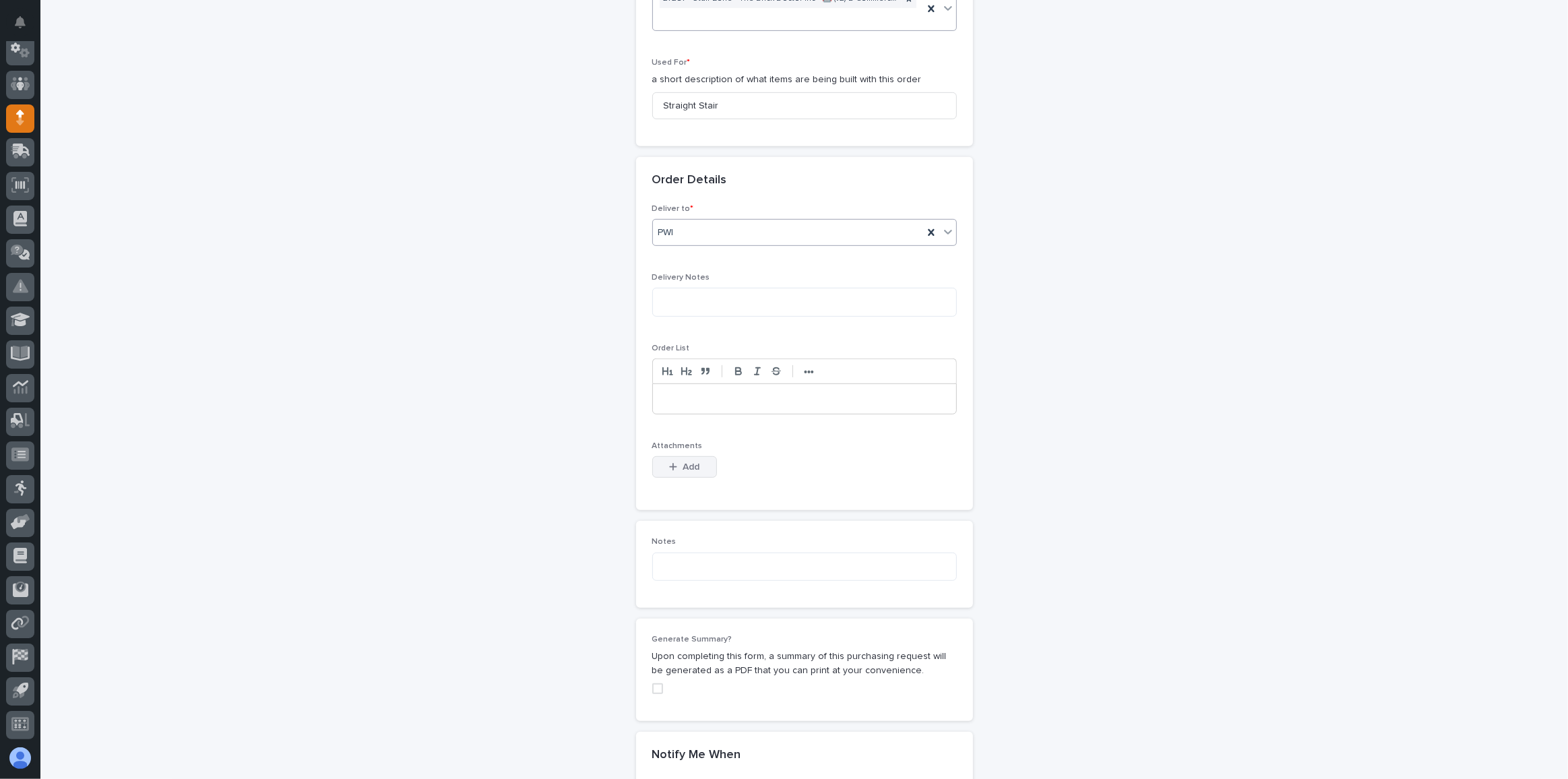
click at [675, 462] on div "button" at bounding box center [676, 467] width 14 height 10
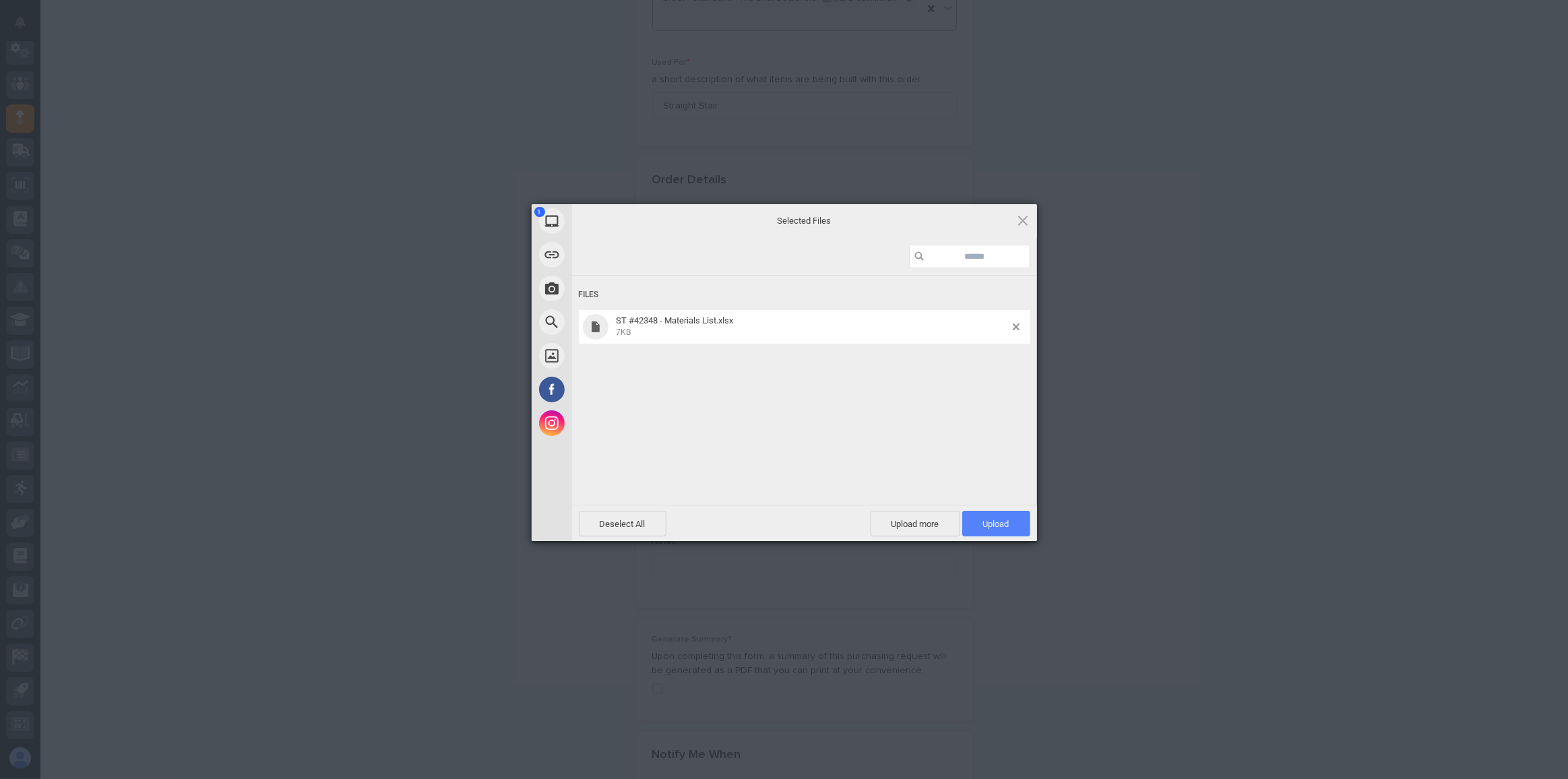
click at [991, 521] on span "Upload 1" at bounding box center [996, 524] width 27 height 11
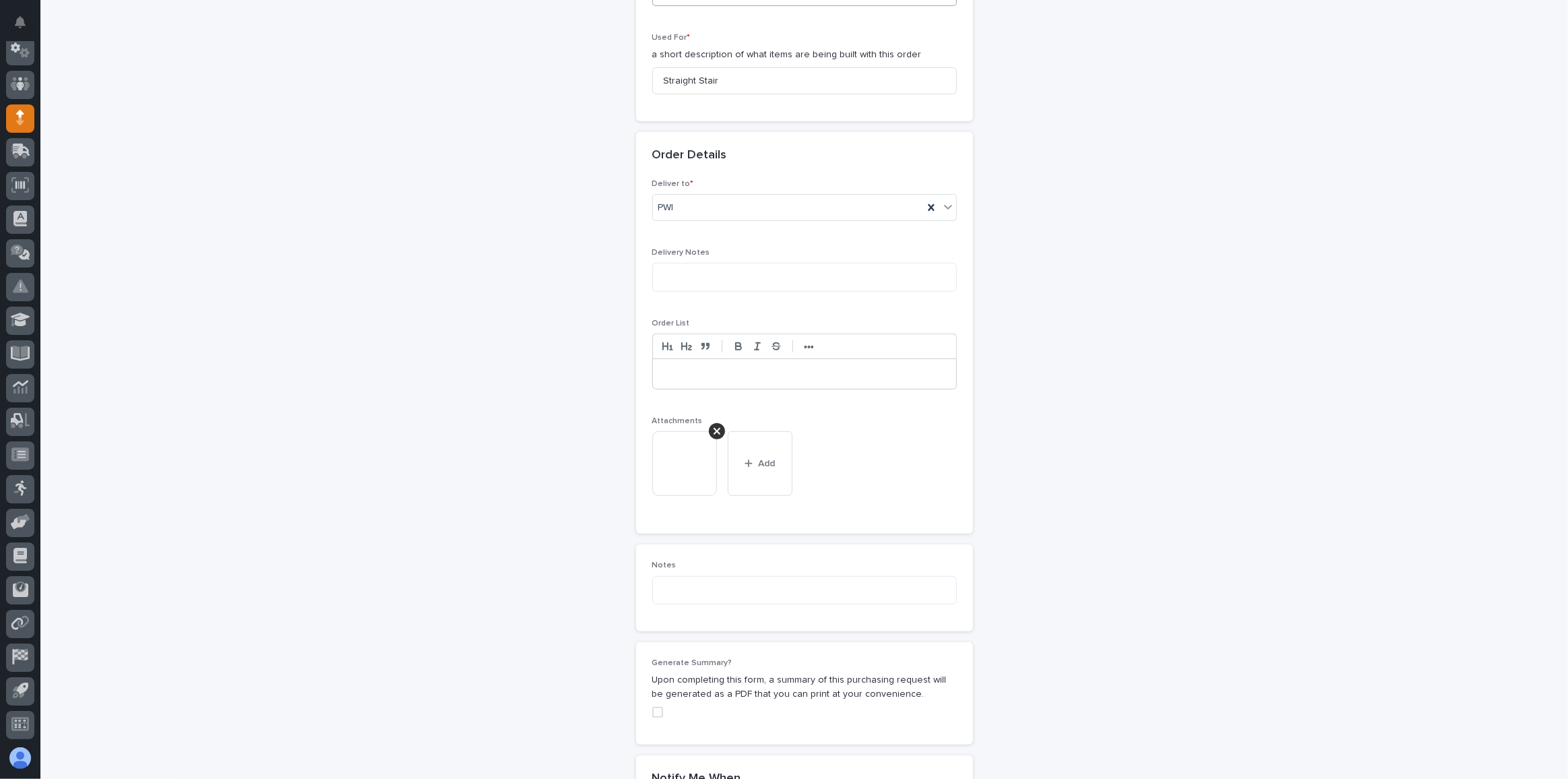
scroll to position [1021, 0]
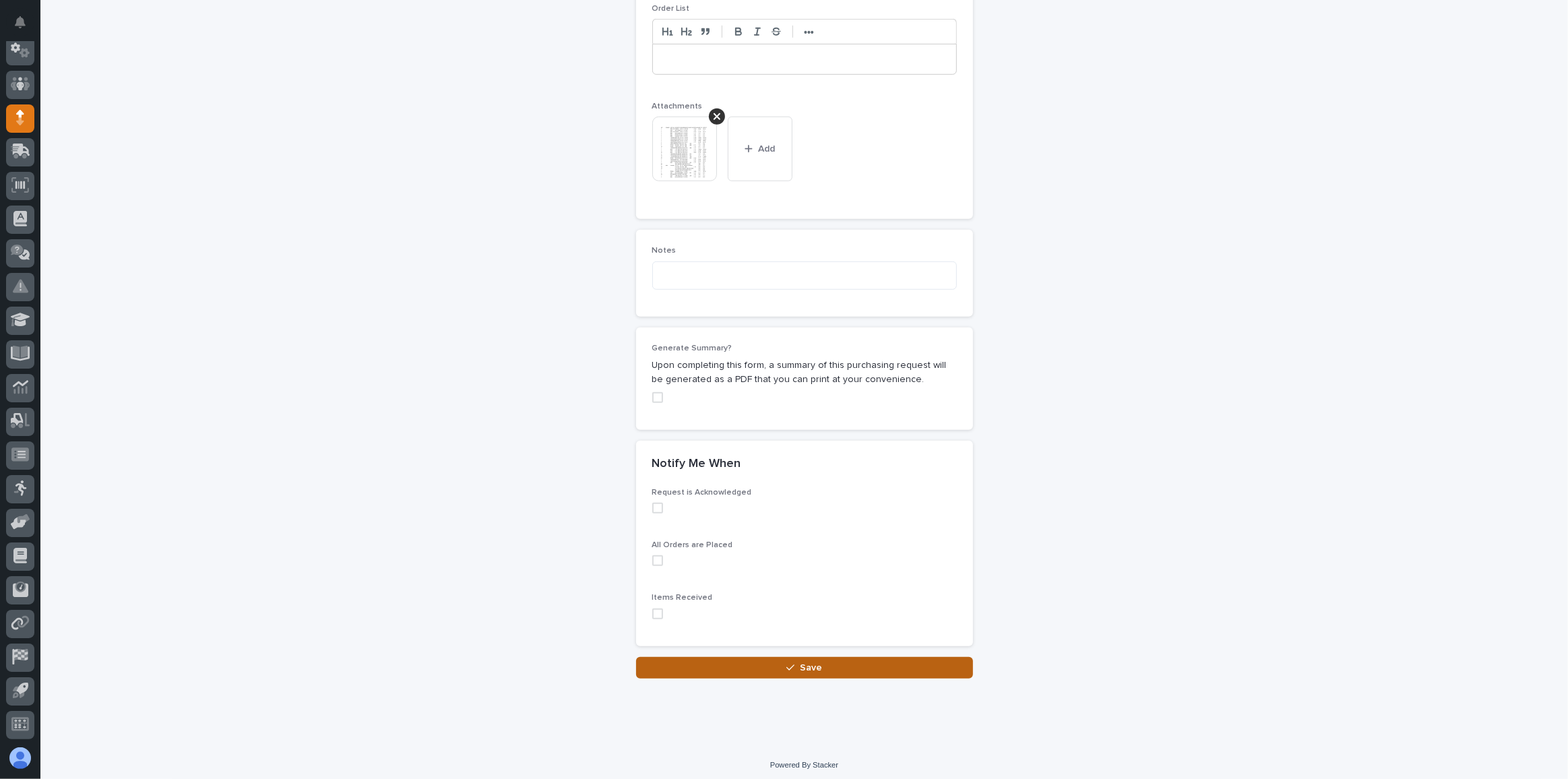
click at [800, 663] on span "Save" at bounding box center [811, 667] width 23 height 12
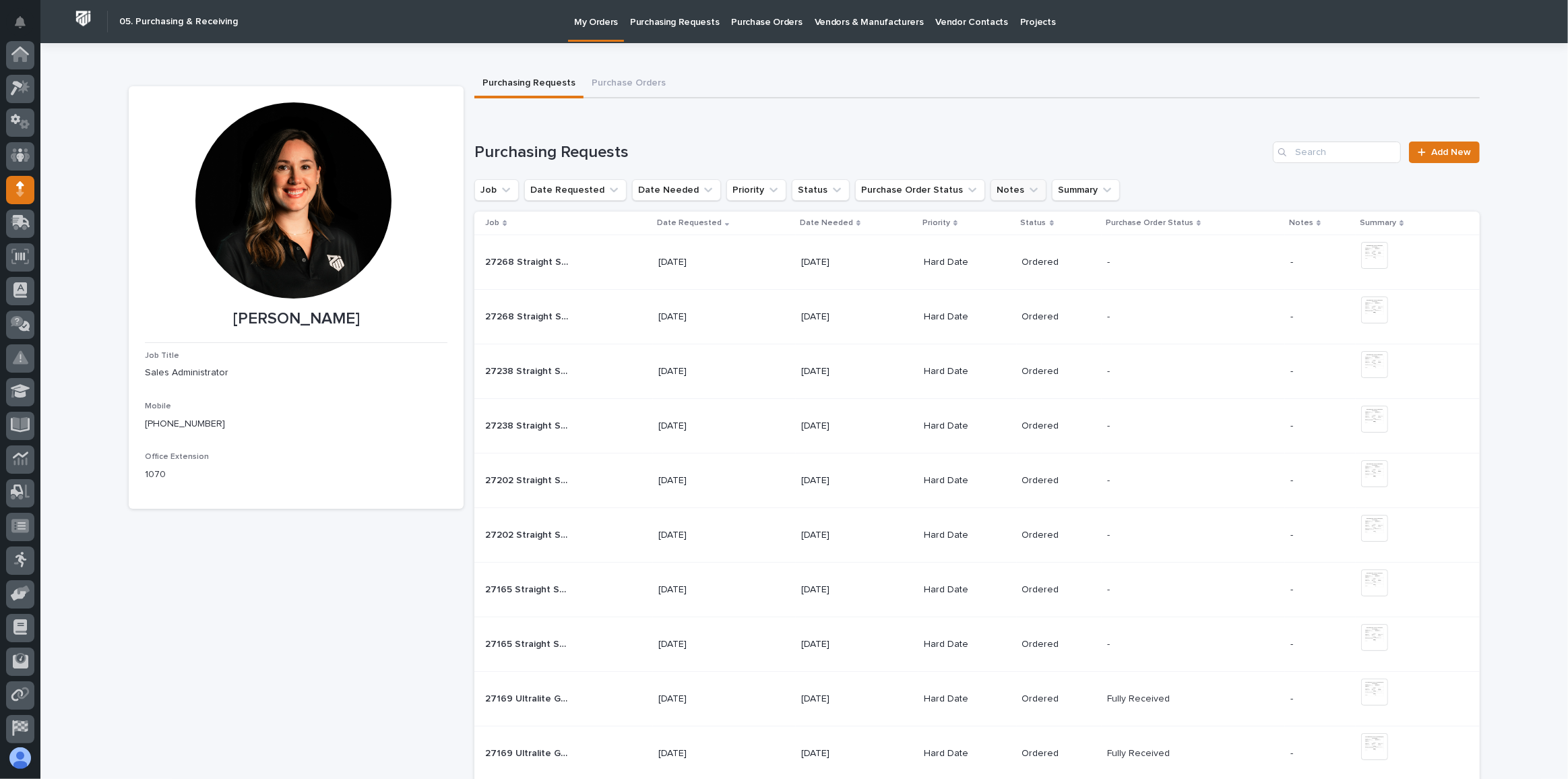
scroll to position [71, 0]
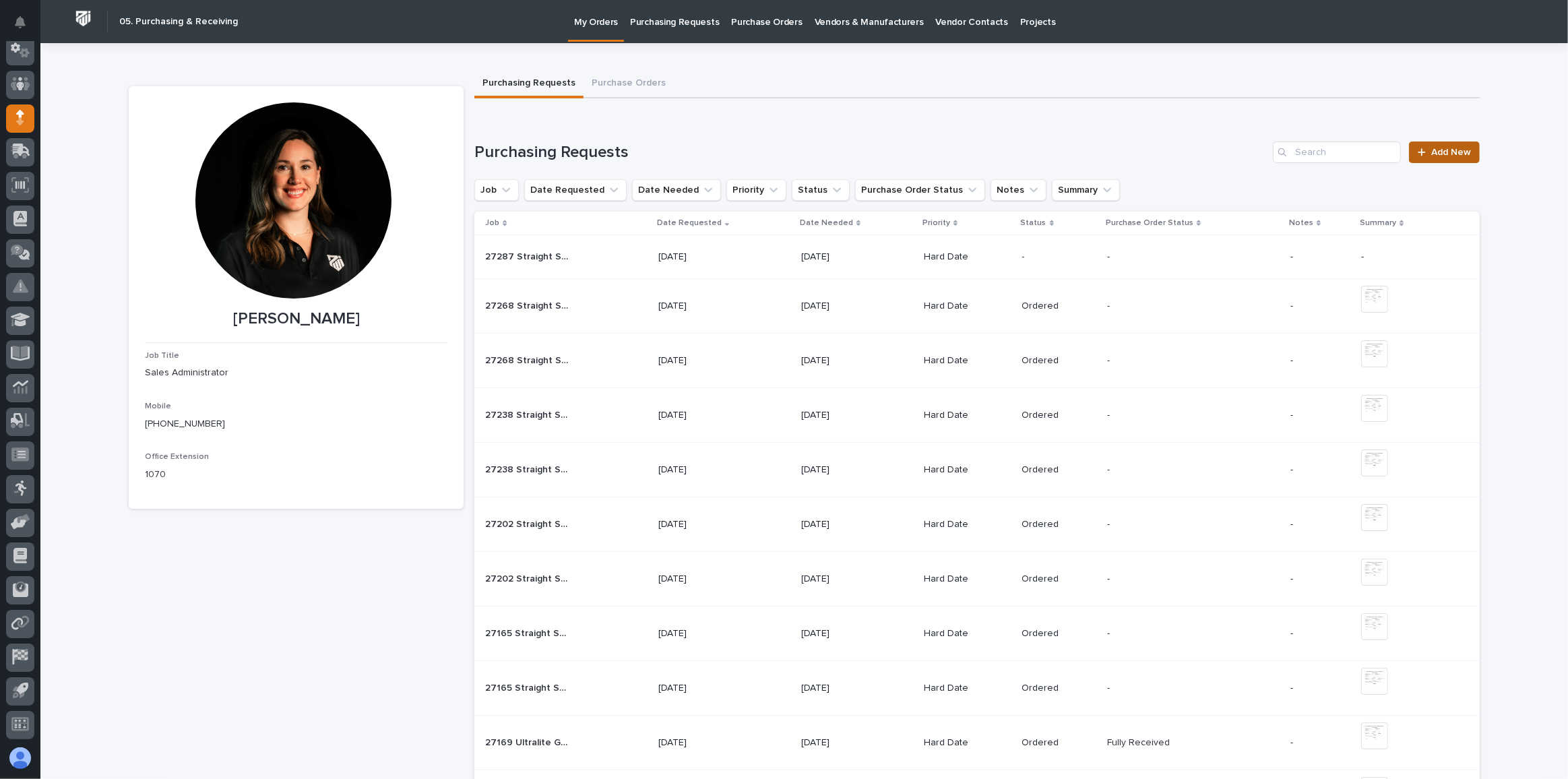
click at [1446, 153] on span "Add New" at bounding box center [1451, 153] width 40 height 10
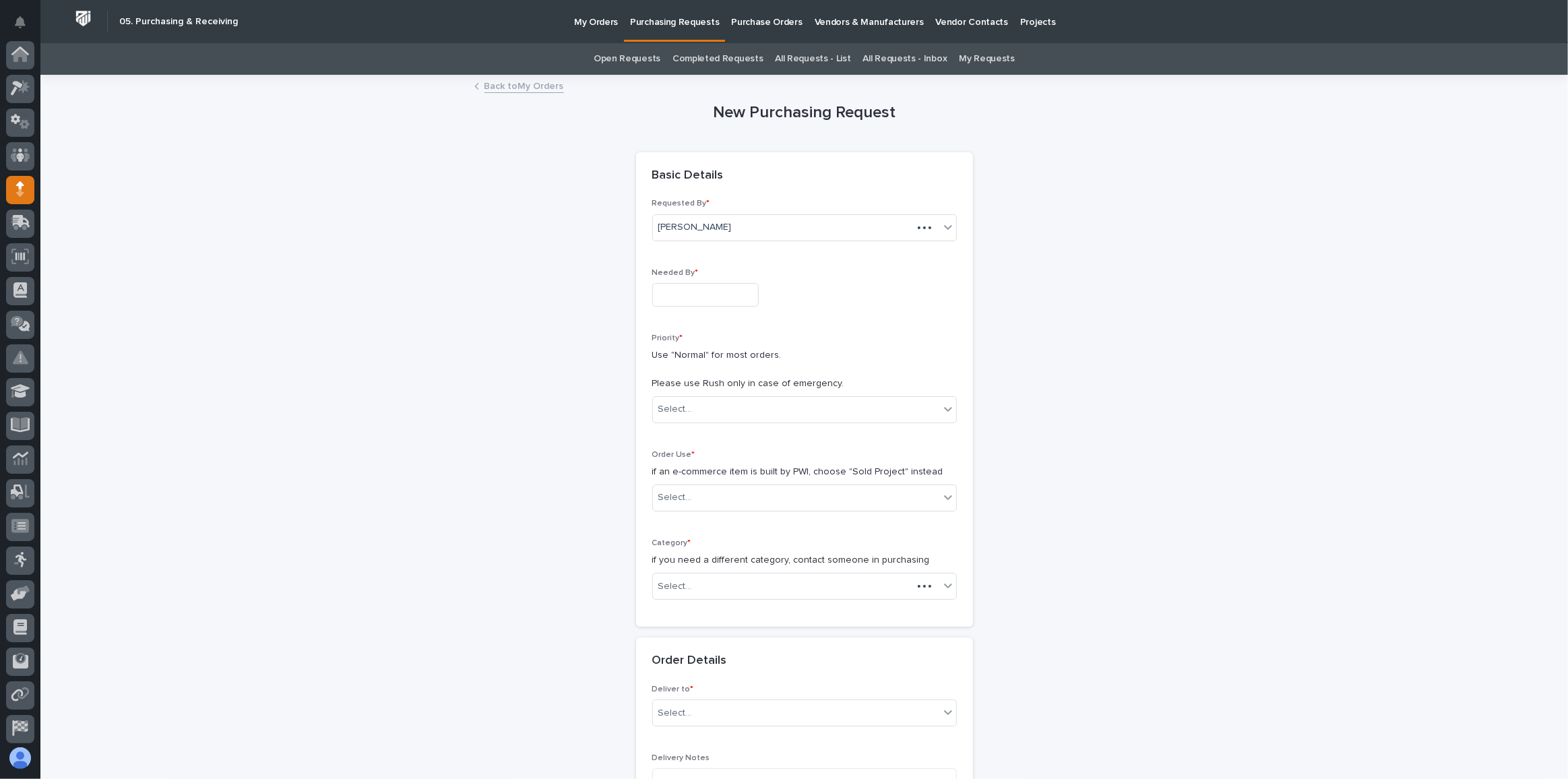
scroll to position [71, 0]
click at [709, 298] on input "text" at bounding box center [706, 294] width 107 height 23
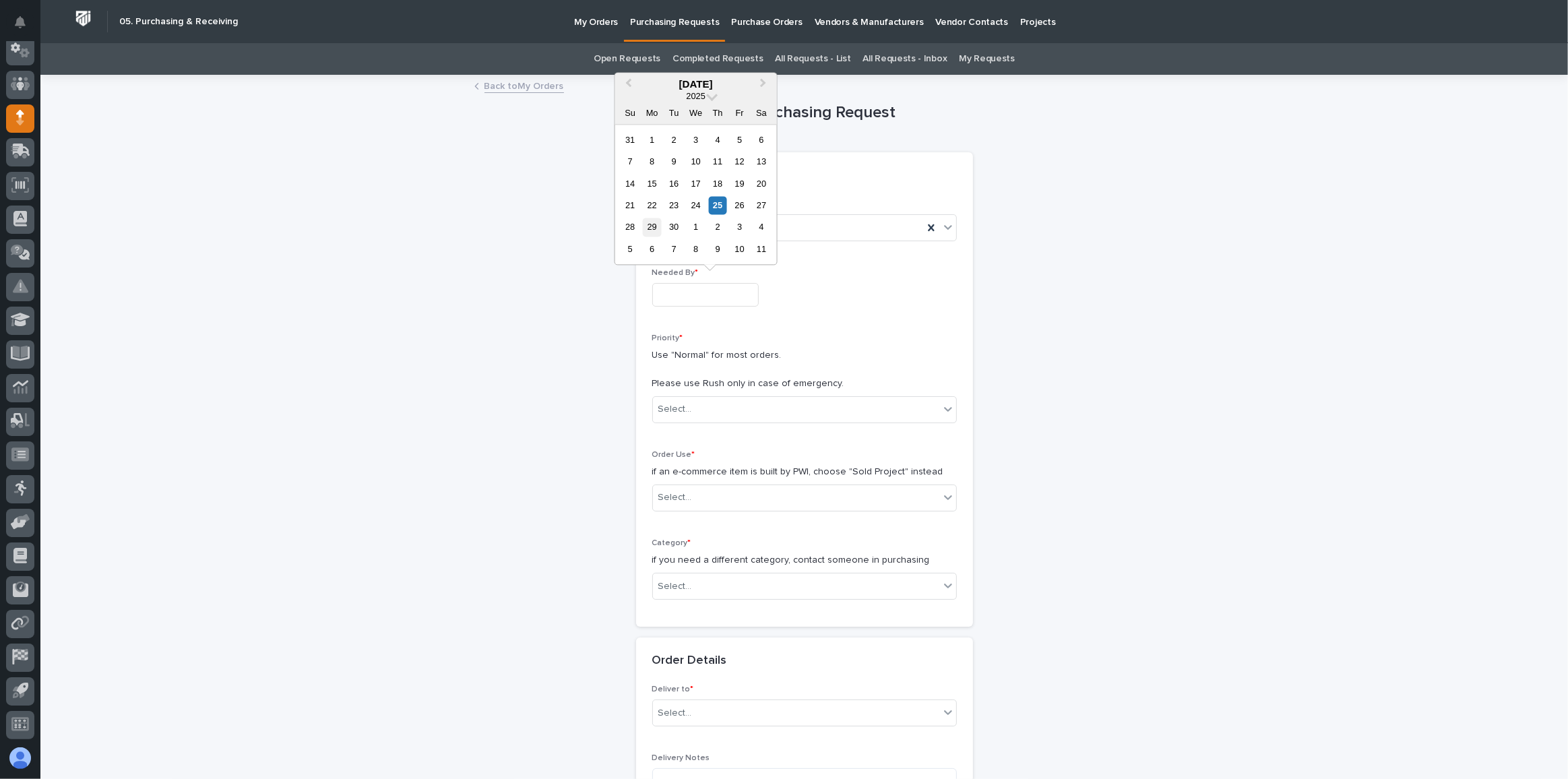
click at [650, 226] on div "29" at bounding box center [651, 227] width 19 height 19
type input "**********"
click at [674, 404] on div "Select..." at bounding box center [676, 410] width 34 height 15
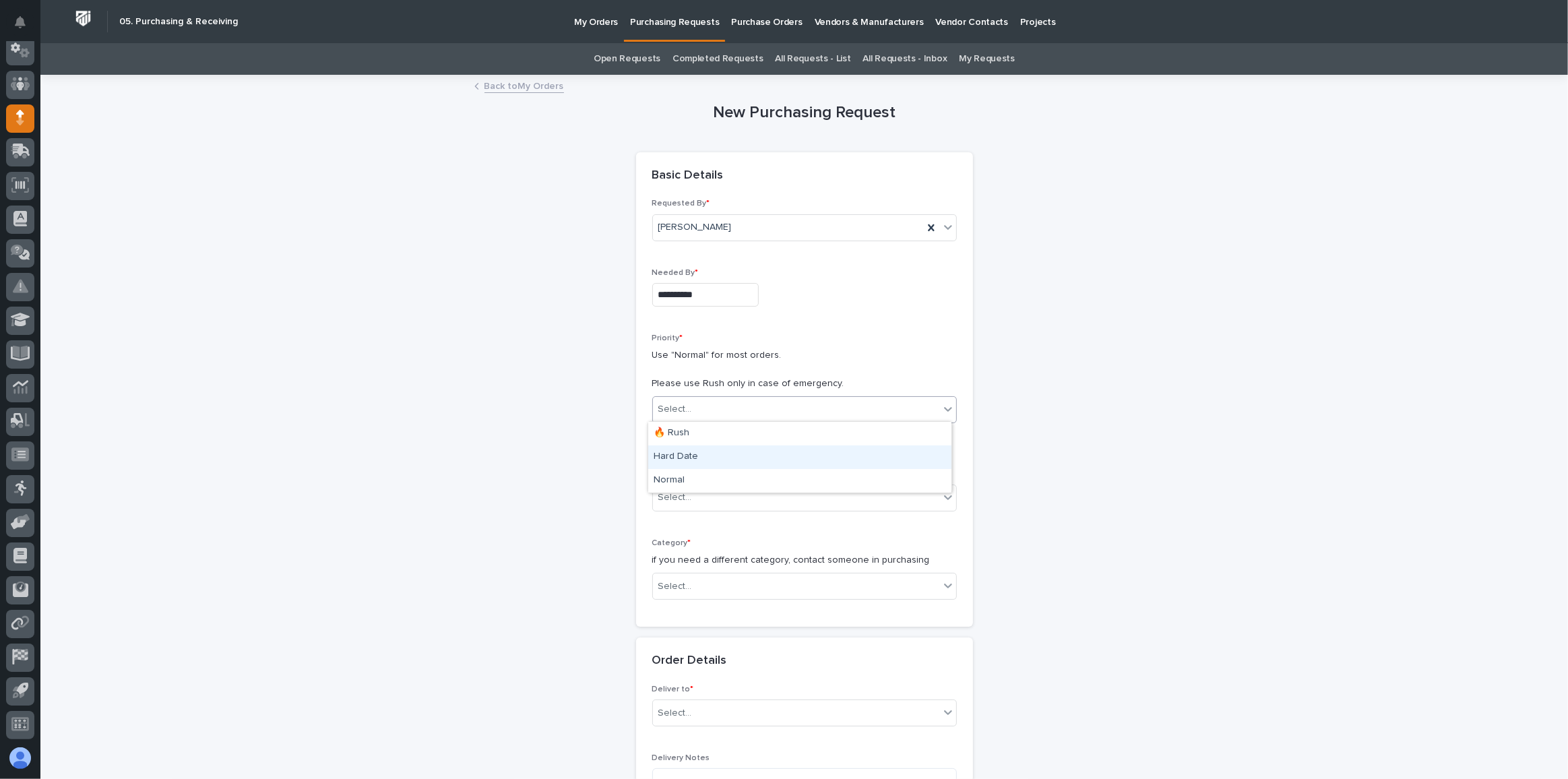
click at [687, 450] on div "Hard Date" at bounding box center [799, 457] width 303 height 23
click at [725, 495] on div "Select..." at bounding box center [796, 498] width 286 height 23
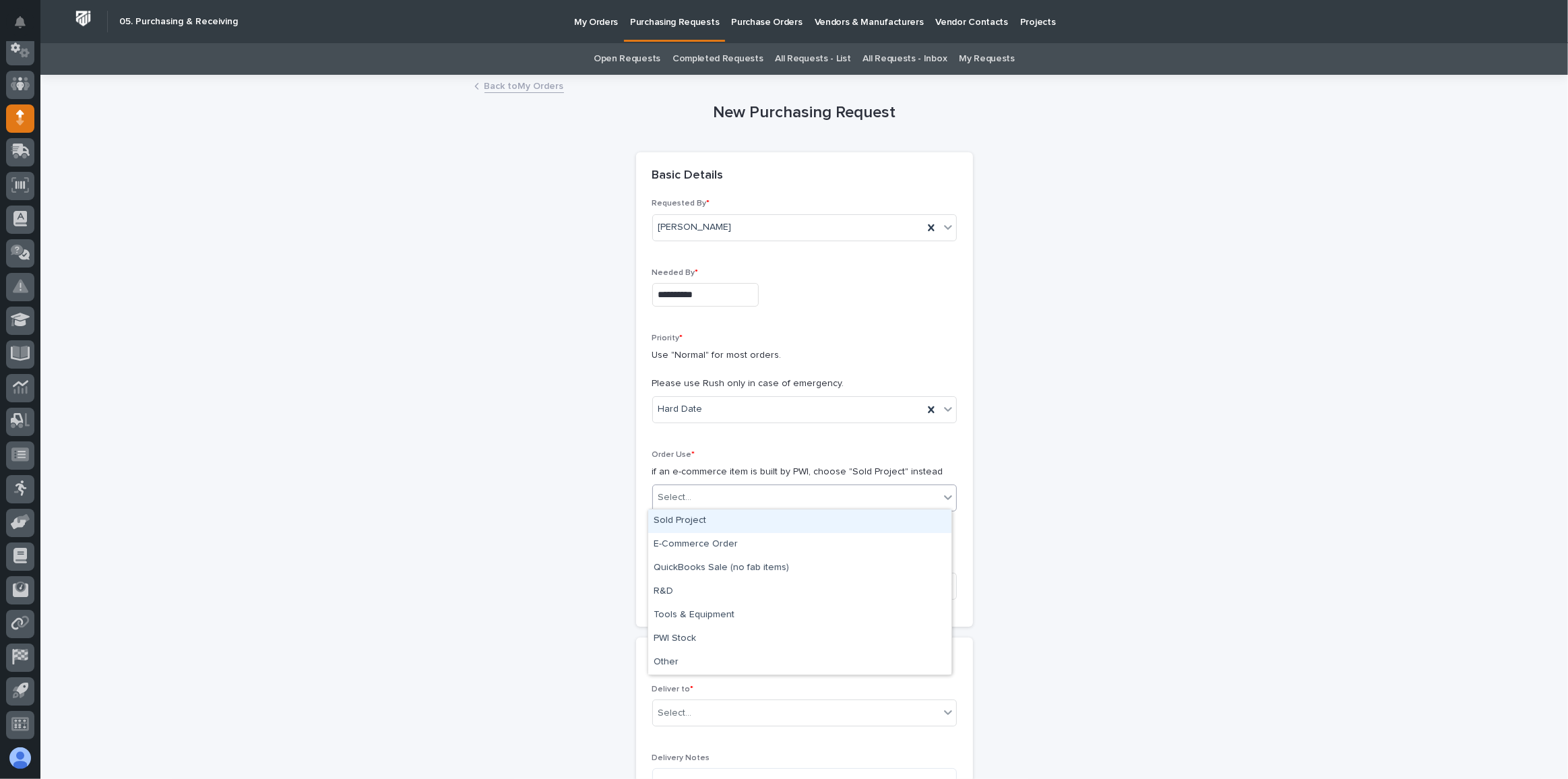
click at [706, 514] on div "Sold Project" at bounding box center [799, 520] width 303 height 23
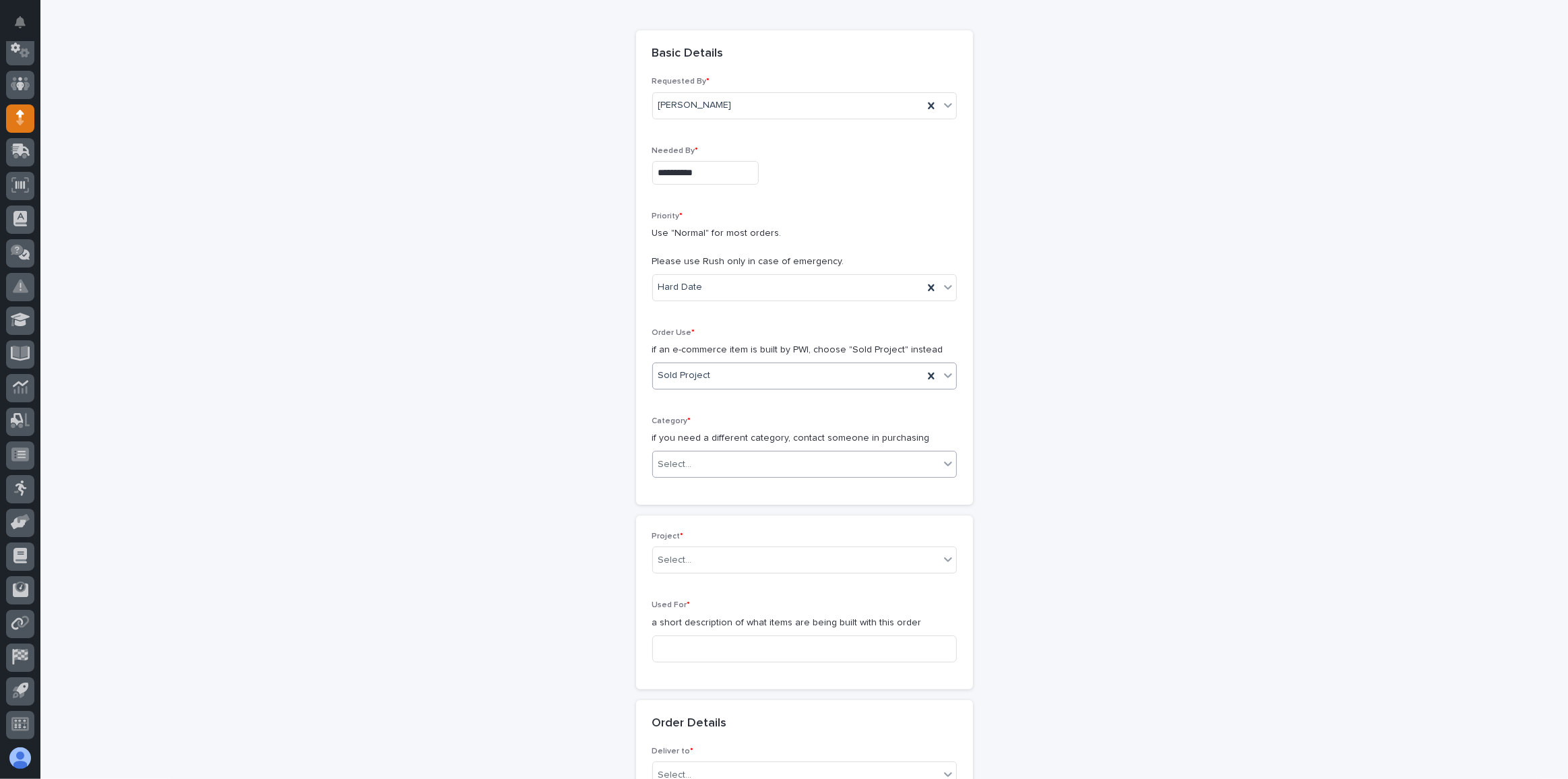
scroll to position [122, 0]
click at [722, 460] on div "Select..." at bounding box center [796, 465] width 286 height 23
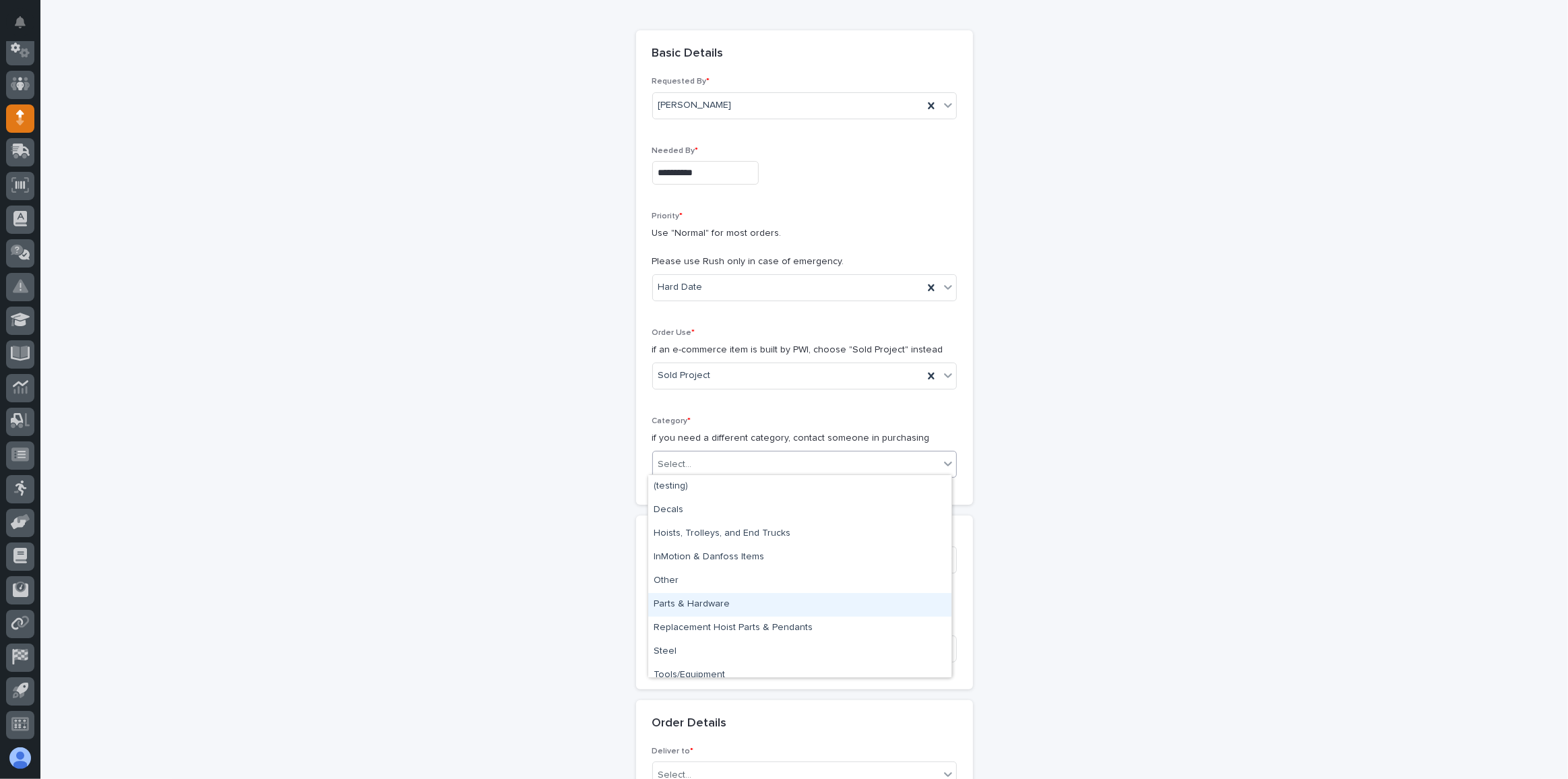
click at [719, 611] on div "Parts & Hardware" at bounding box center [799, 604] width 303 height 23
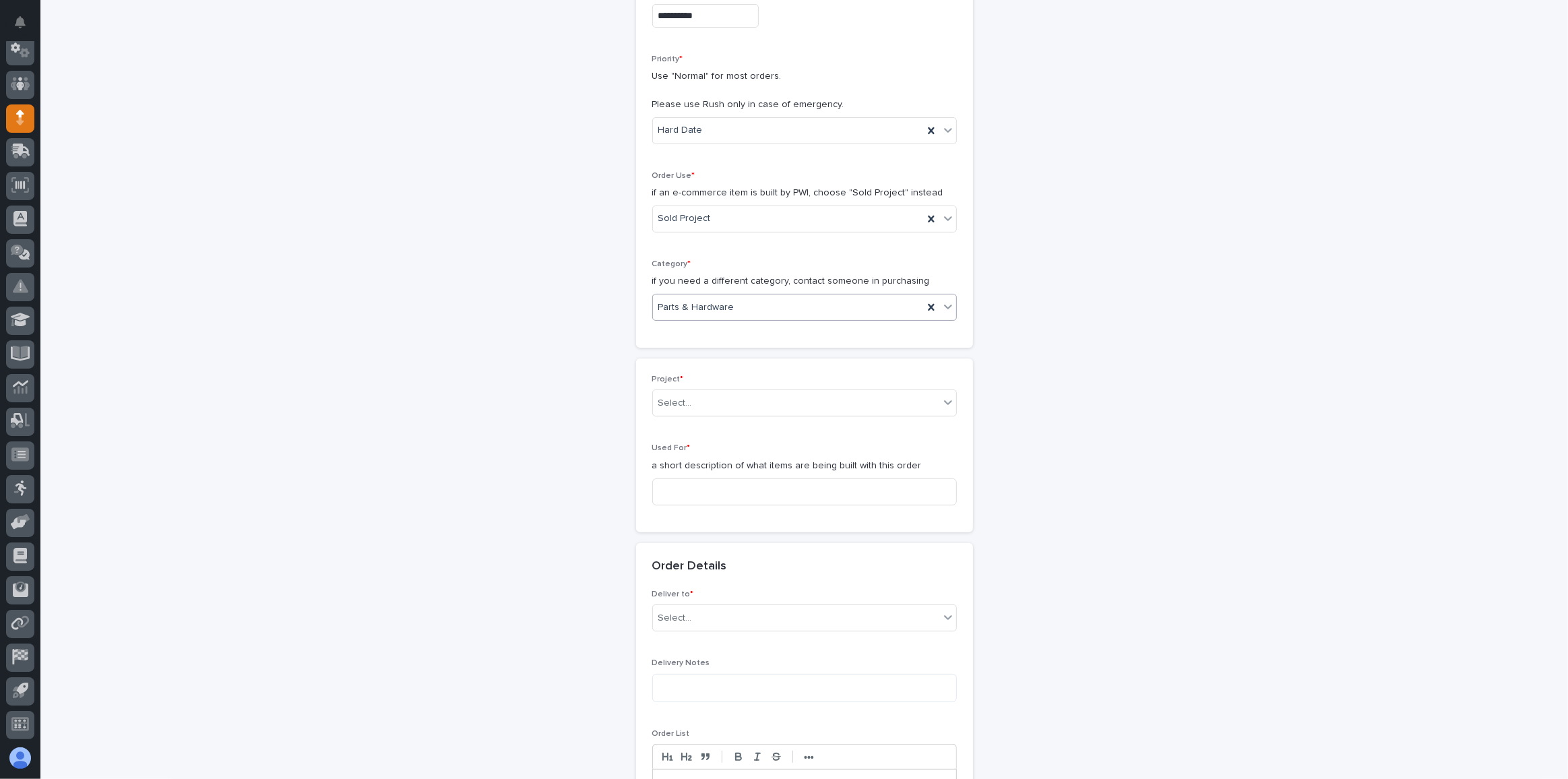
scroll to position [306, 0]
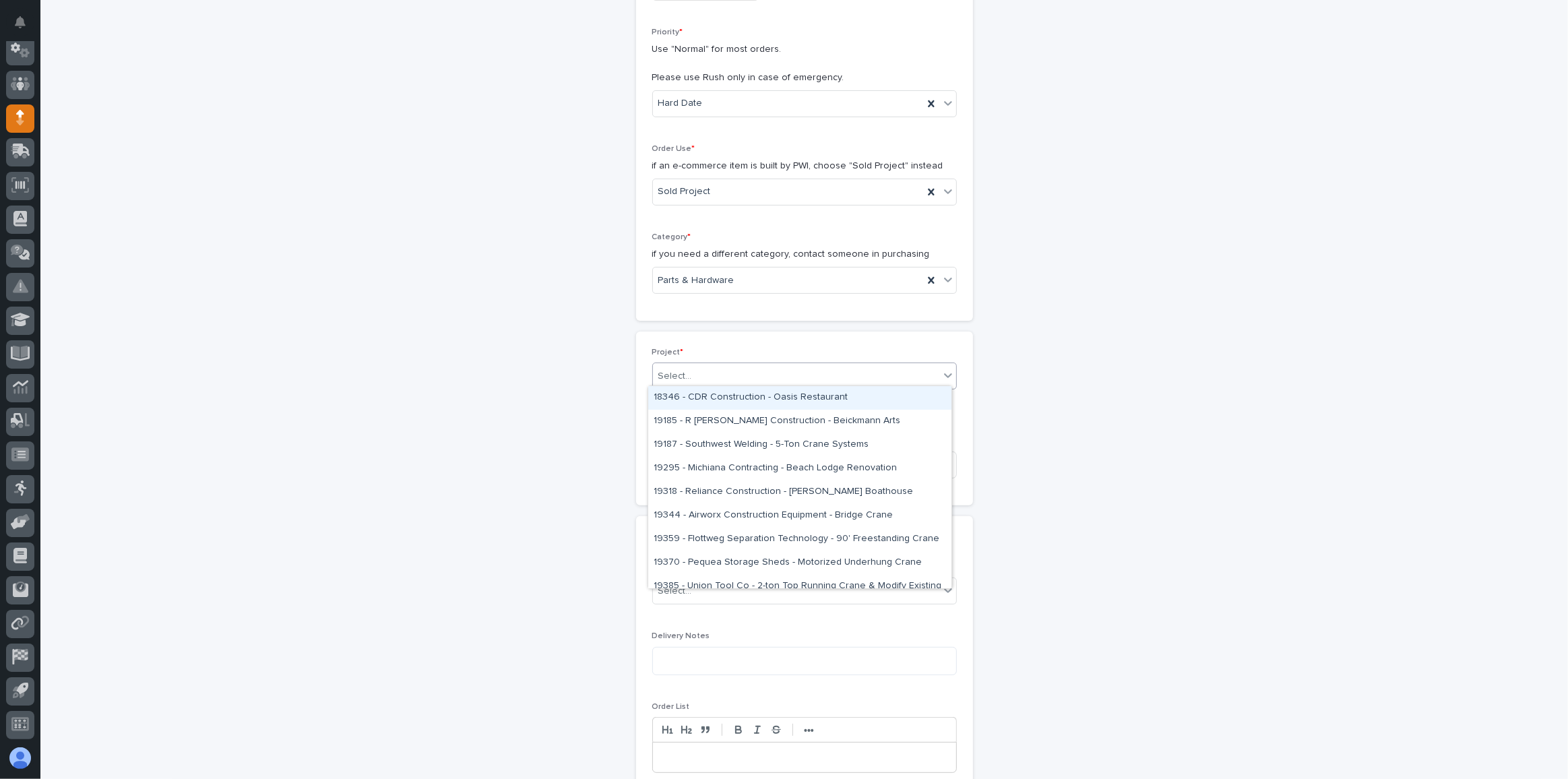
click at [714, 368] on div "Select..." at bounding box center [796, 377] width 286 height 23
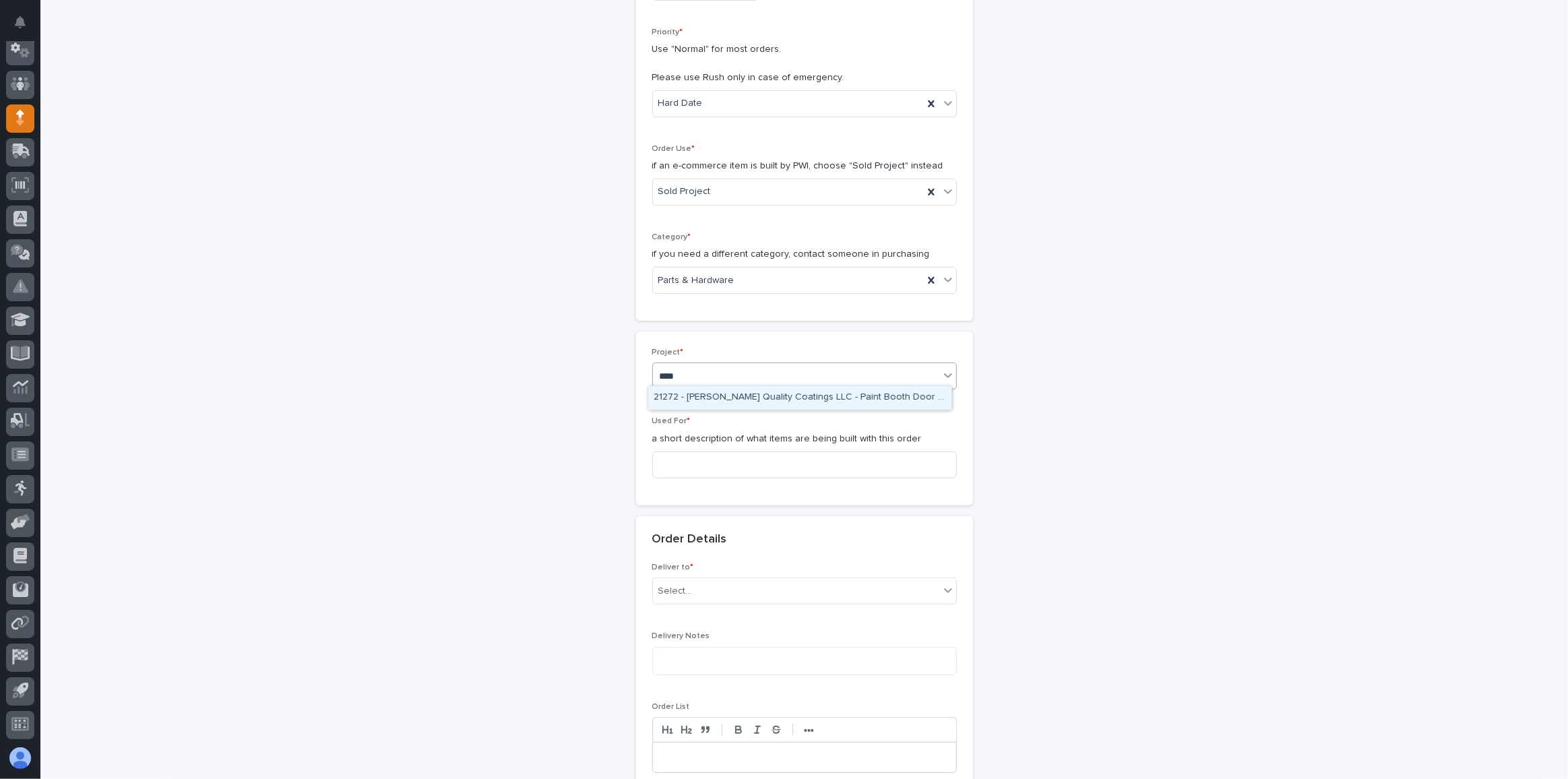
type input "*****"
click at [723, 394] on div "27287 - Stair Zone - The Brick Doctor Inc - 🤖 (v2) E-Commerce Order with Fab It…" at bounding box center [799, 398] width 303 height 23
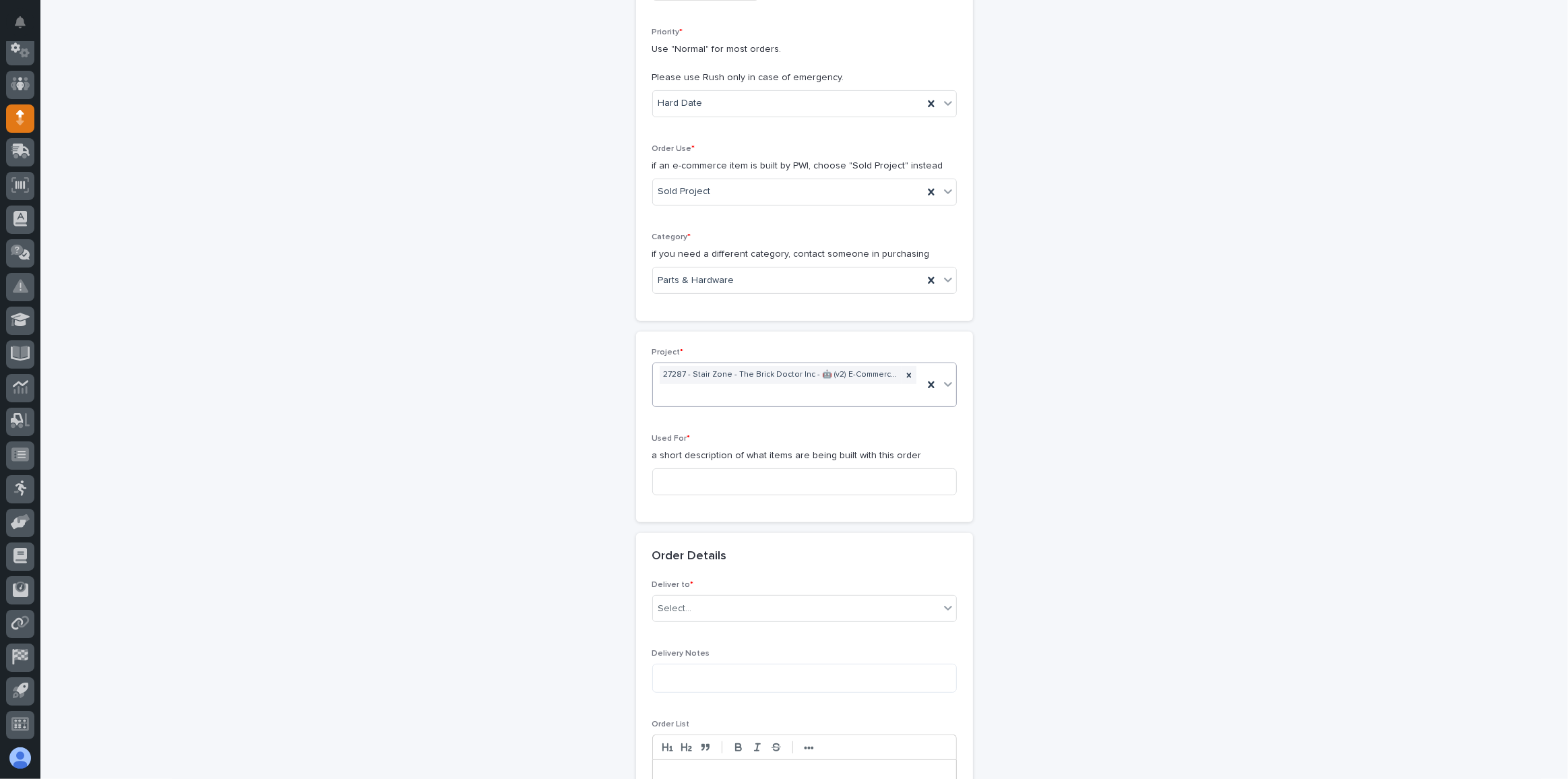
scroll to position [314, 0]
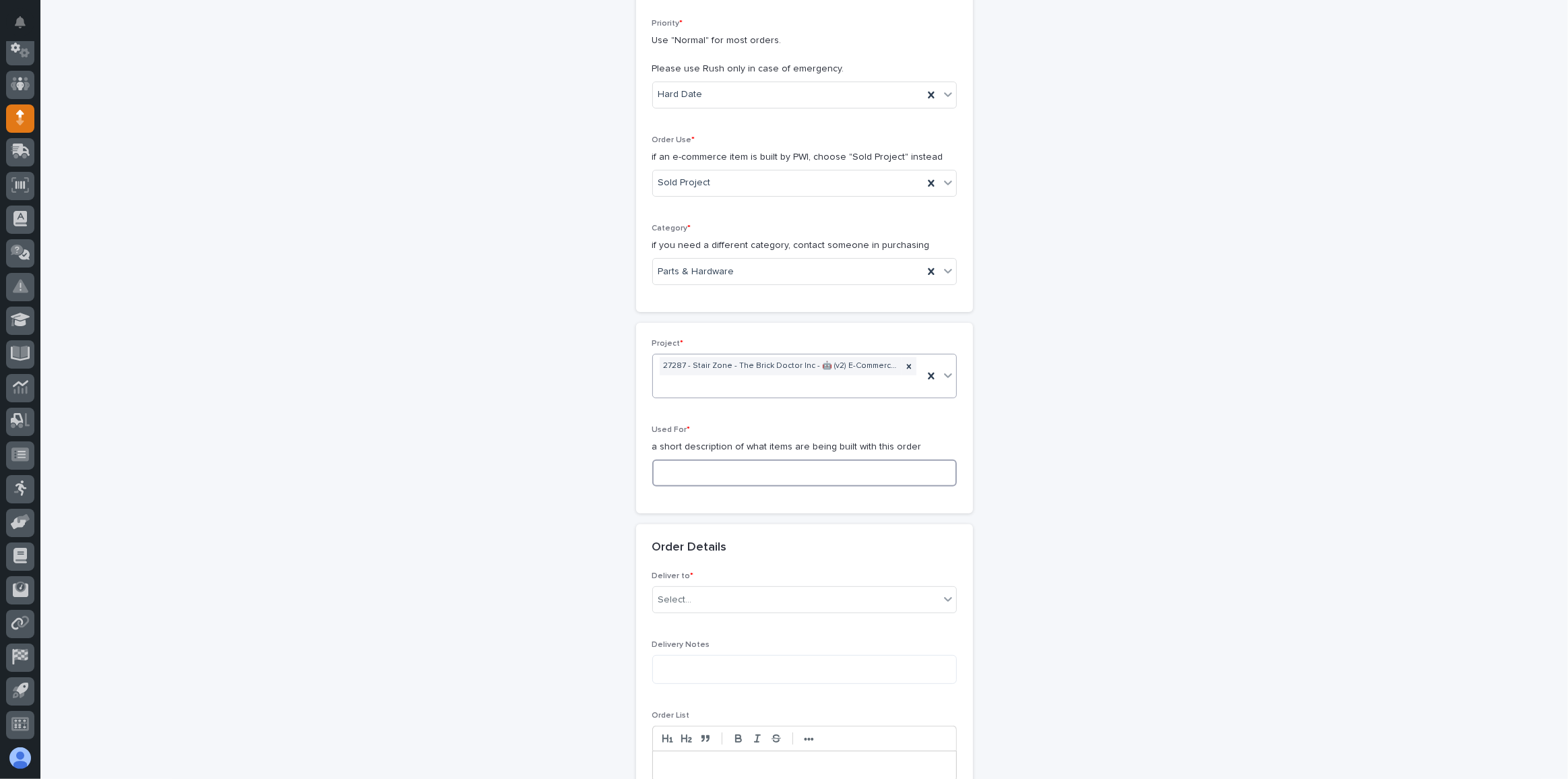
click at [735, 479] on input at bounding box center [804, 473] width 305 height 27
type input "Straight Stair"
click at [683, 604] on div "Select..." at bounding box center [796, 600] width 286 height 23
click at [687, 619] on div "PWI" at bounding box center [799, 621] width 303 height 23
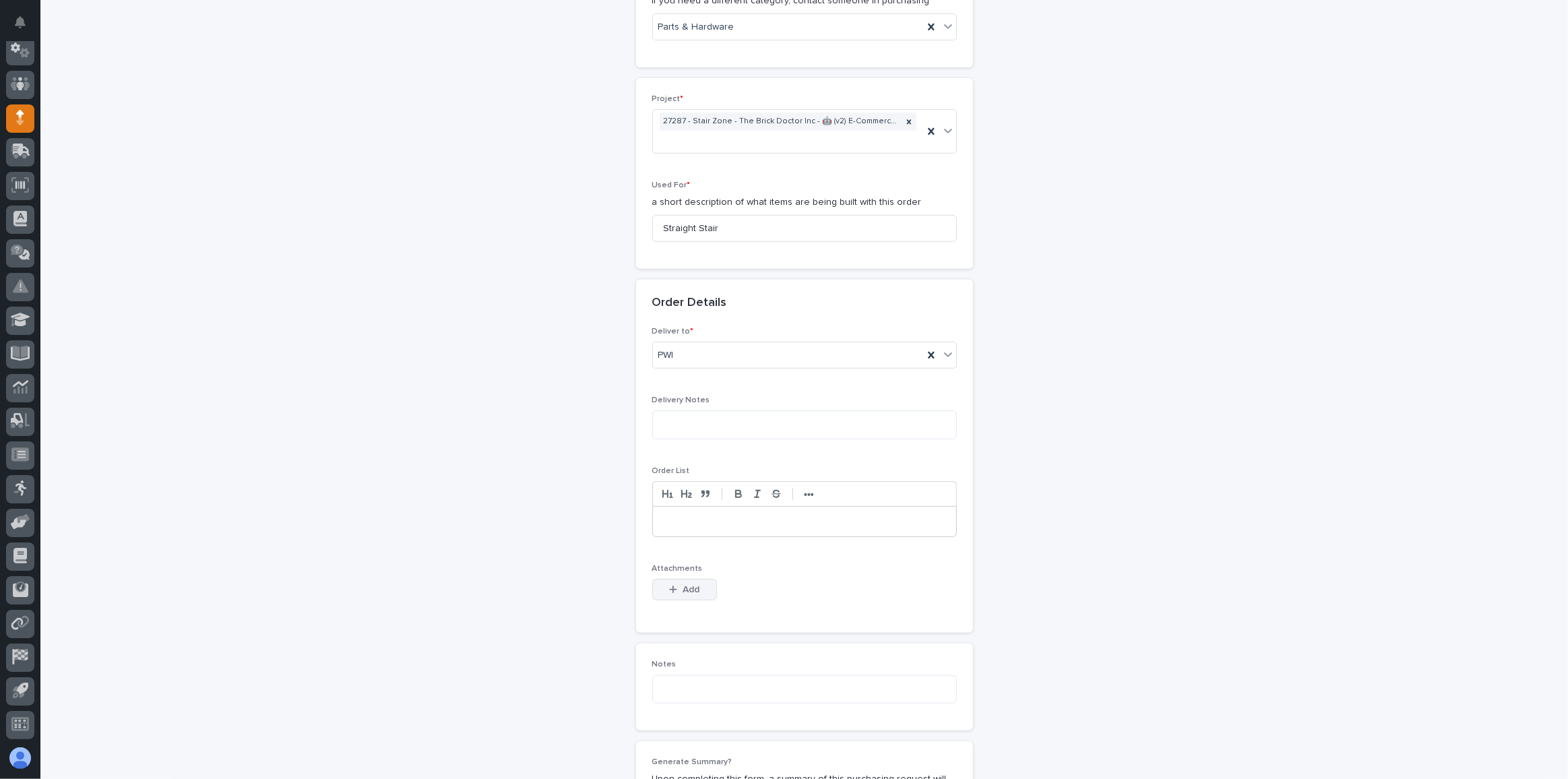
click at [686, 587] on span "Add" at bounding box center [691, 589] width 17 height 12
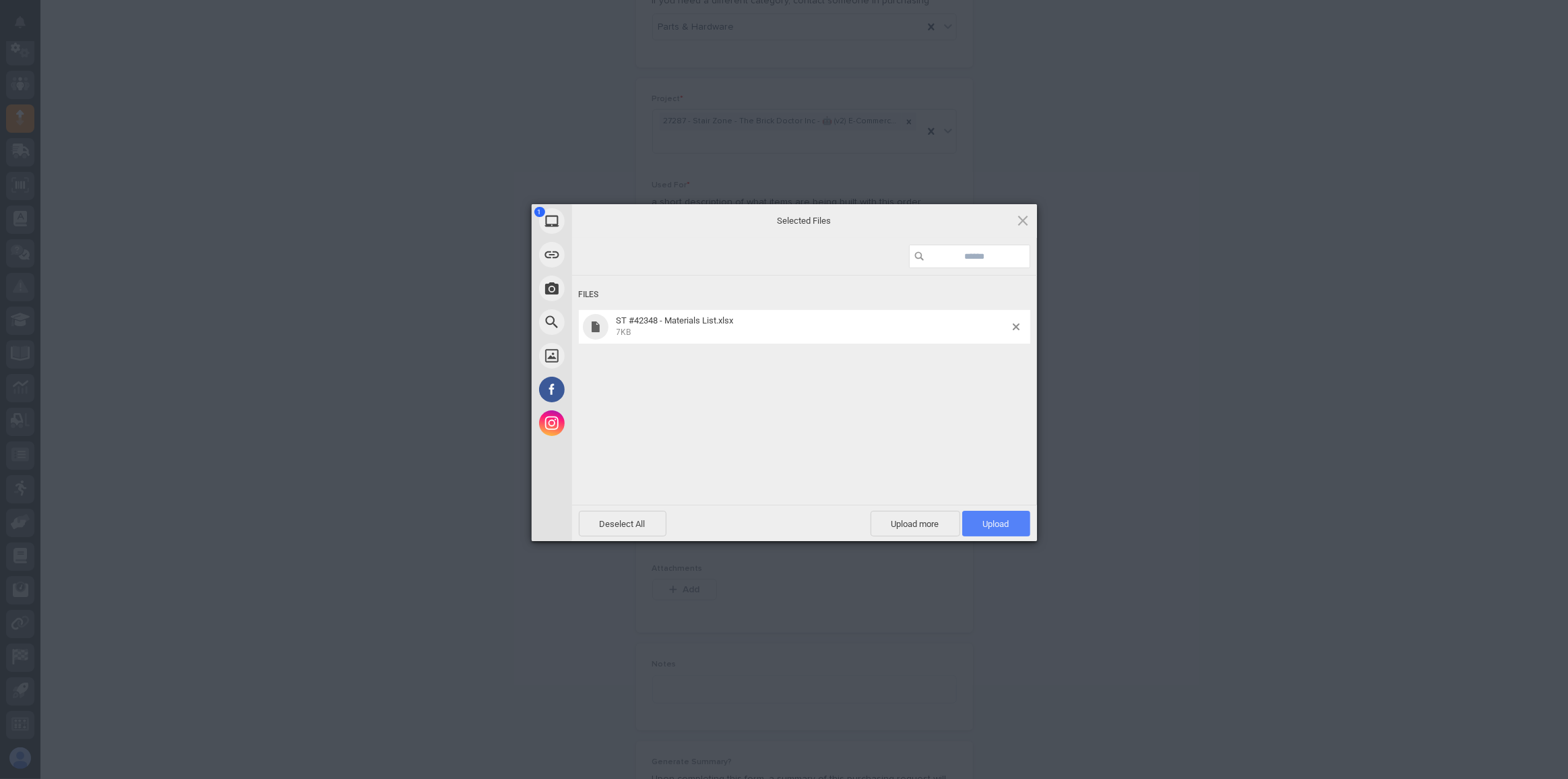
click at [1018, 520] on span "Upload 1" at bounding box center [997, 524] width 68 height 26
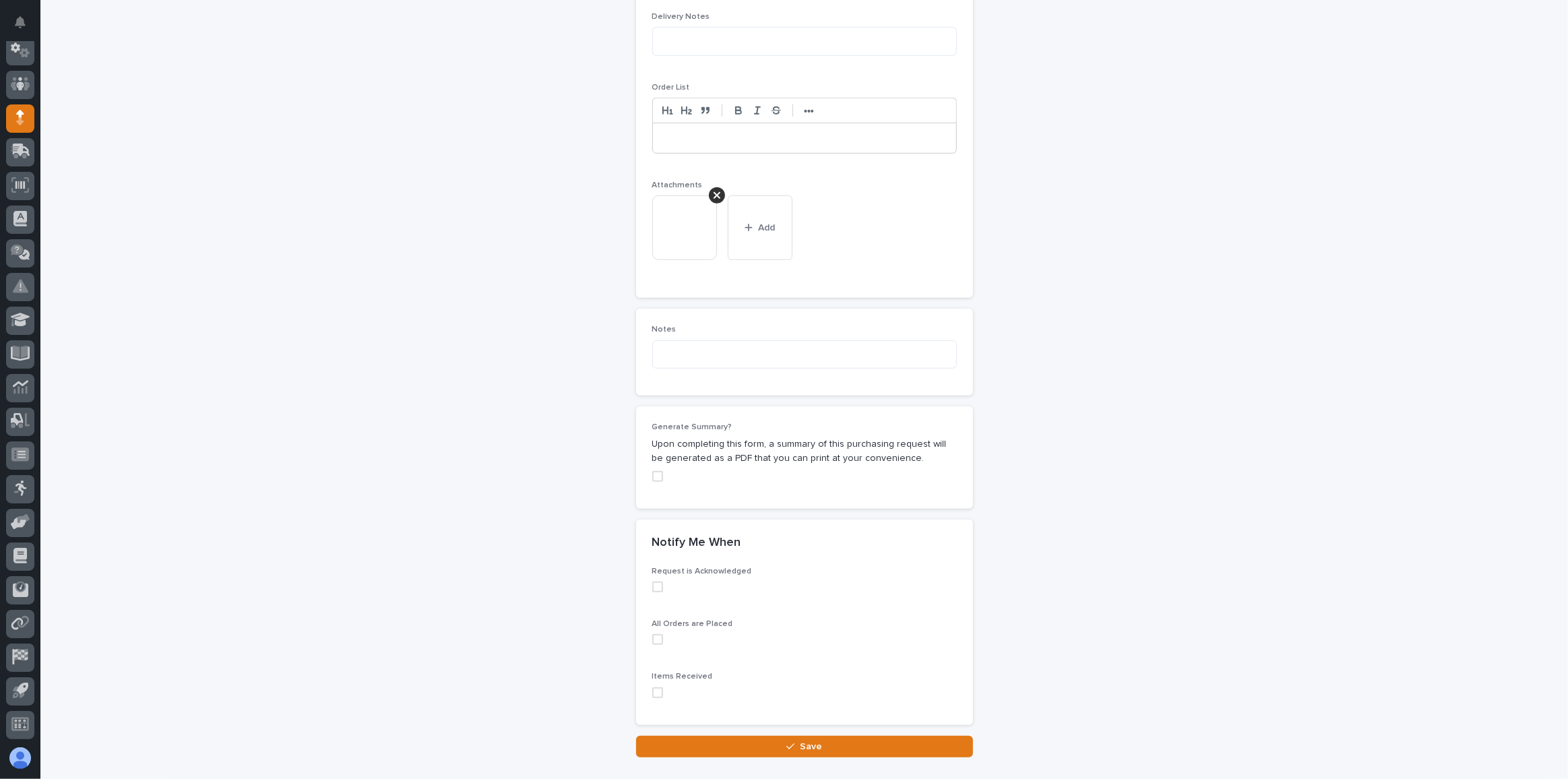
scroll to position [1021, 0]
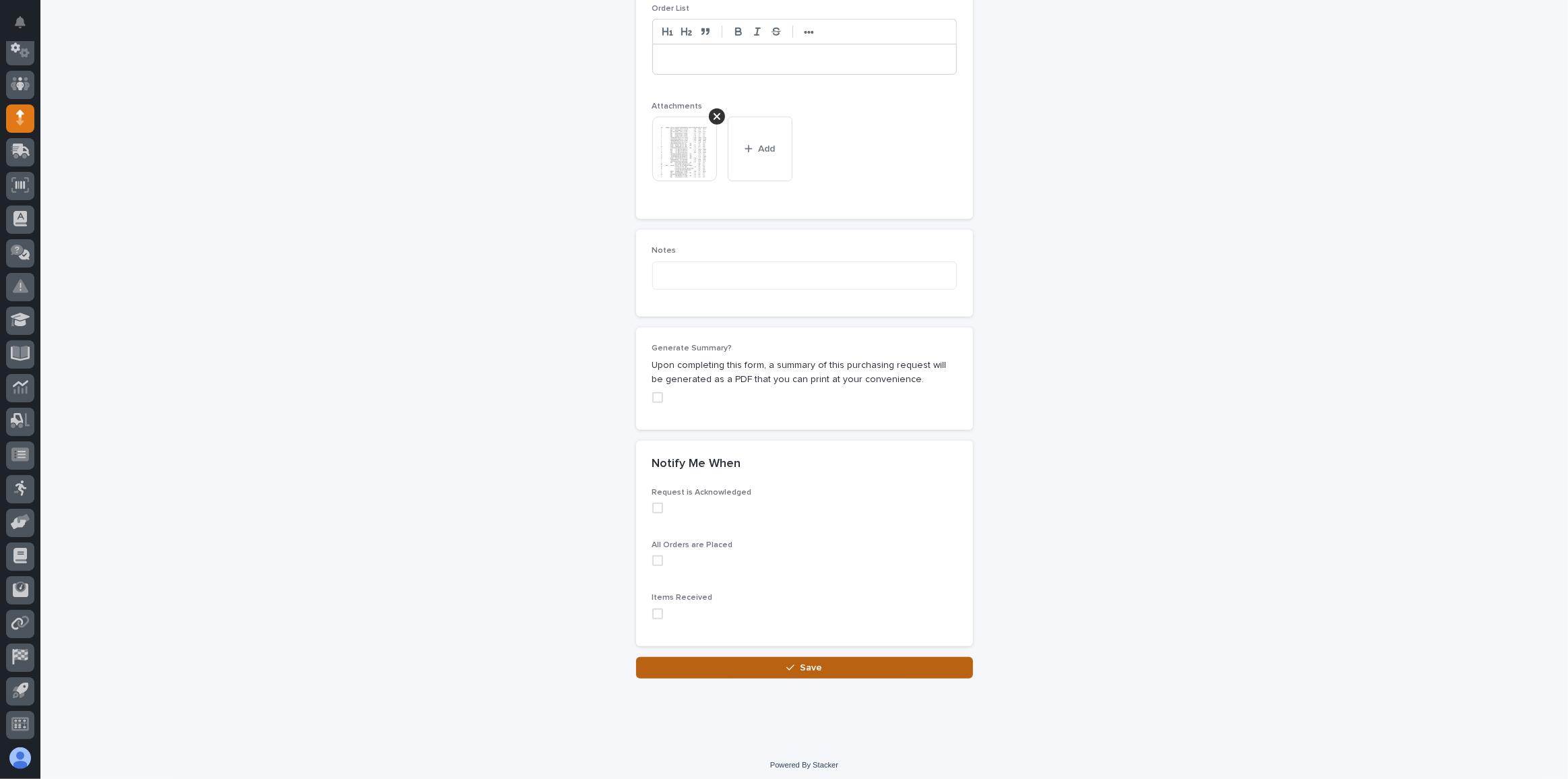
click at [801, 664] on span "Save" at bounding box center [811, 667] width 23 height 12
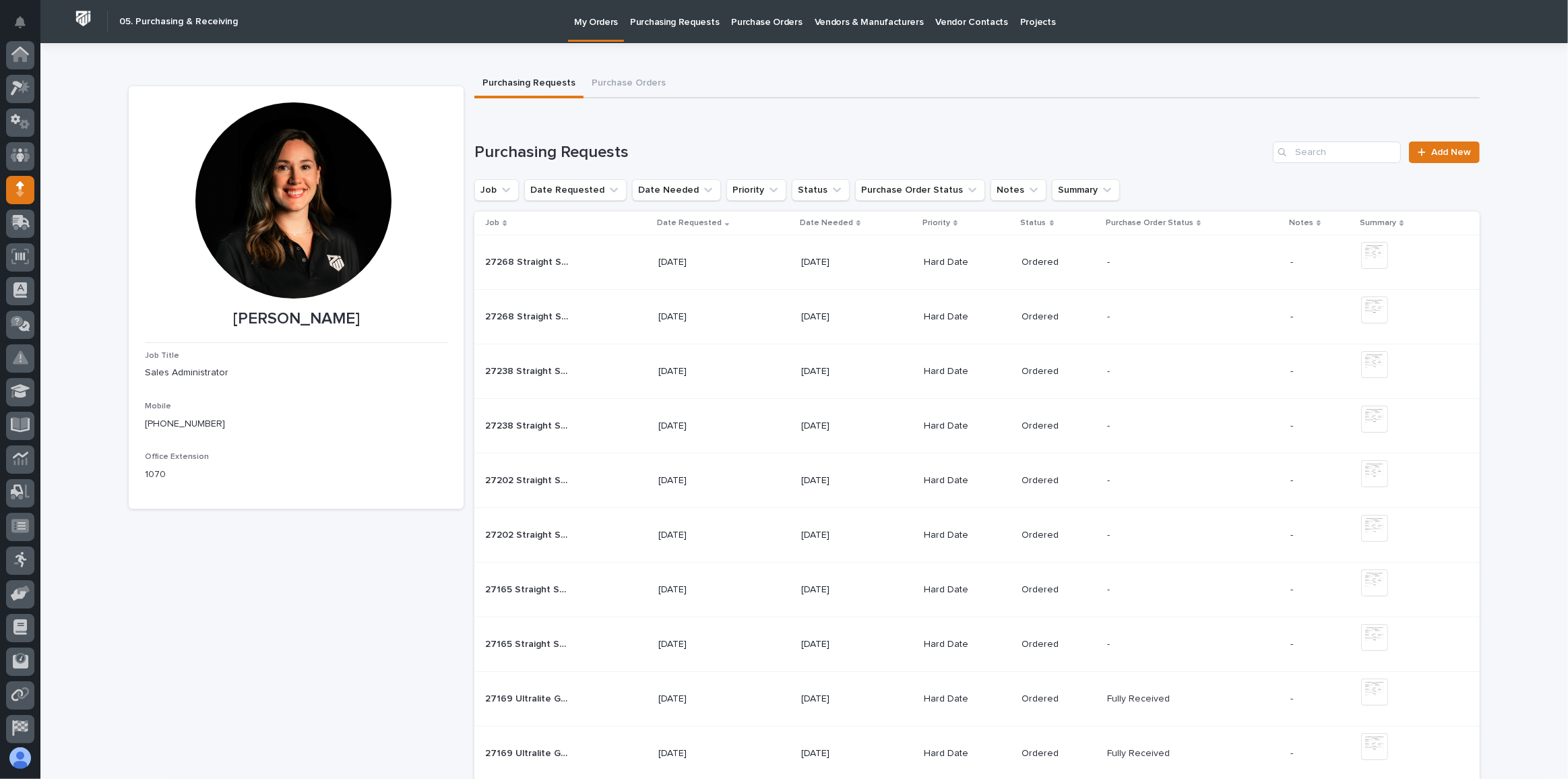
scroll to position [71, 0]
